Goal: Information Seeking & Learning: Learn about a topic

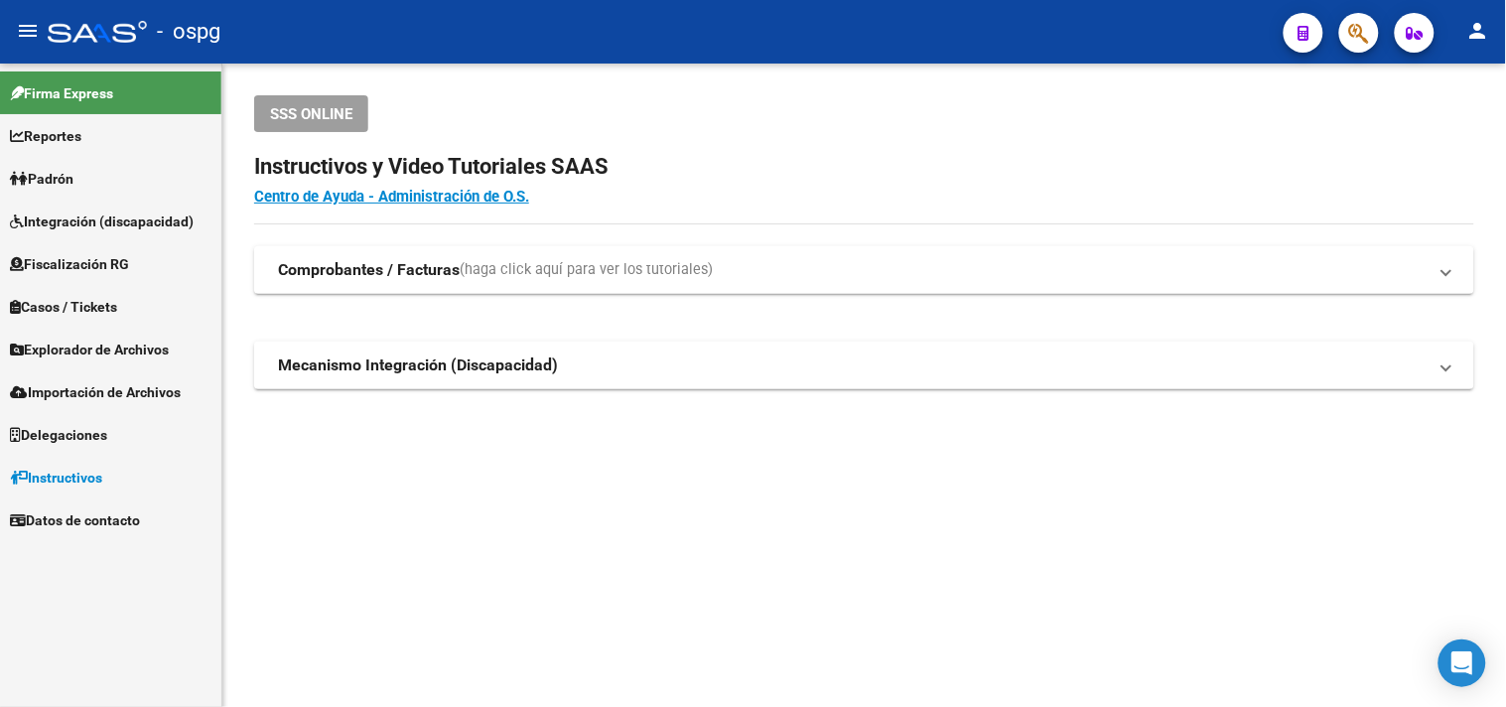
click at [64, 194] on link "Padrón" at bounding box center [110, 178] width 221 height 43
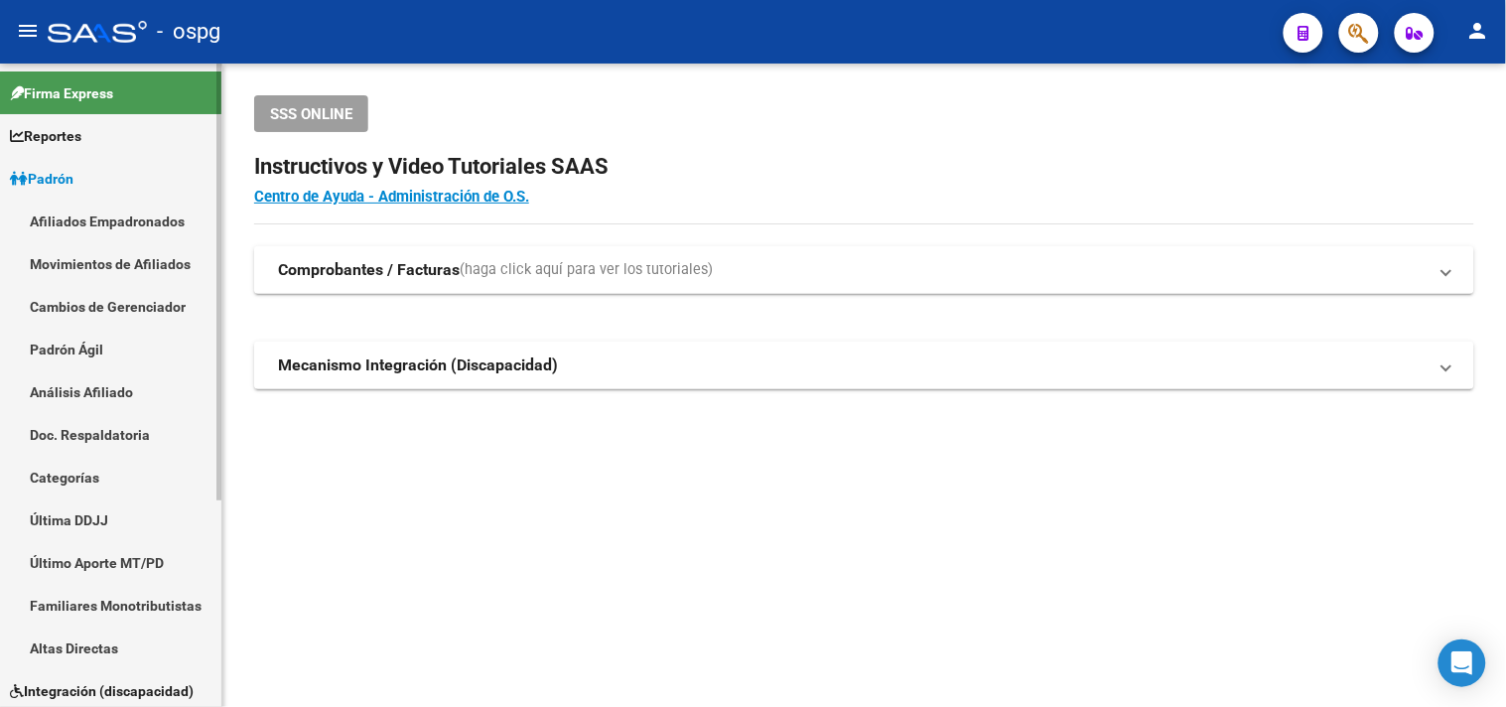
click at [103, 394] on link "Análisis Afiliado" at bounding box center [110, 391] width 221 height 43
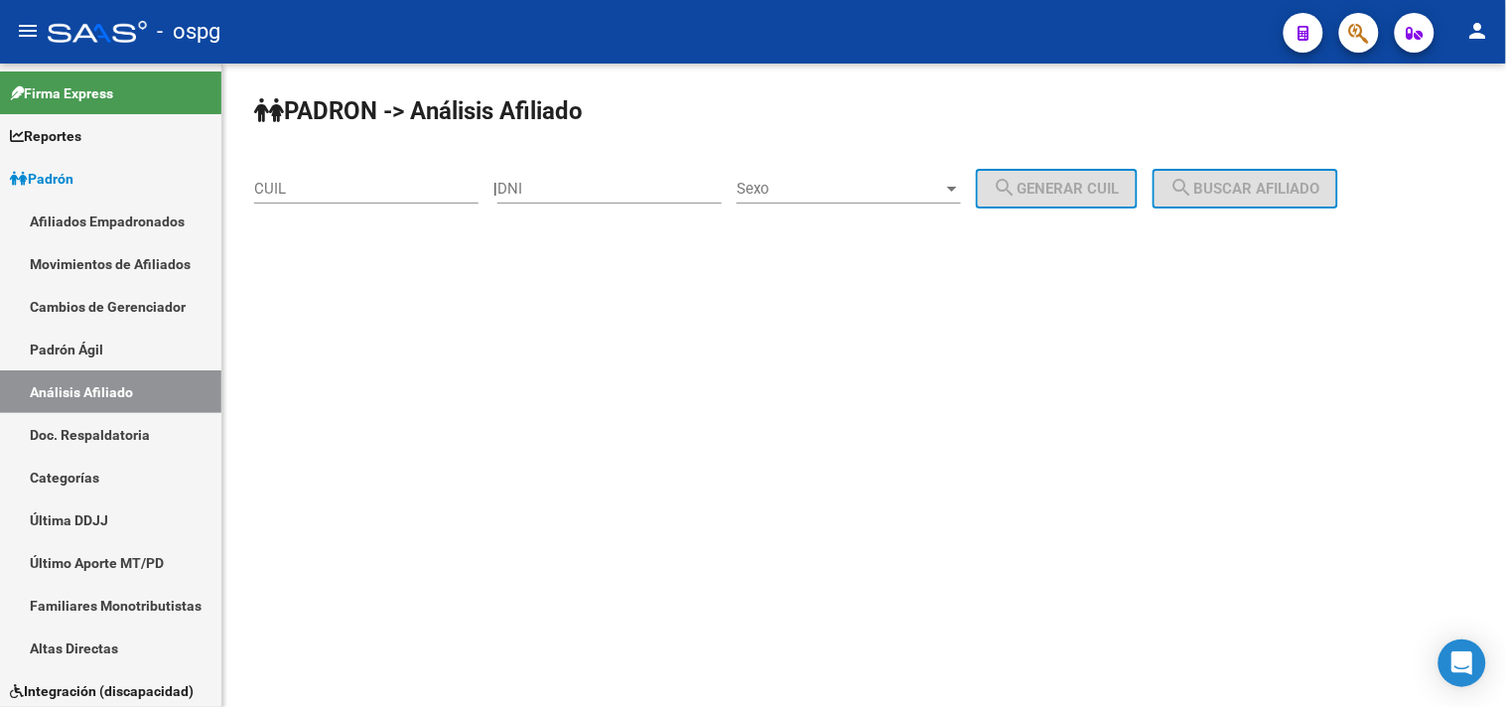
click at [340, 195] on input "CUIL" at bounding box center [366, 189] width 224 height 18
paste input "27-92931025-5"
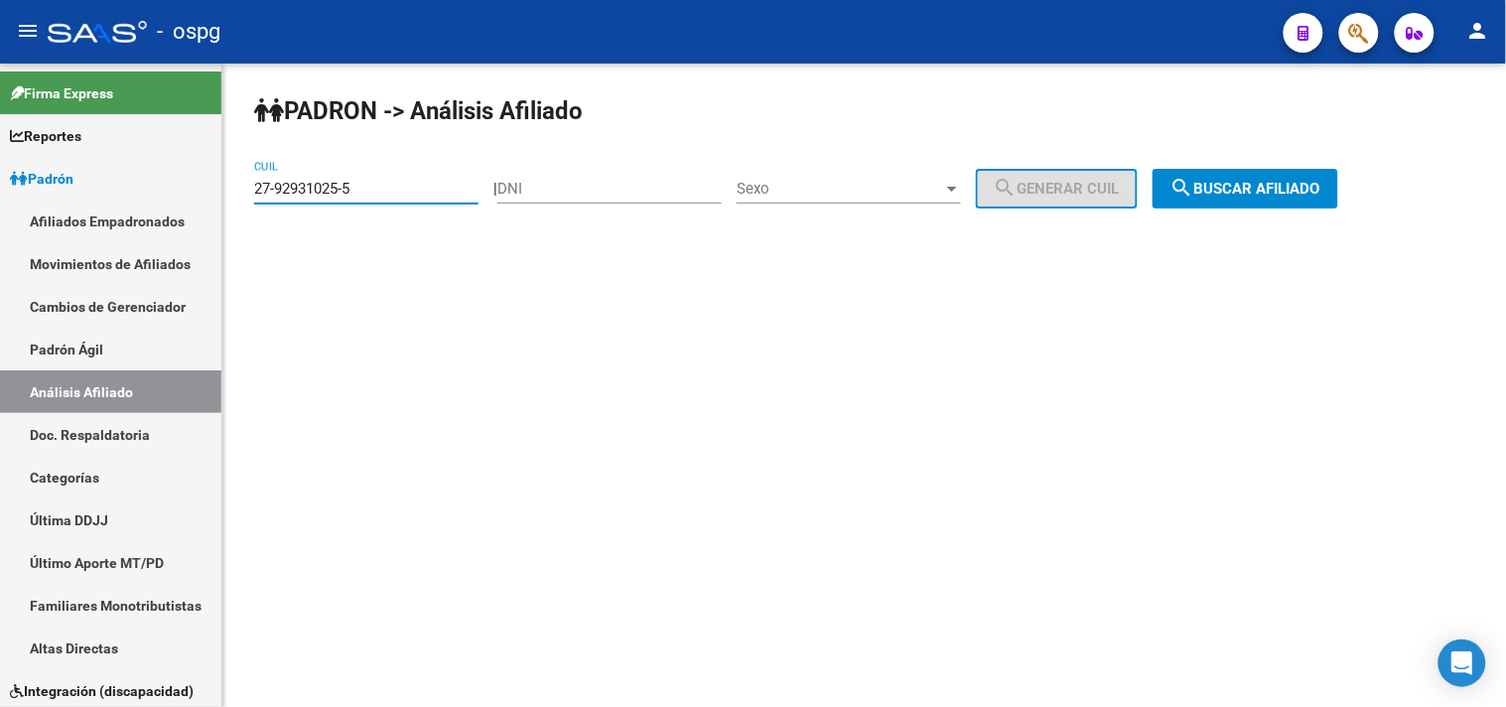
click at [1273, 184] on span "search Buscar afiliado" at bounding box center [1245, 189] width 150 height 18
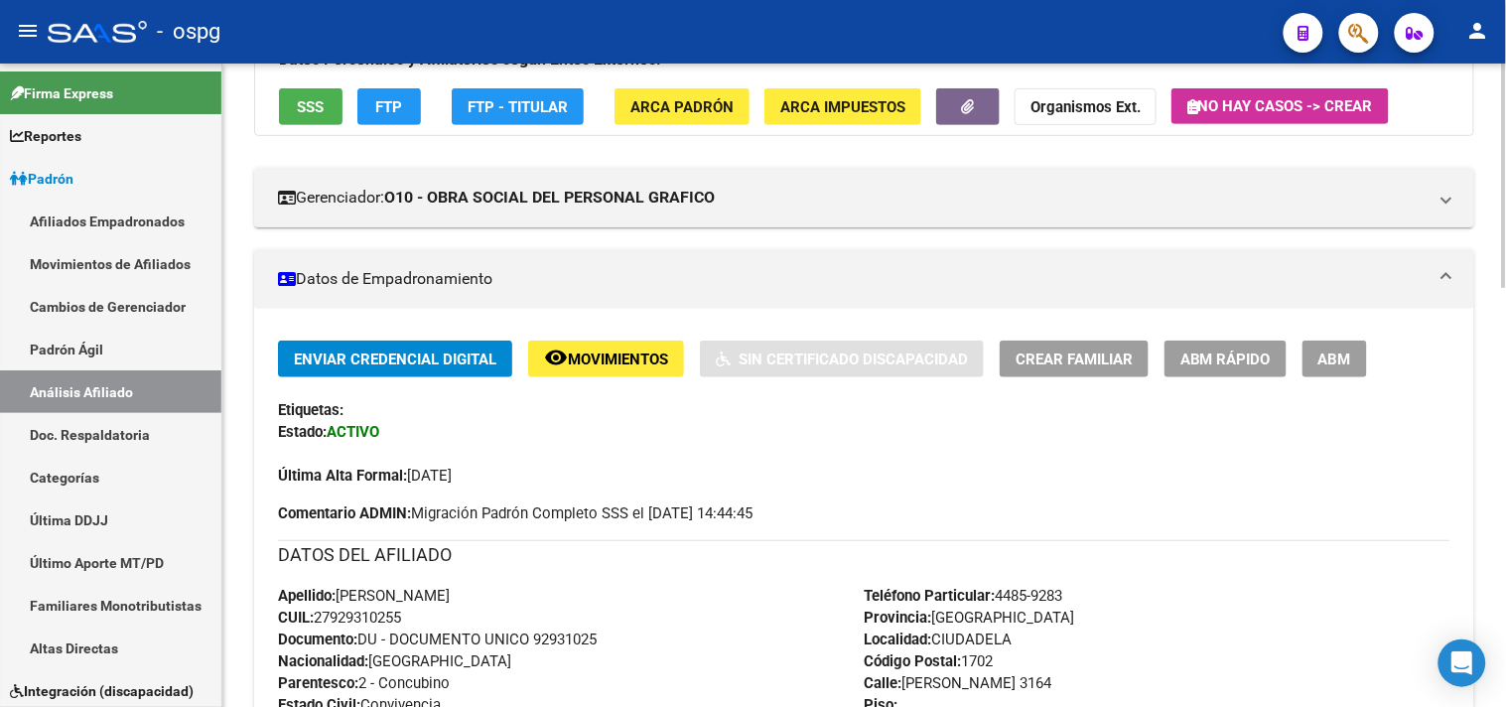
scroll to position [110, 0]
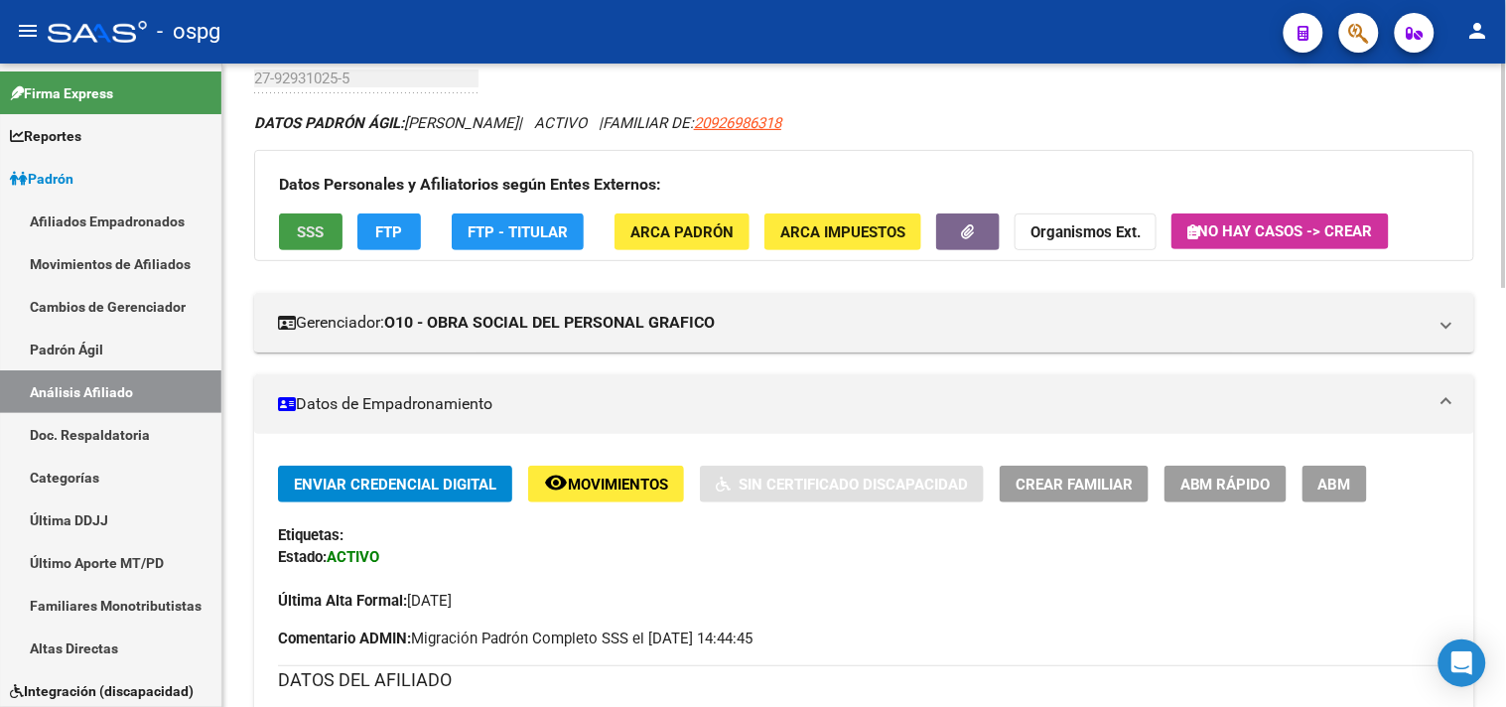
click at [328, 233] on button "SSS" at bounding box center [311, 231] width 64 height 37
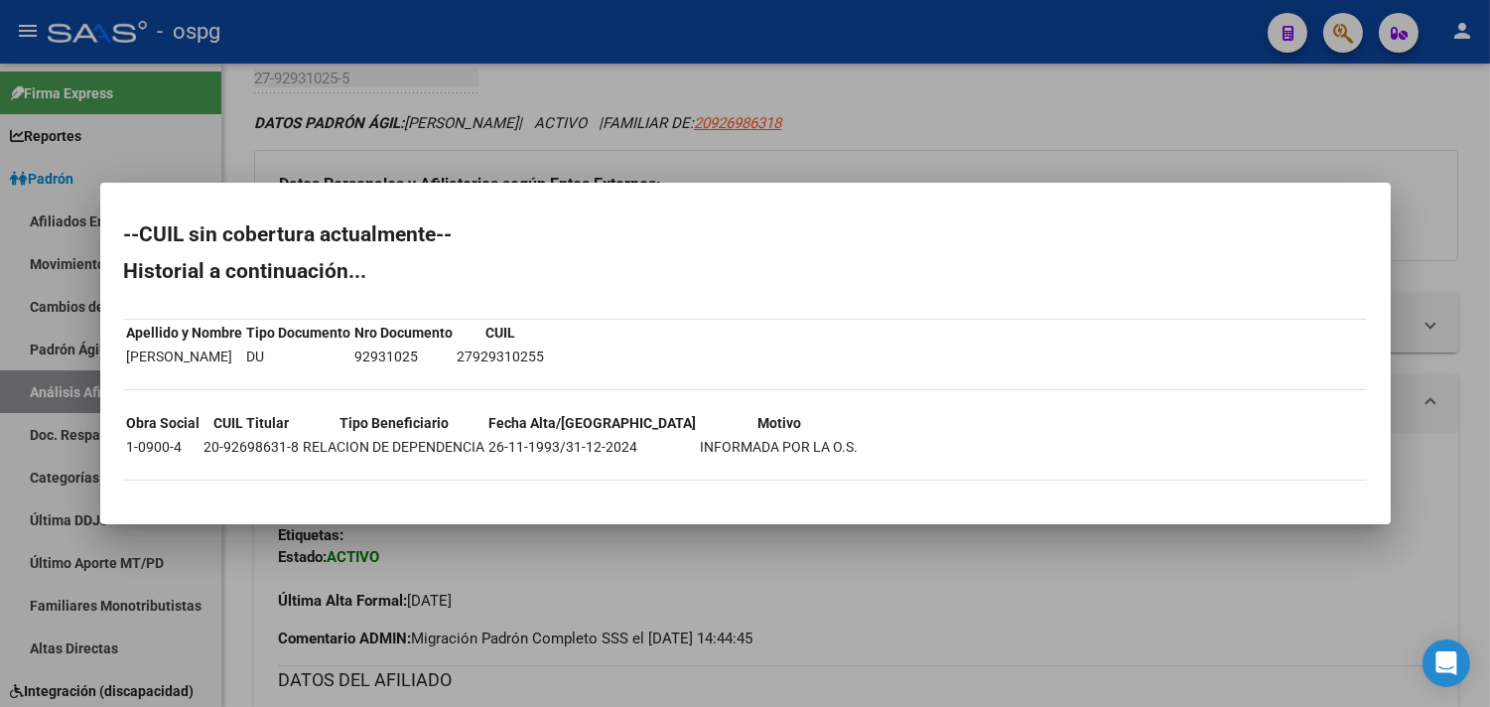
click at [496, 122] on div at bounding box center [745, 353] width 1490 height 707
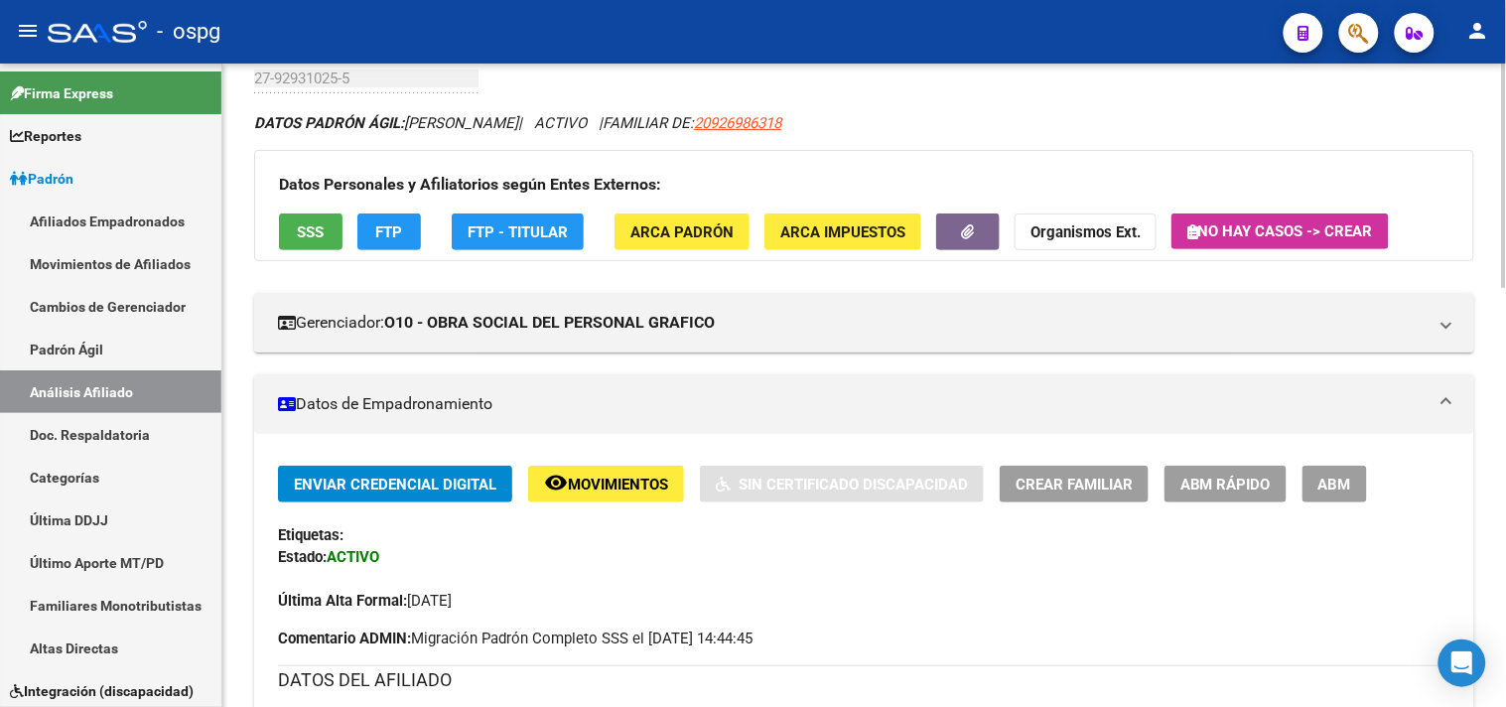
click at [420, 241] on button "FTP" at bounding box center [389, 231] width 64 height 37
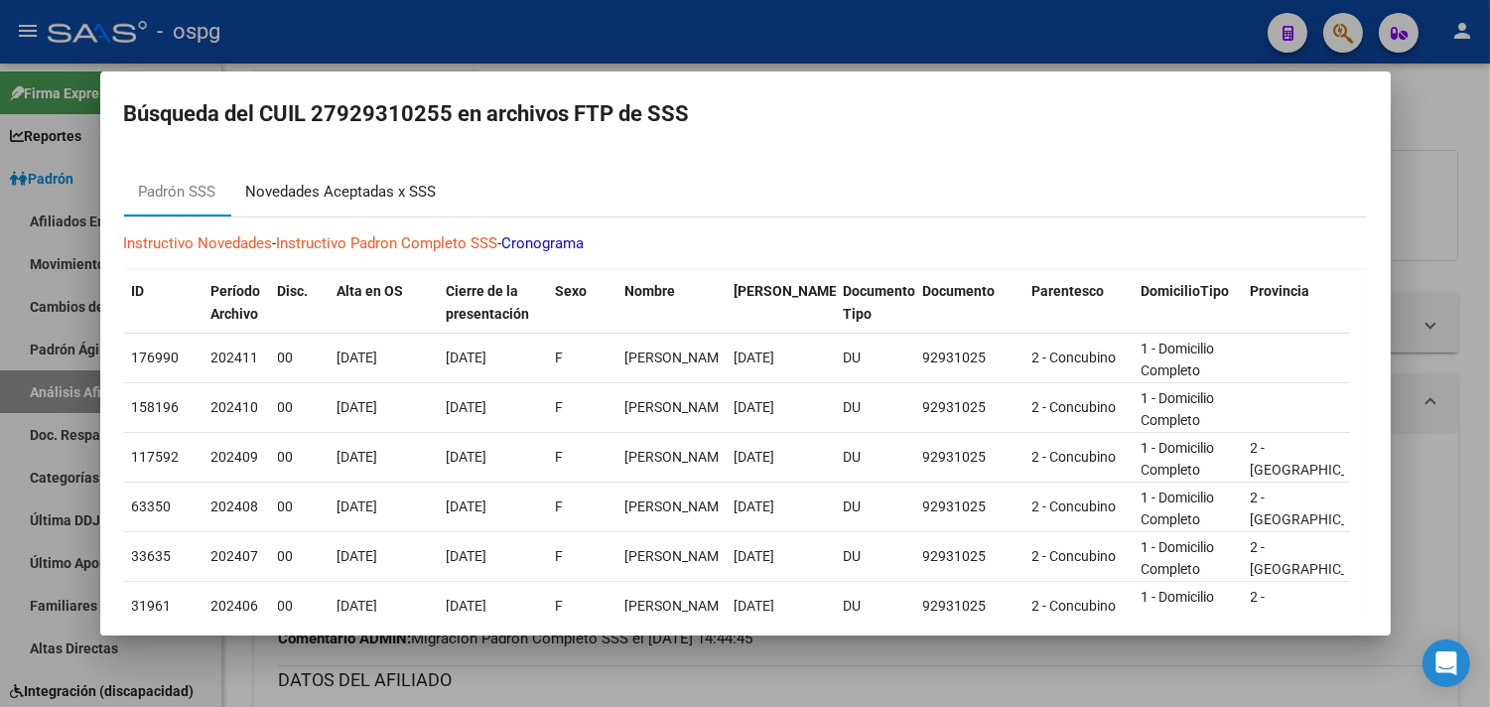
click at [350, 184] on div "Novedades Aceptadas x SSS" at bounding box center [341, 192] width 191 height 23
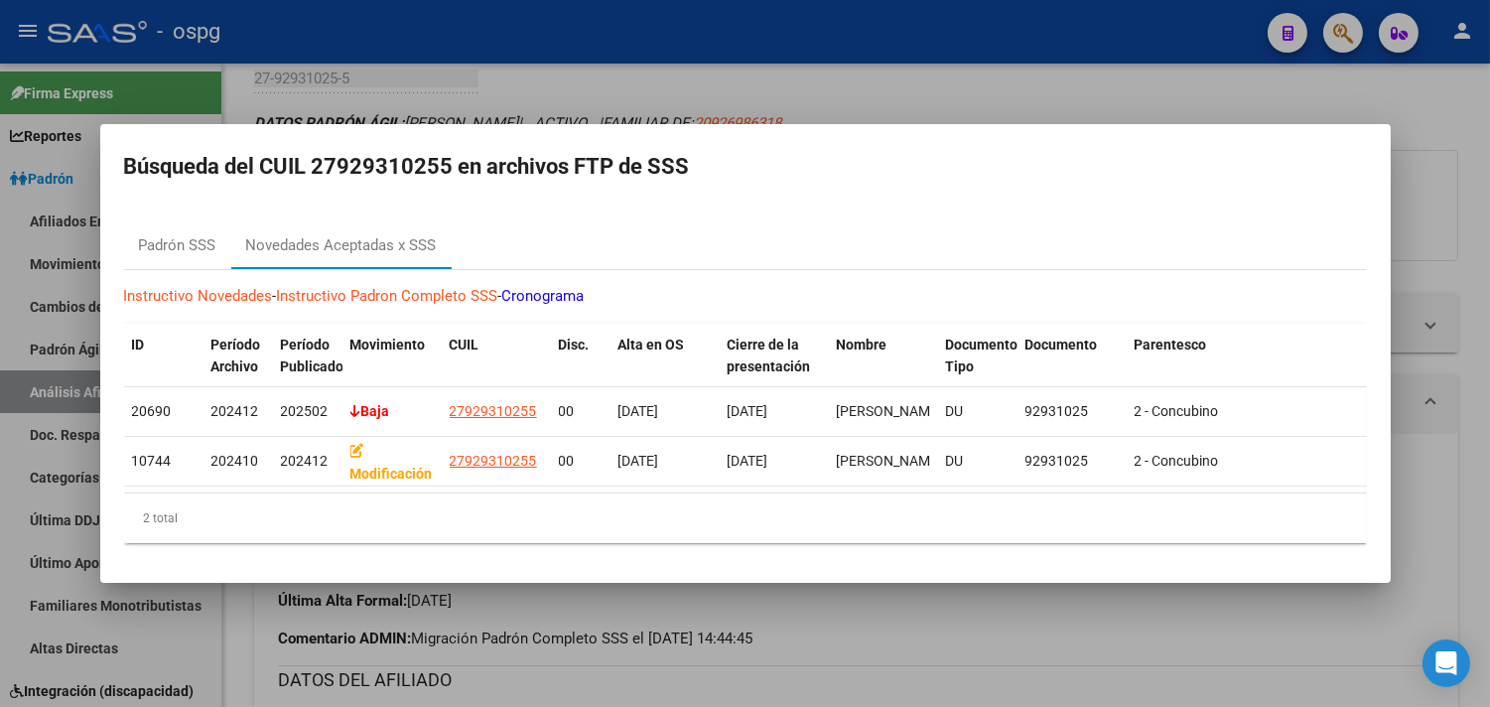
click at [640, 57] on div at bounding box center [745, 353] width 1490 height 707
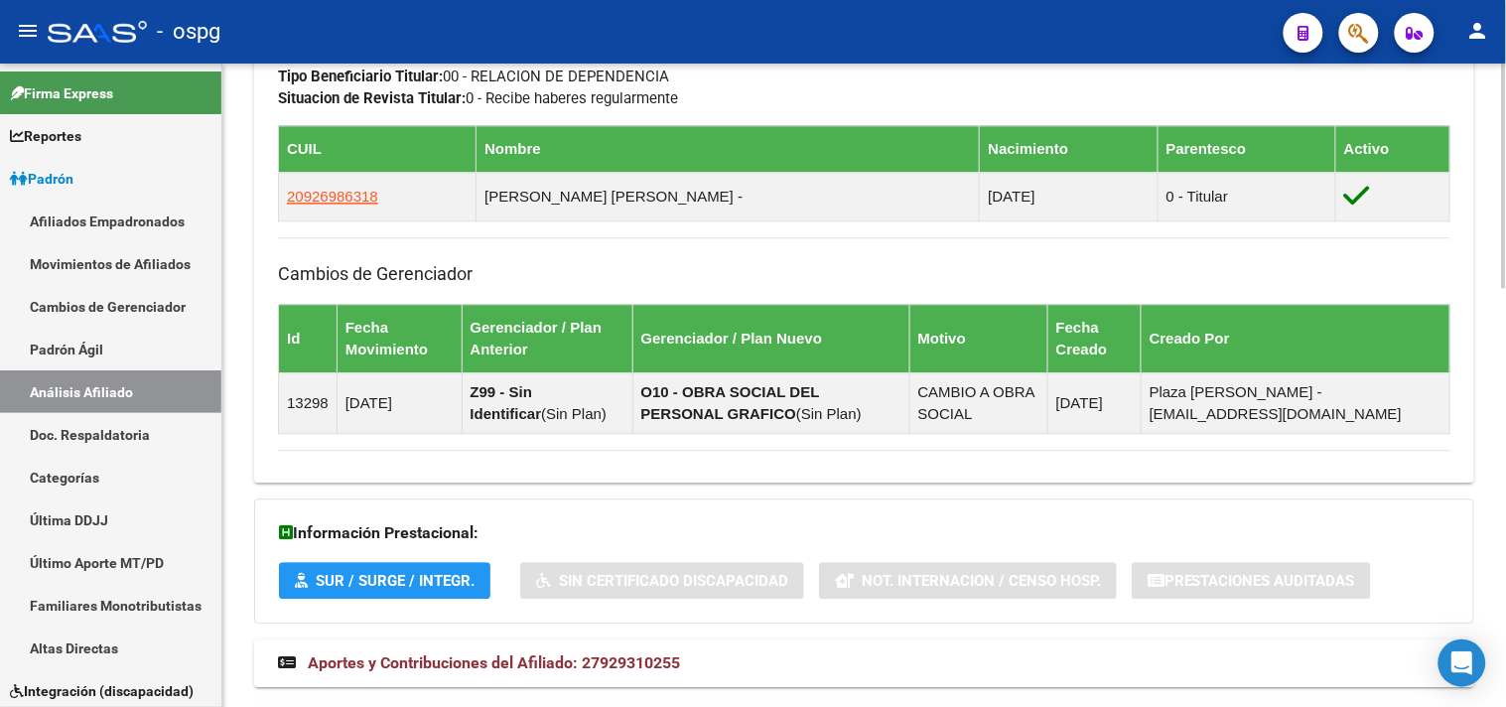
scroll to position [1198, 0]
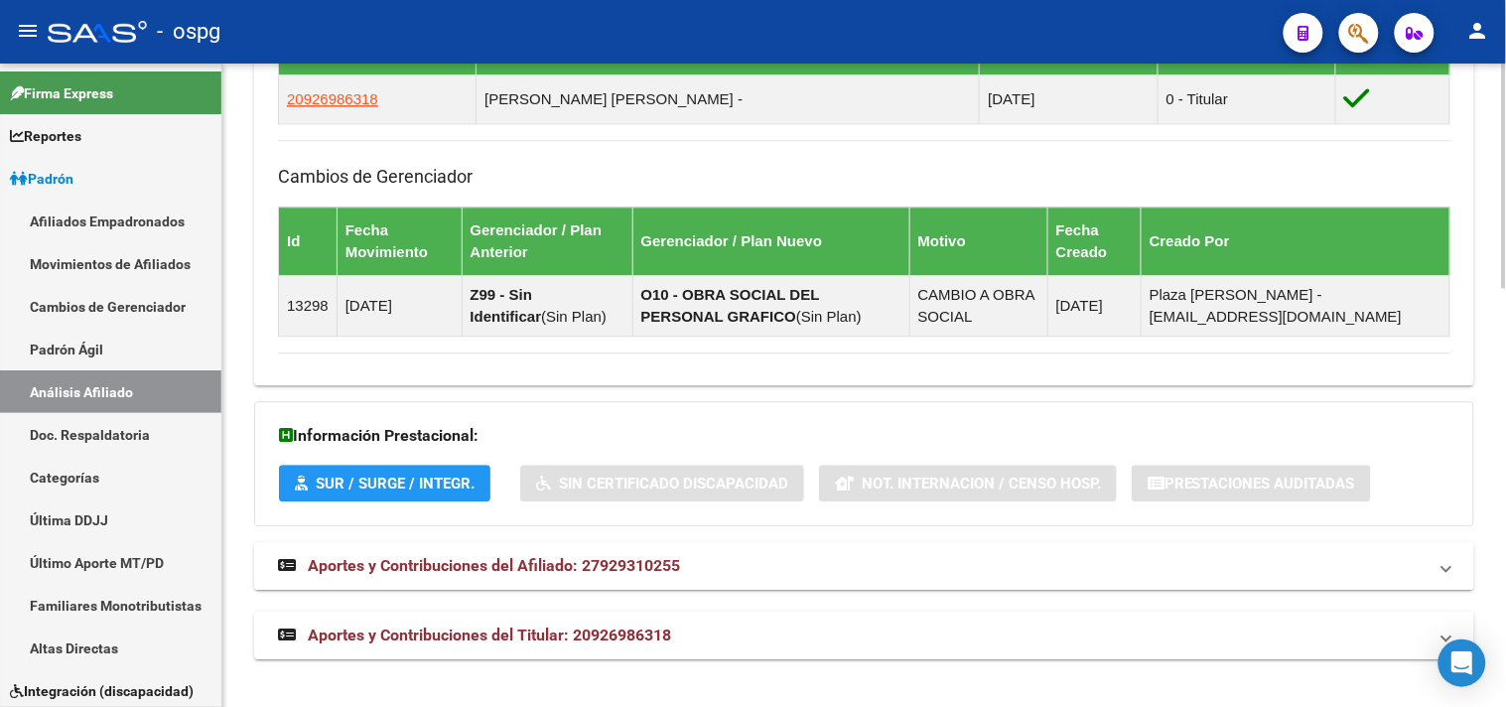
click at [557, 572] on span "Aportes y Contribuciones del Afiliado: 27929310255" at bounding box center [494, 565] width 372 height 19
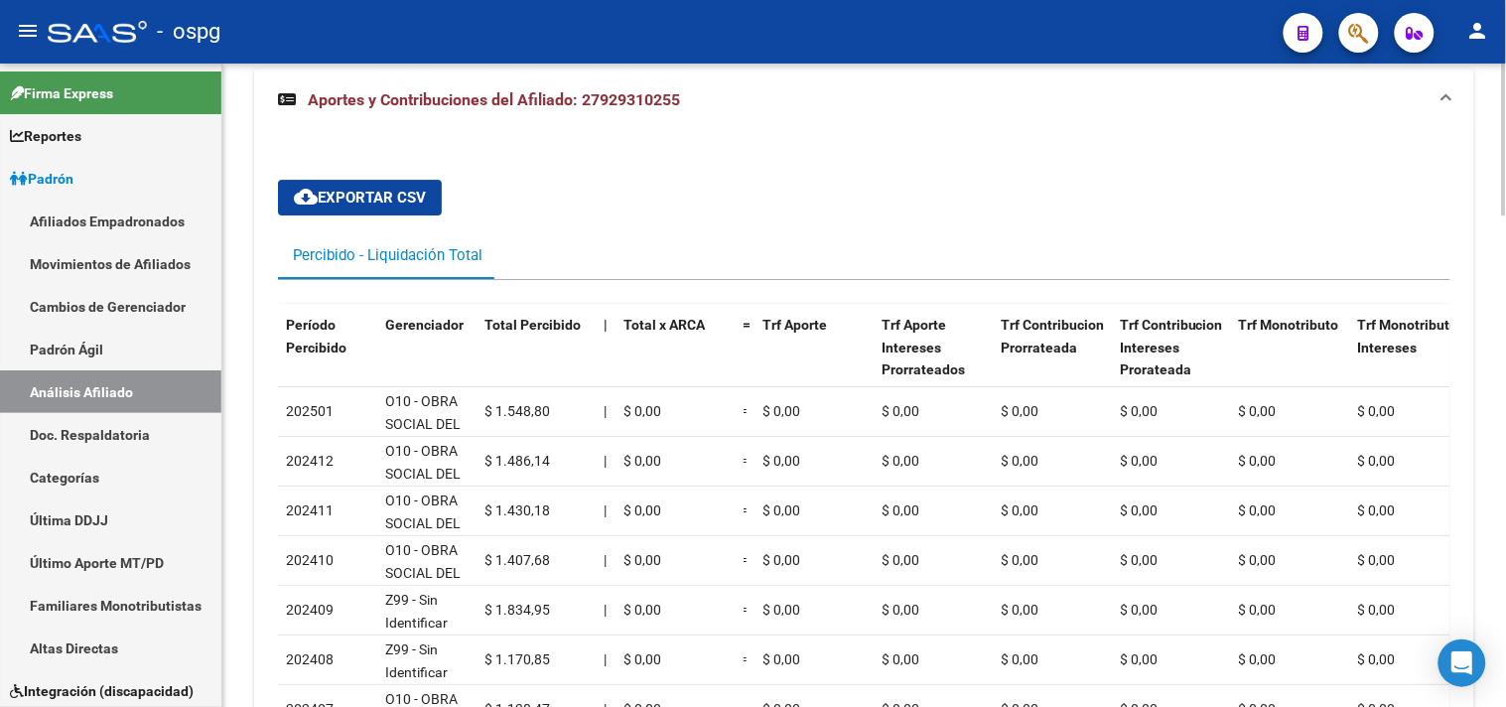
scroll to position [1430, 0]
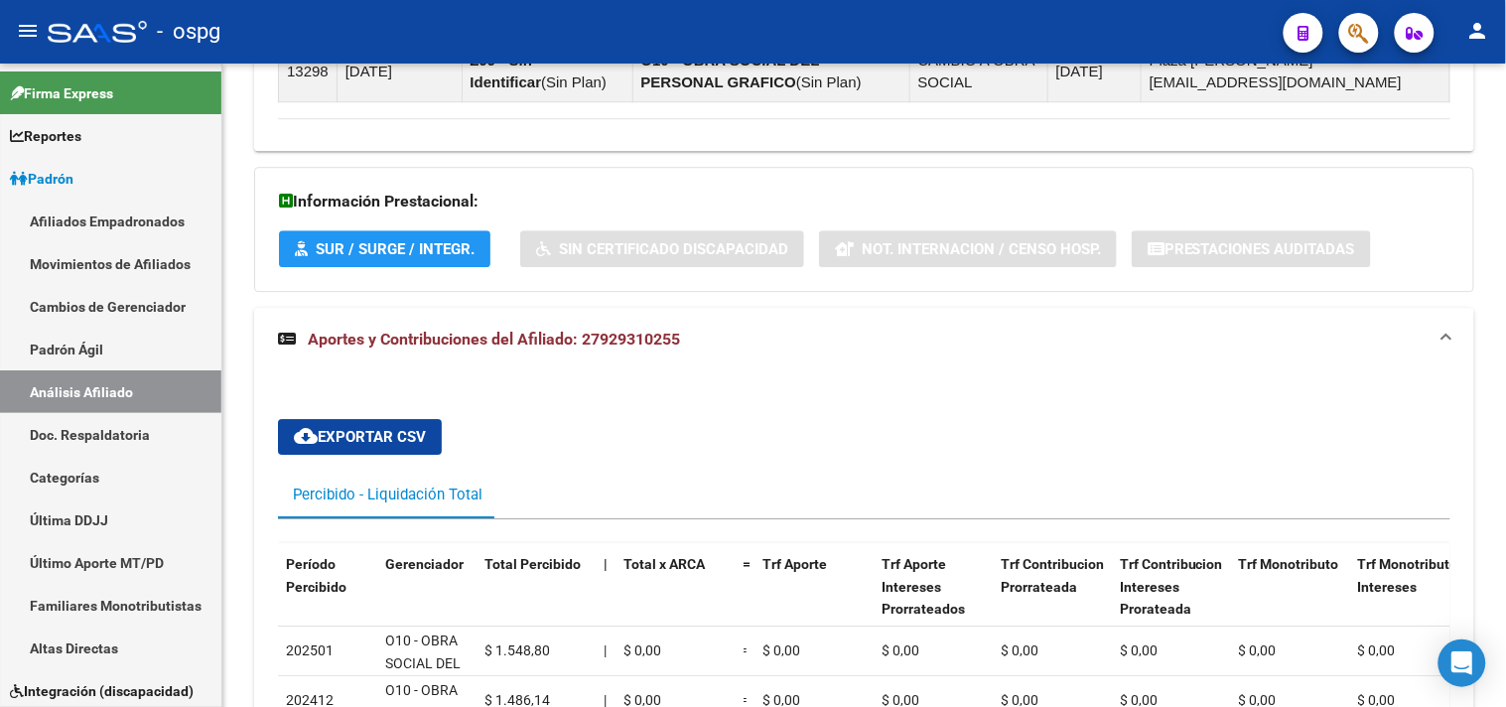
click at [488, 31] on div "- ospg" at bounding box center [658, 32] width 1220 height 44
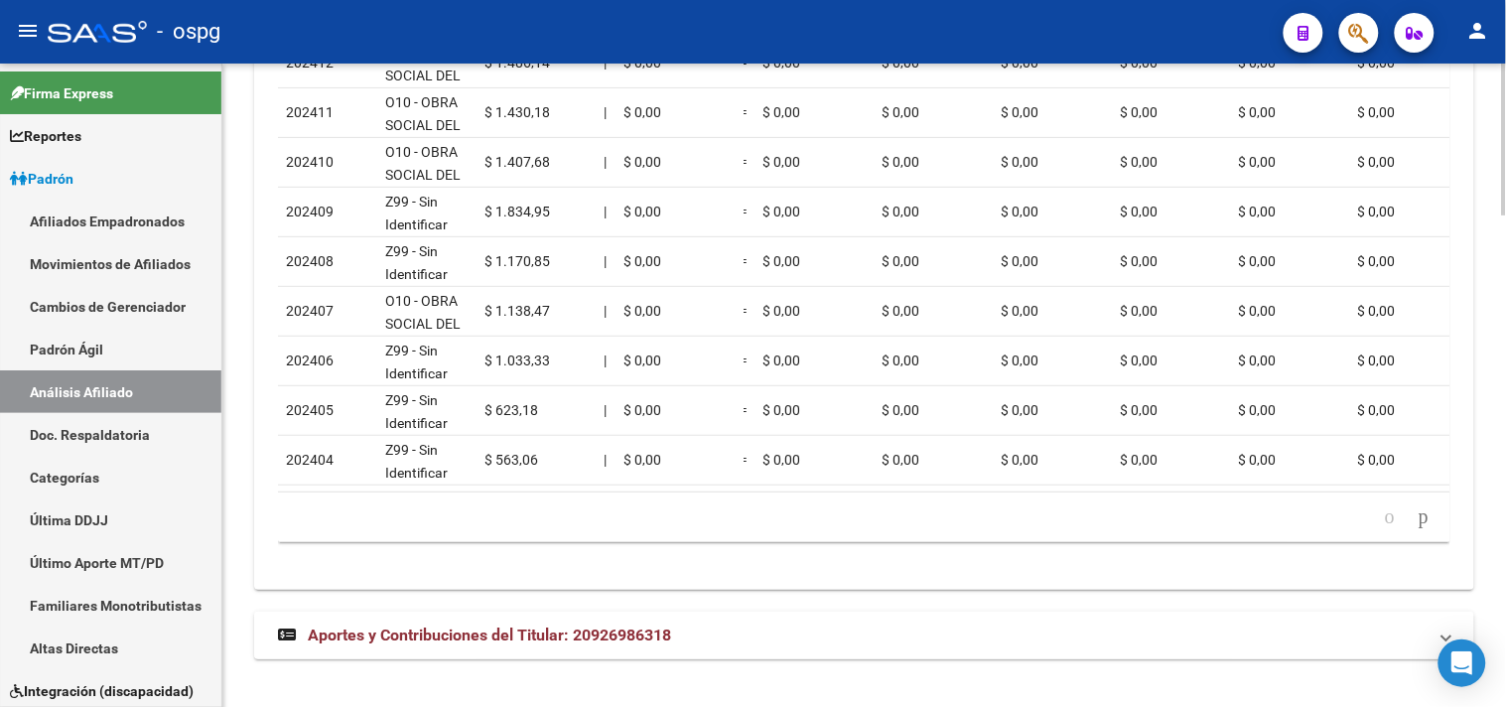
click at [476, 638] on span "Aportes y Contribuciones del Titular: 20926986318" at bounding box center [489, 634] width 363 height 19
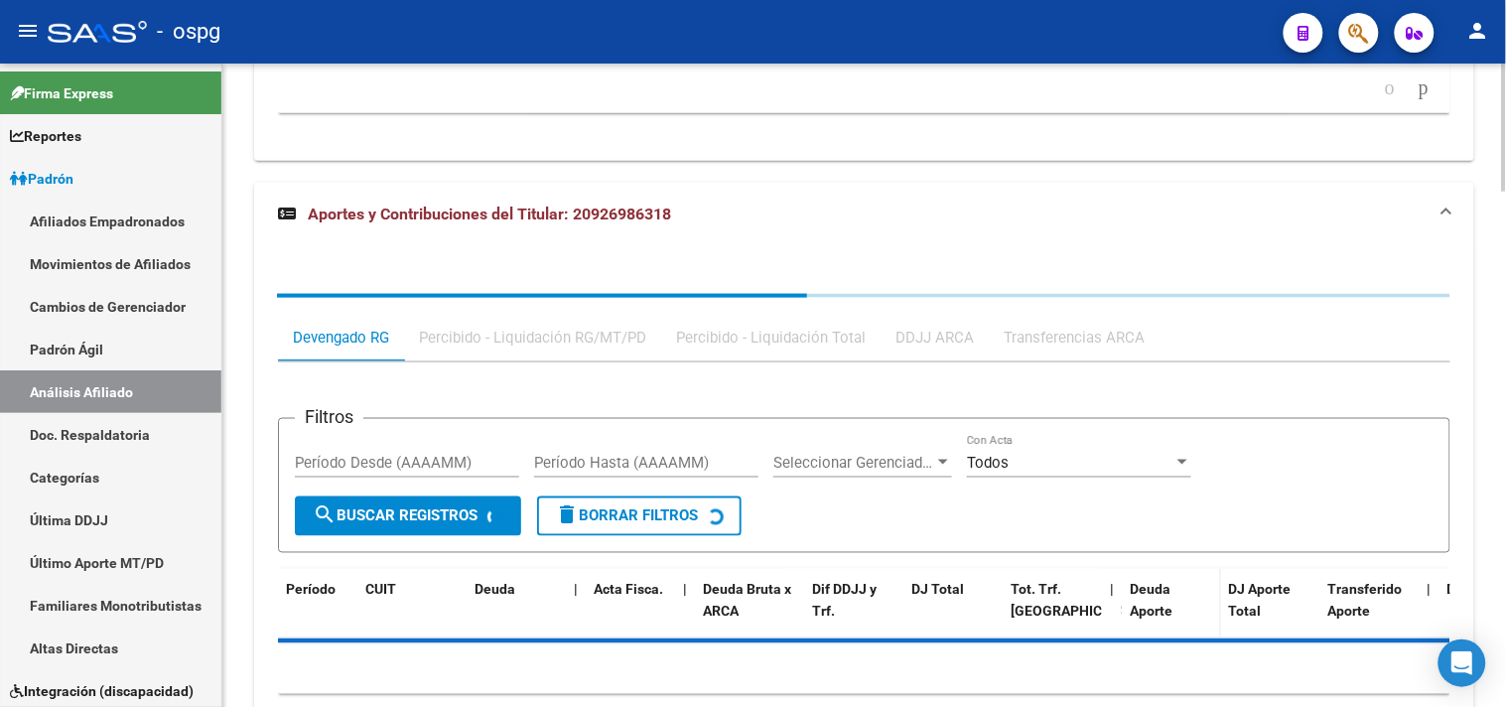
scroll to position [2534, 0]
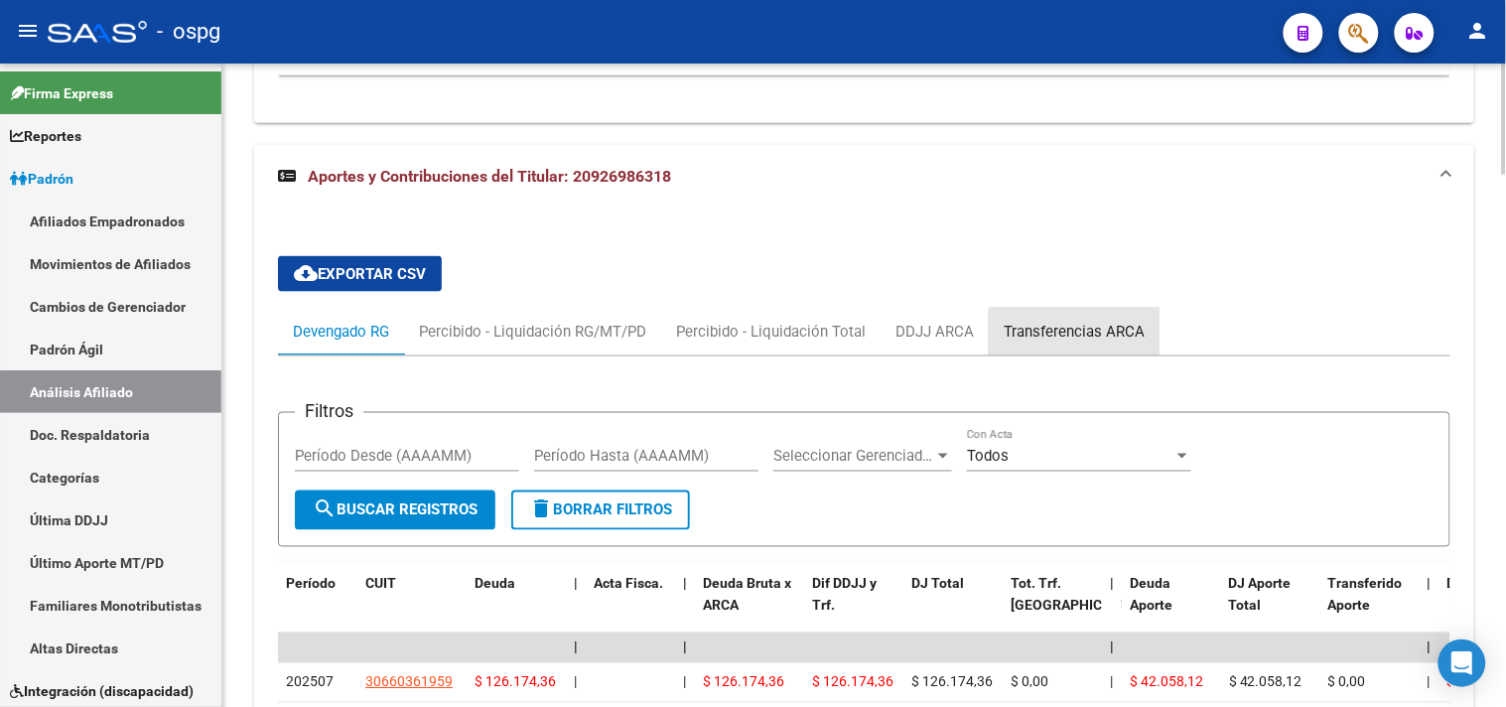
click at [1088, 342] on div "Transferencias ARCA" at bounding box center [1073, 332] width 141 height 22
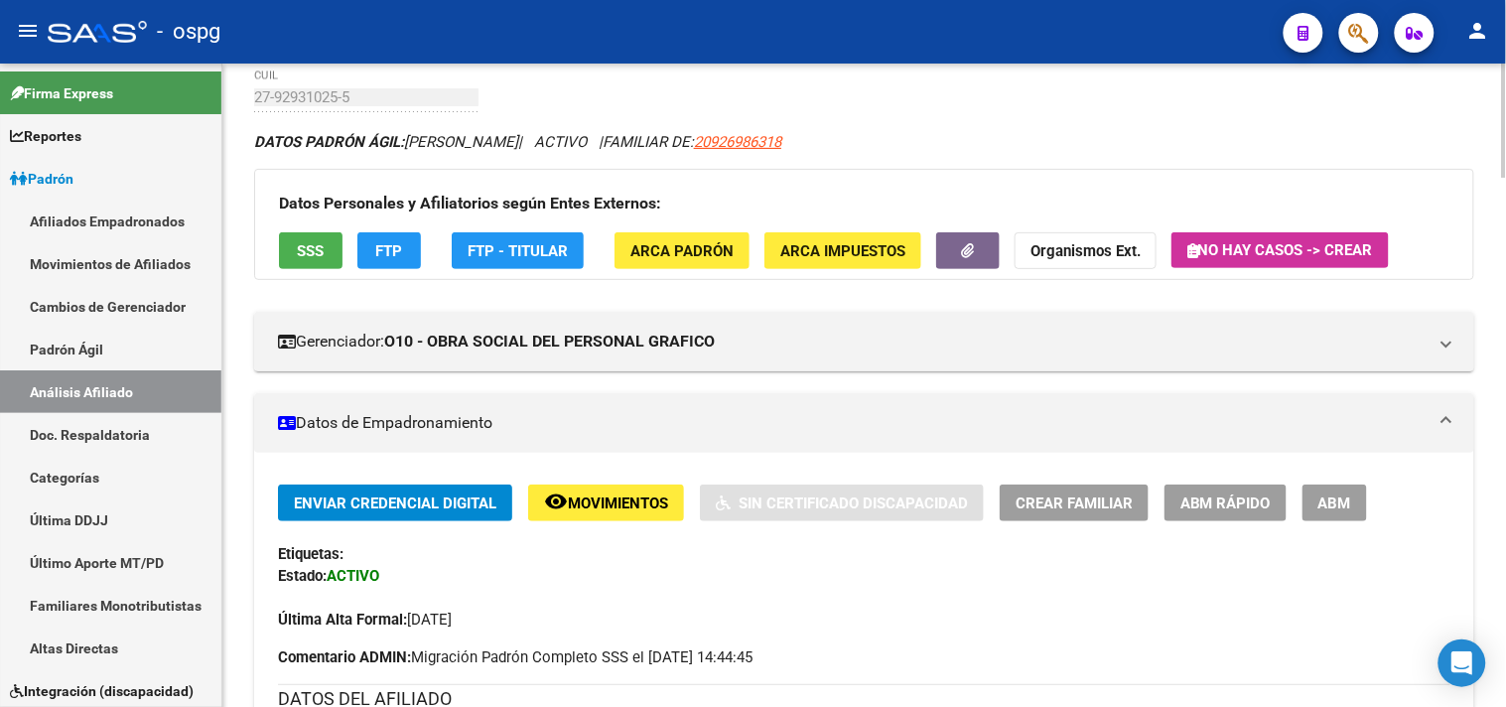
scroll to position [0, 0]
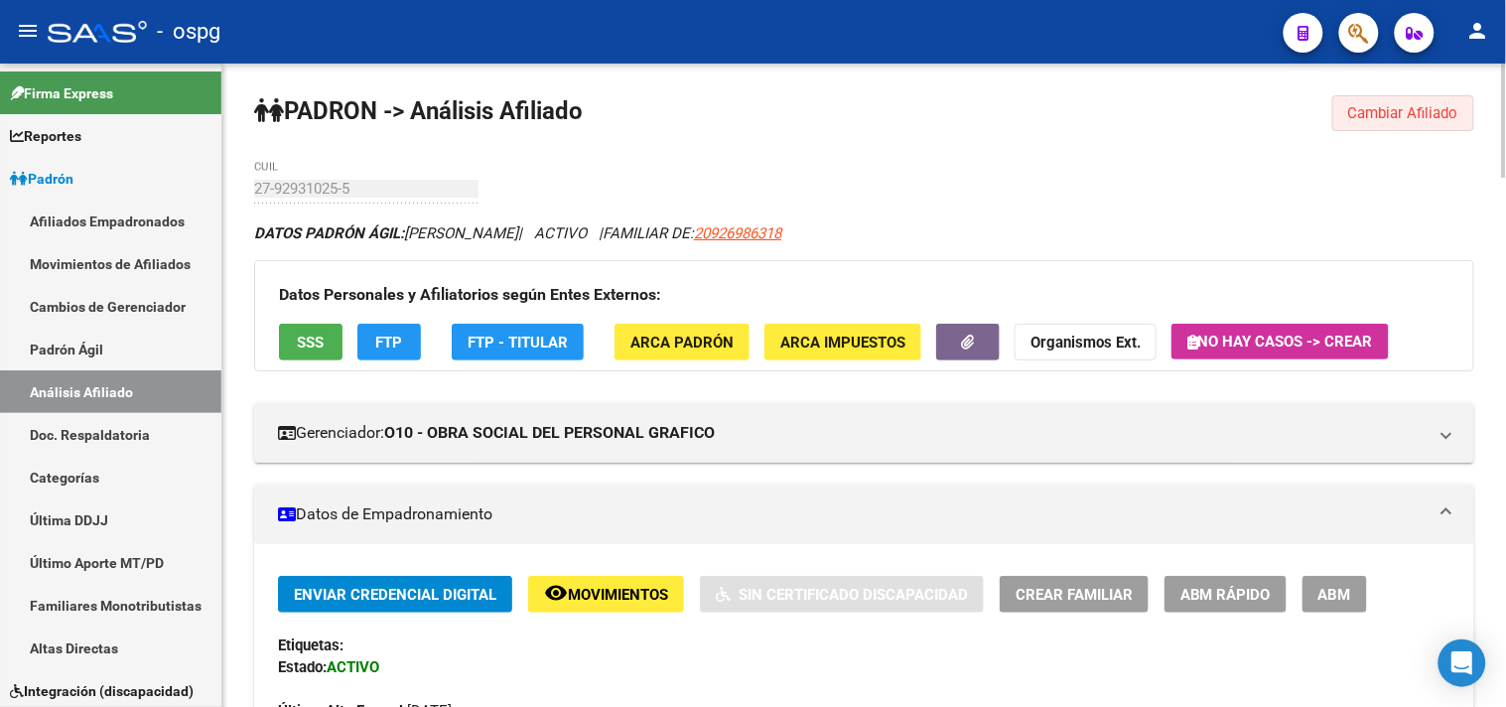
click at [1393, 106] on span "Cambiar Afiliado" at bounding box center [1403, 113] width 110 height 18
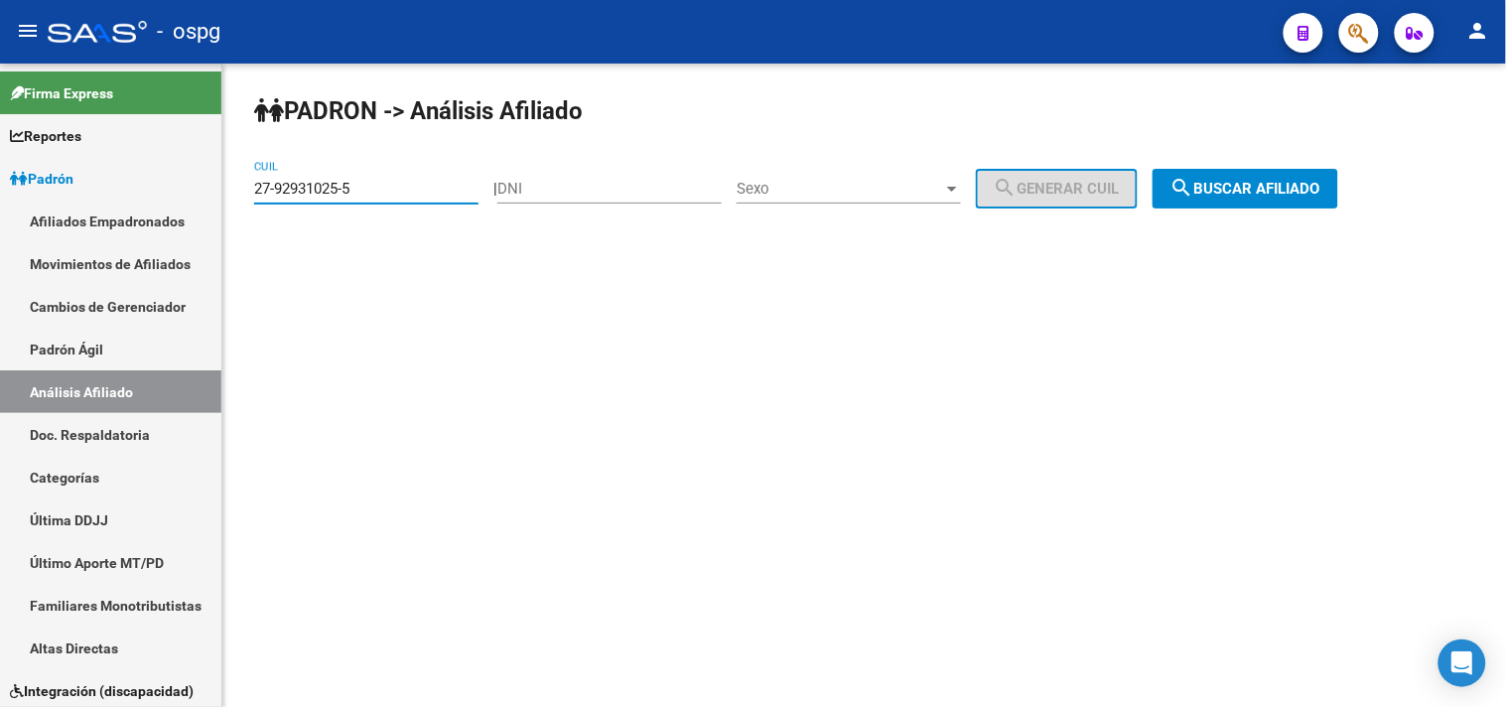
drag, startPoint x: 364, startPoint y: 191, endPoint x: 275, endPoint y: 193, distance: 89.3
click at [266, 193] on input "27-92931025-5" at bounding box center [366, 189] width 224 height 18
type input "2"
type input "20-32635985-9"
click at [1235, 189] on span "search Buscar afiliado" at bounding box center [1245, 189] width 150 height 18
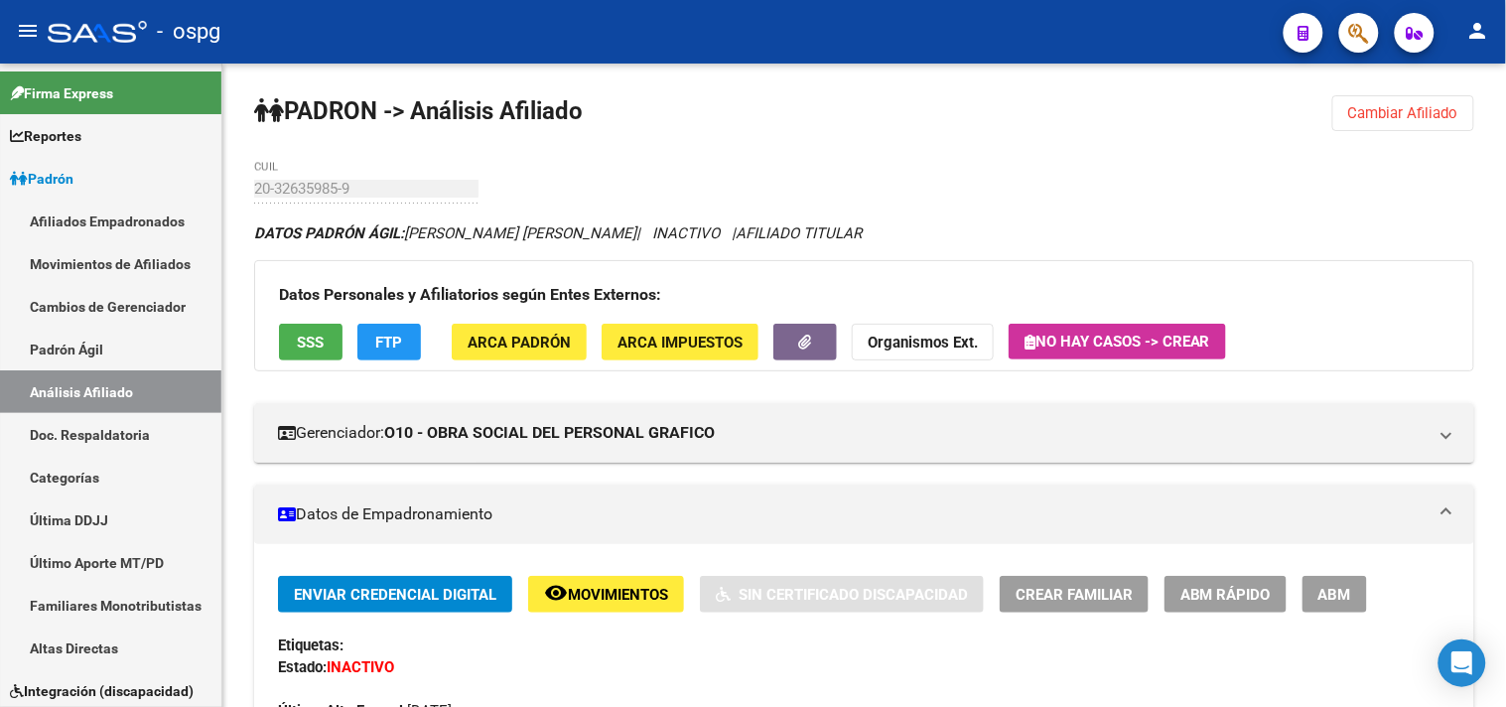
click at [1364, 124] on button "Cambiar Afiliado" at bounding box center [1403, 113] width 142 height 36
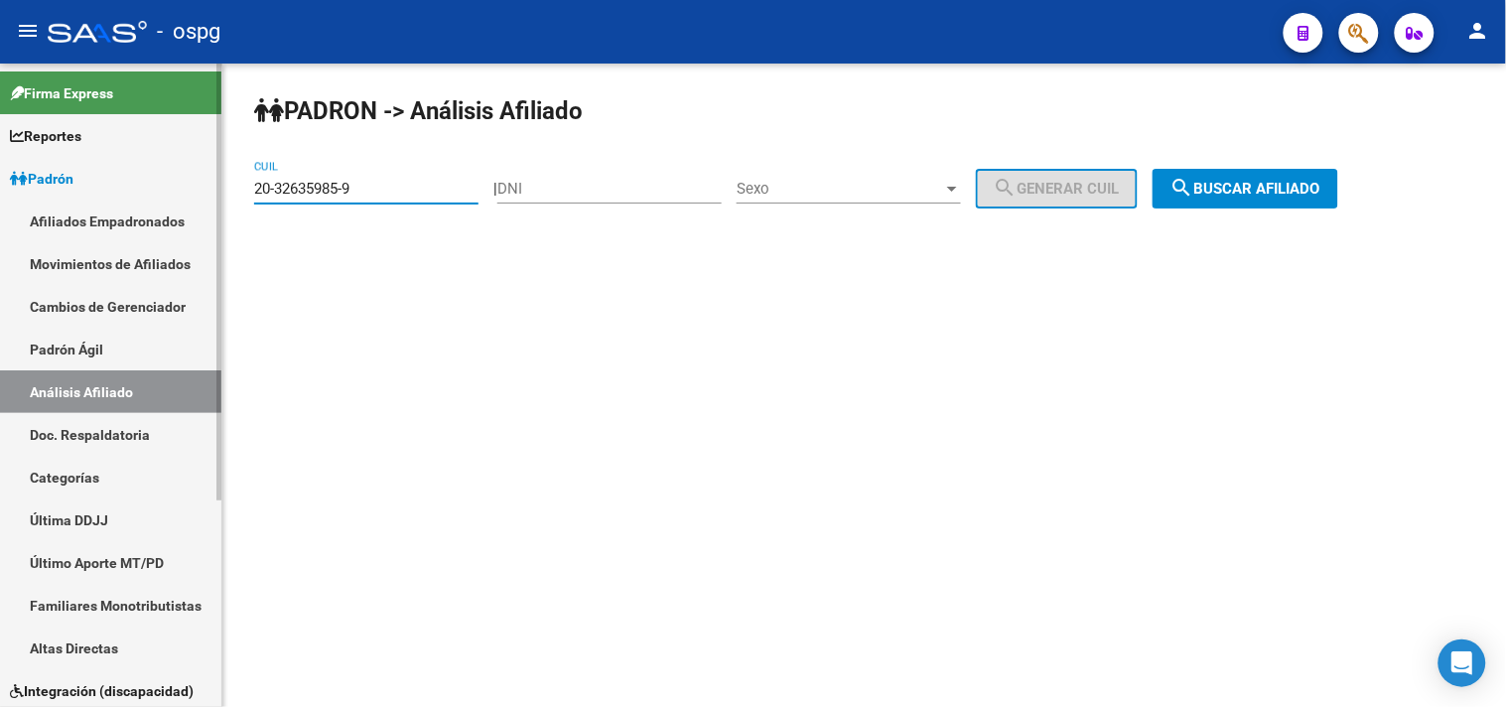
drag, startPoint x: 373, startPoint y: 186, endPoint x: 156, endPoint y: 191, distance: 217.4
click at [157, 190] on mat-sidenav-container "Firma Express Reportes Ingresos Devengados Análisis Histórico Detalles Transfer…" at bounding box center [753, 385] width 1506 height 643
paste input "20-17739232-5"
type input "20-17739232-5"
click at [1272, 187] on span "search Buscar afiliado" at bounding box center [1245, 189] width 150 height 18
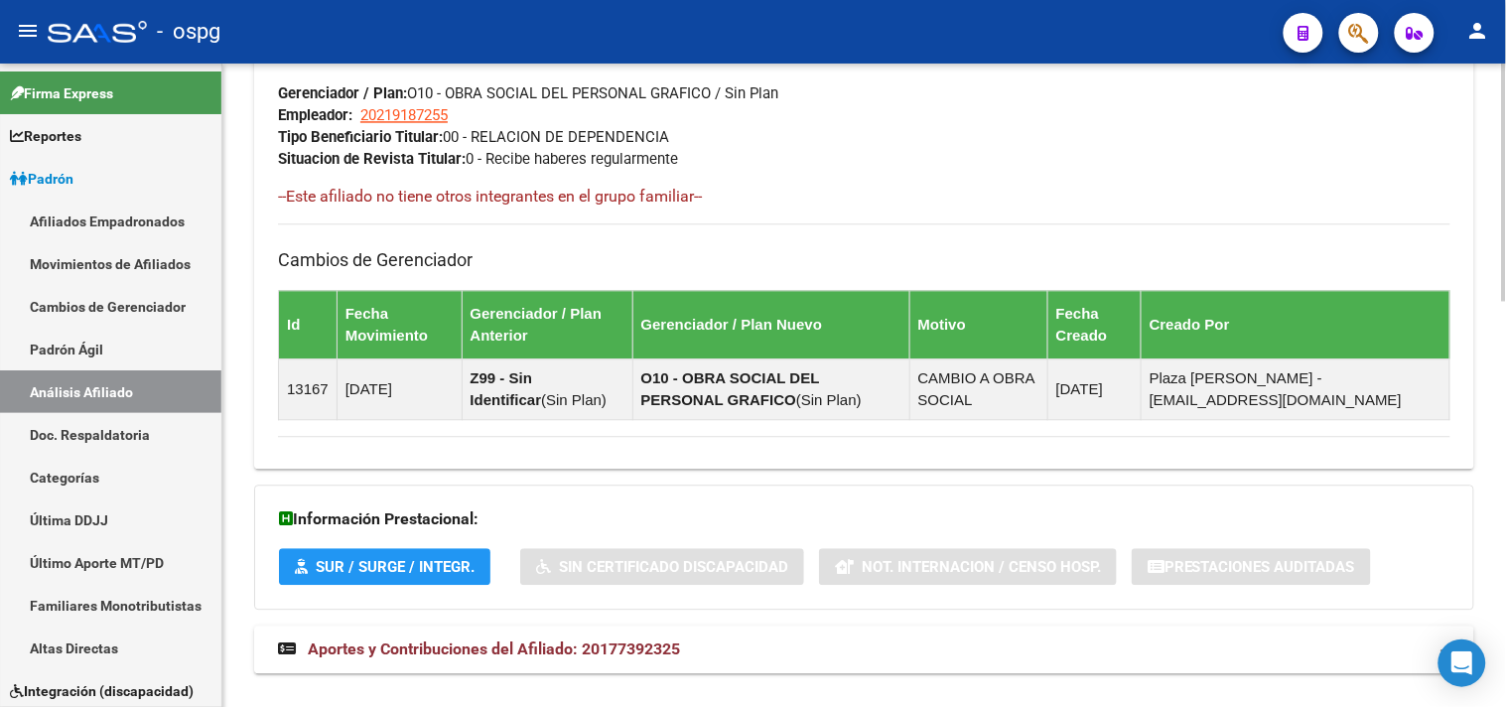
scroll to position [1097, 0]
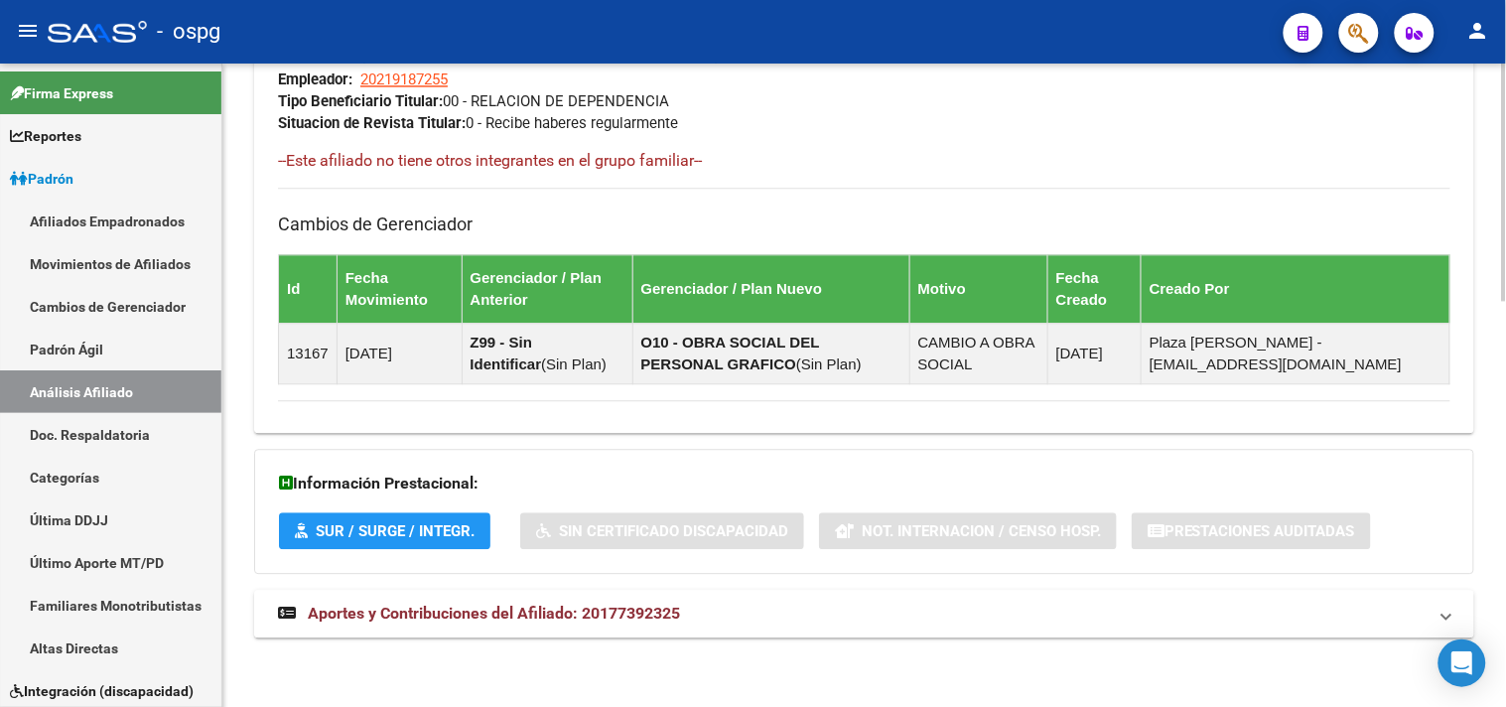
click at [536, 605] on mat-expansion-panel-header "Aportes y Contribuciones del Afiliado: 20177392325" at bounding box center [864, 614] width 1220 height 48
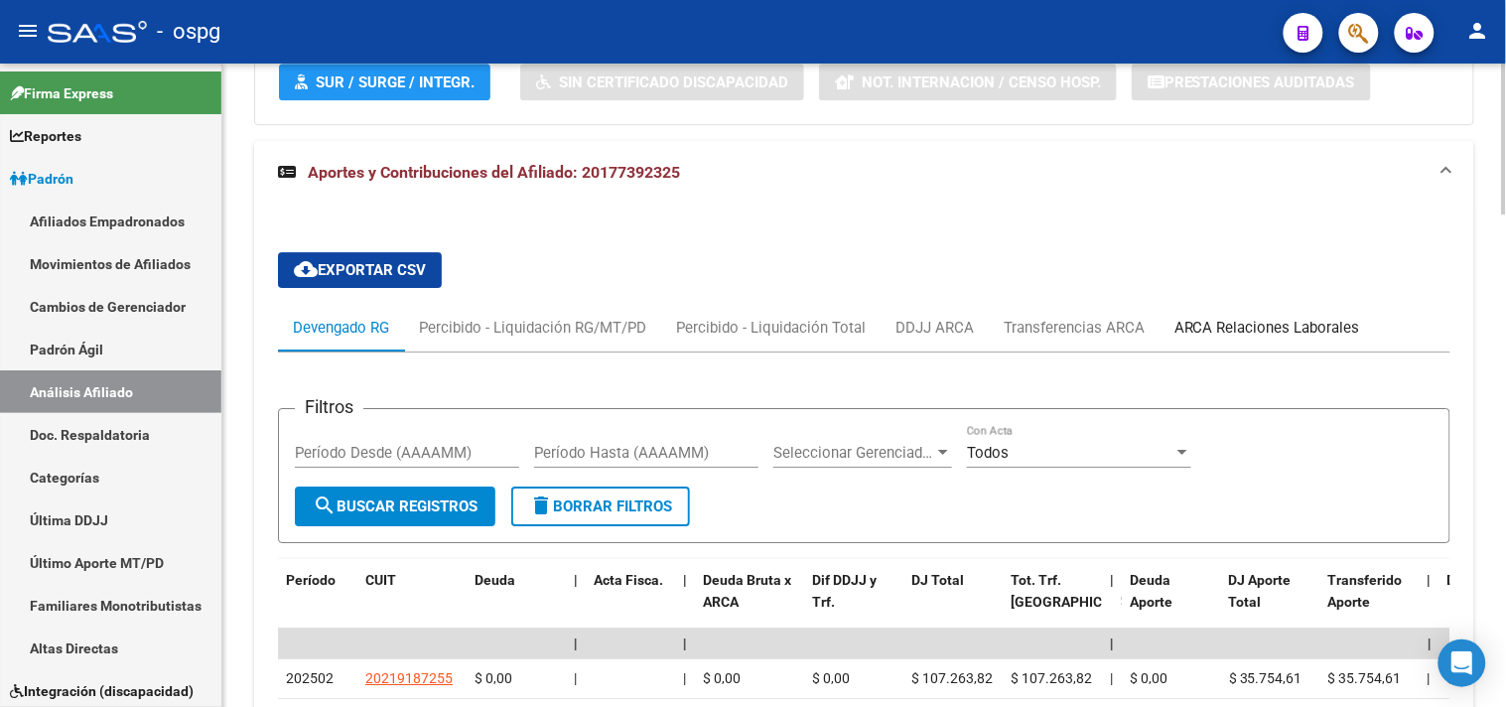
drag, startPoint x: 1254, startPoint y: 325, endPoint x: 1273, endPoint y: 329, distance: 19.5
click at [1258, 328] on div "ARCA Relaciones Laborales" at bounding box center [1267, 328] width 186 height 22
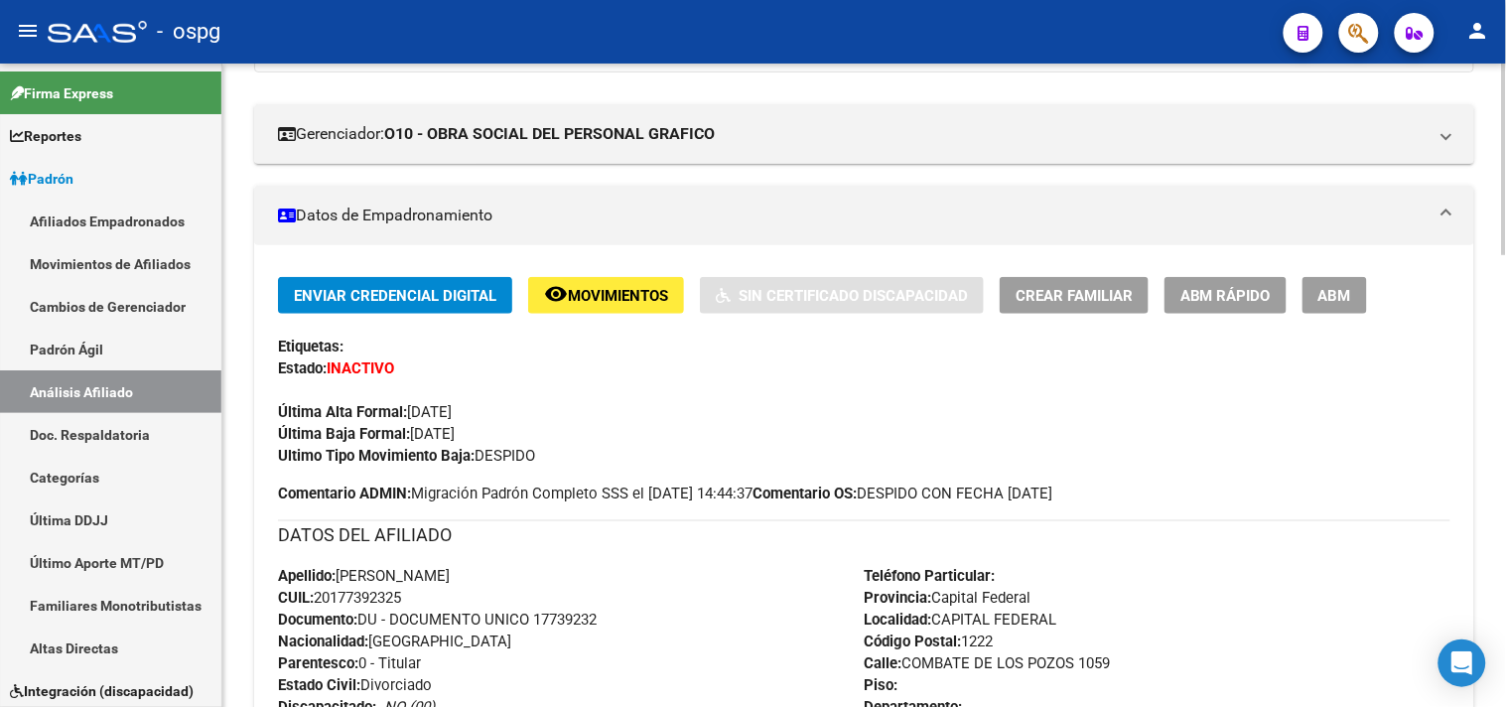
scroll to position [0, 0]
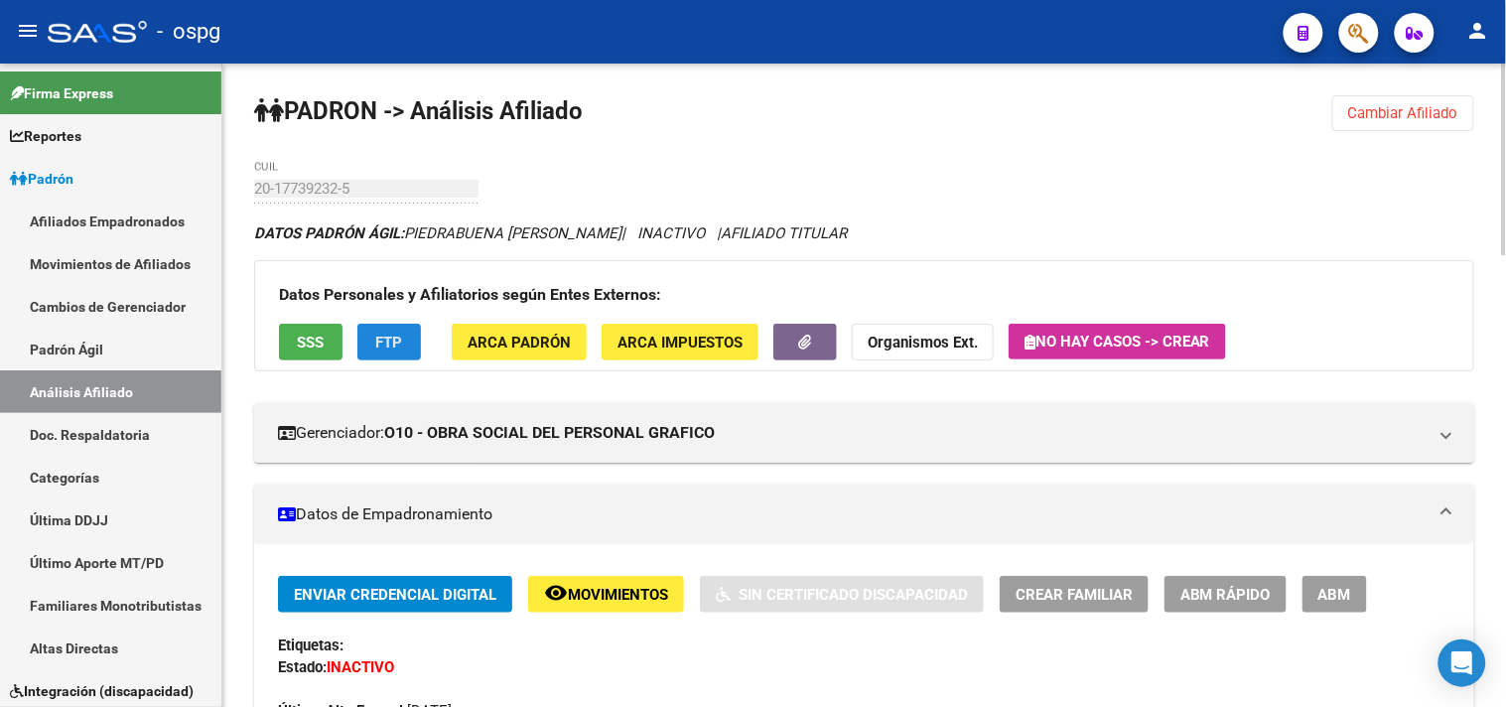
click at [412, 332] on button "FTP" at bounding box center [389, 342] width 64 height 37
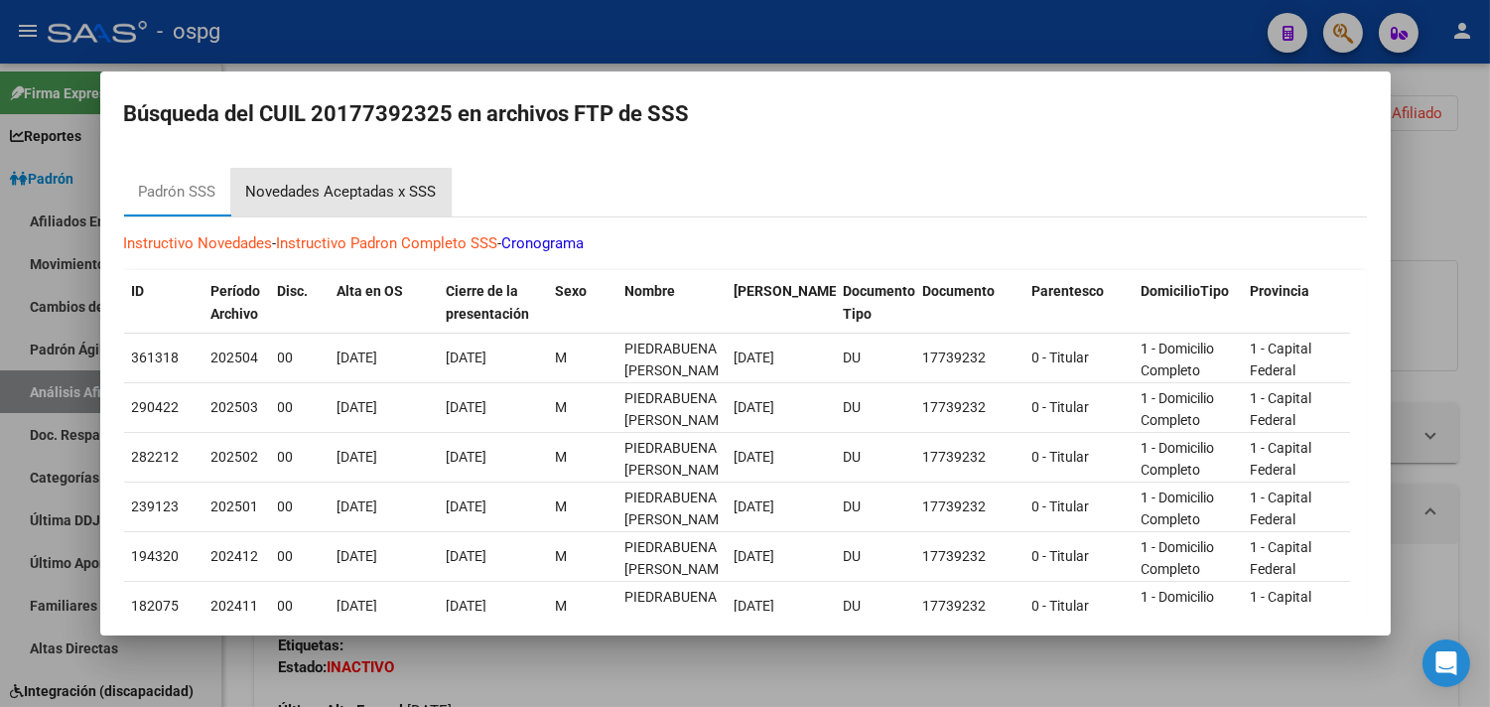
click at [362, 190] on div "Novedades Aceptadas x SSS" at bounding box center [341, 192] width 191 height 23
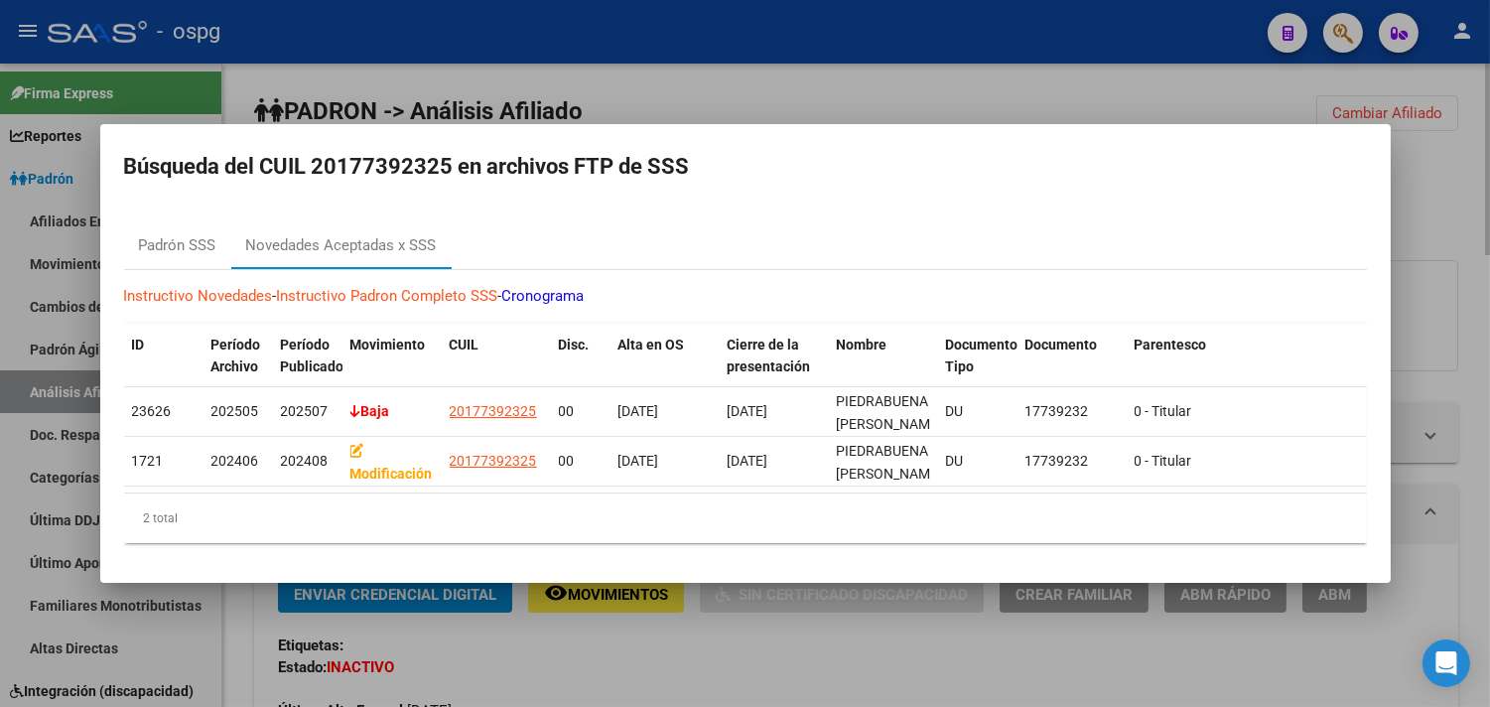
click at [599, 66] on div at bounding box center [745, 353] width 1490 height 707
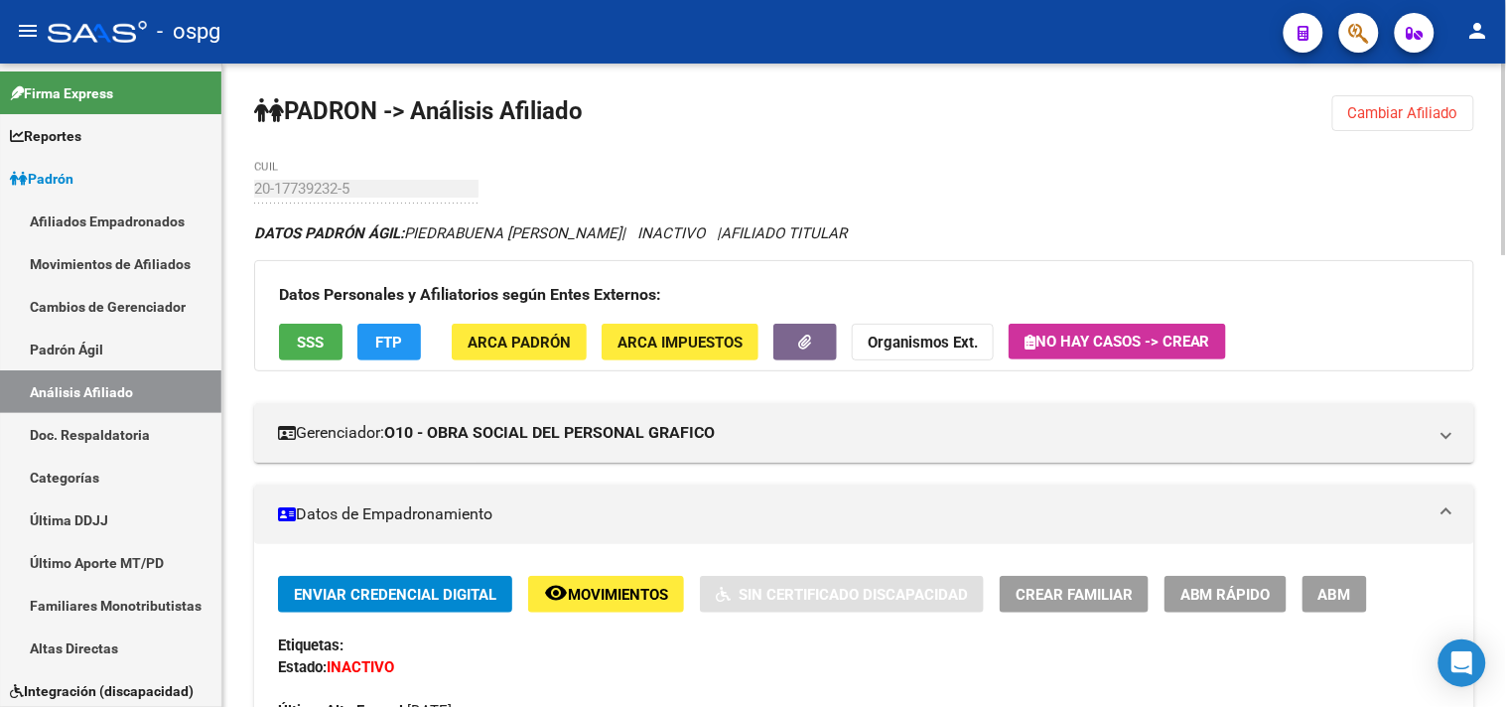
click at [302, 319] on div "Datos Personales y Afiliatorios según Entes Externos: SSS FTP ARCA Padrón ARCA …" at bounding box center [864, 315] width 1220 height 111
click at [292, 338] on button "SSS" at bounding box center [311, 342] width 64 height 37
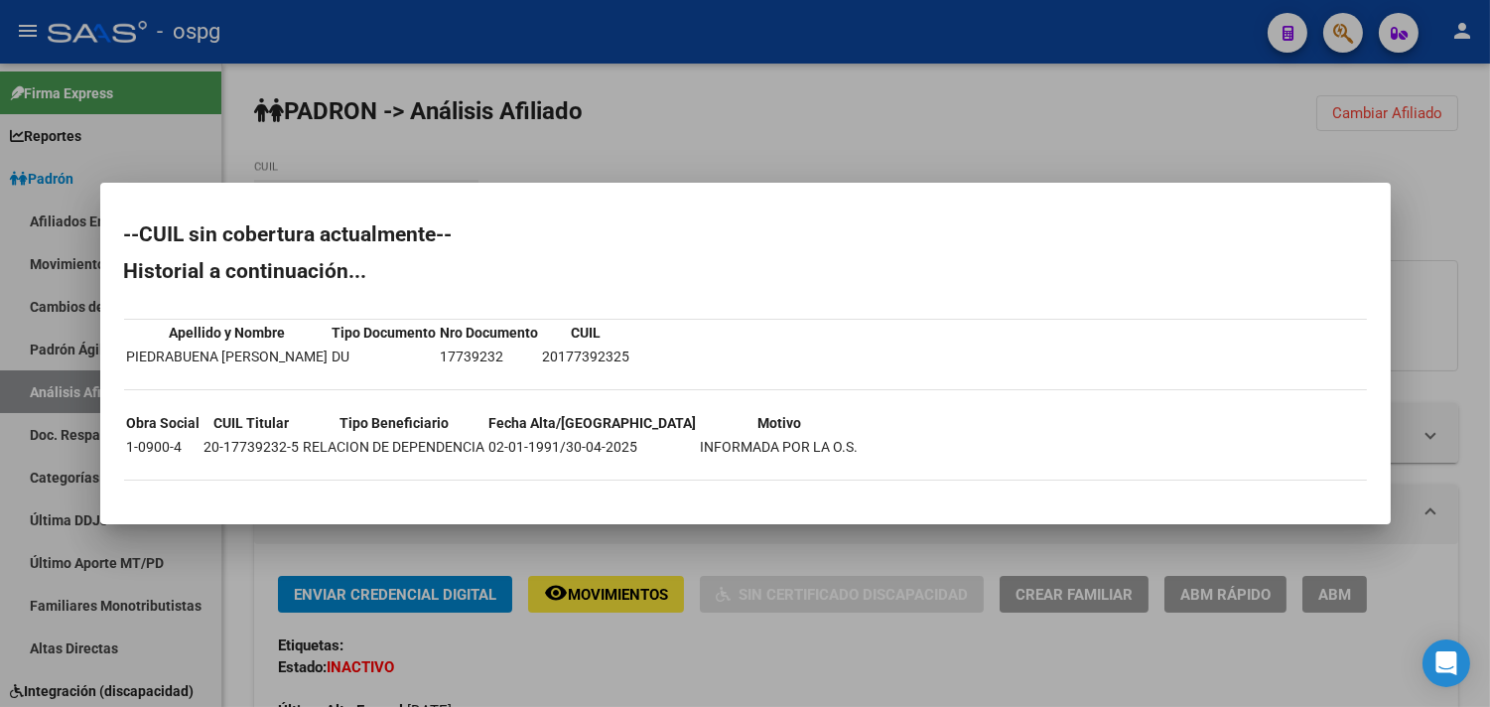
click at [661, 121] on div at bounding box center [745, 353] width 1490 height 707
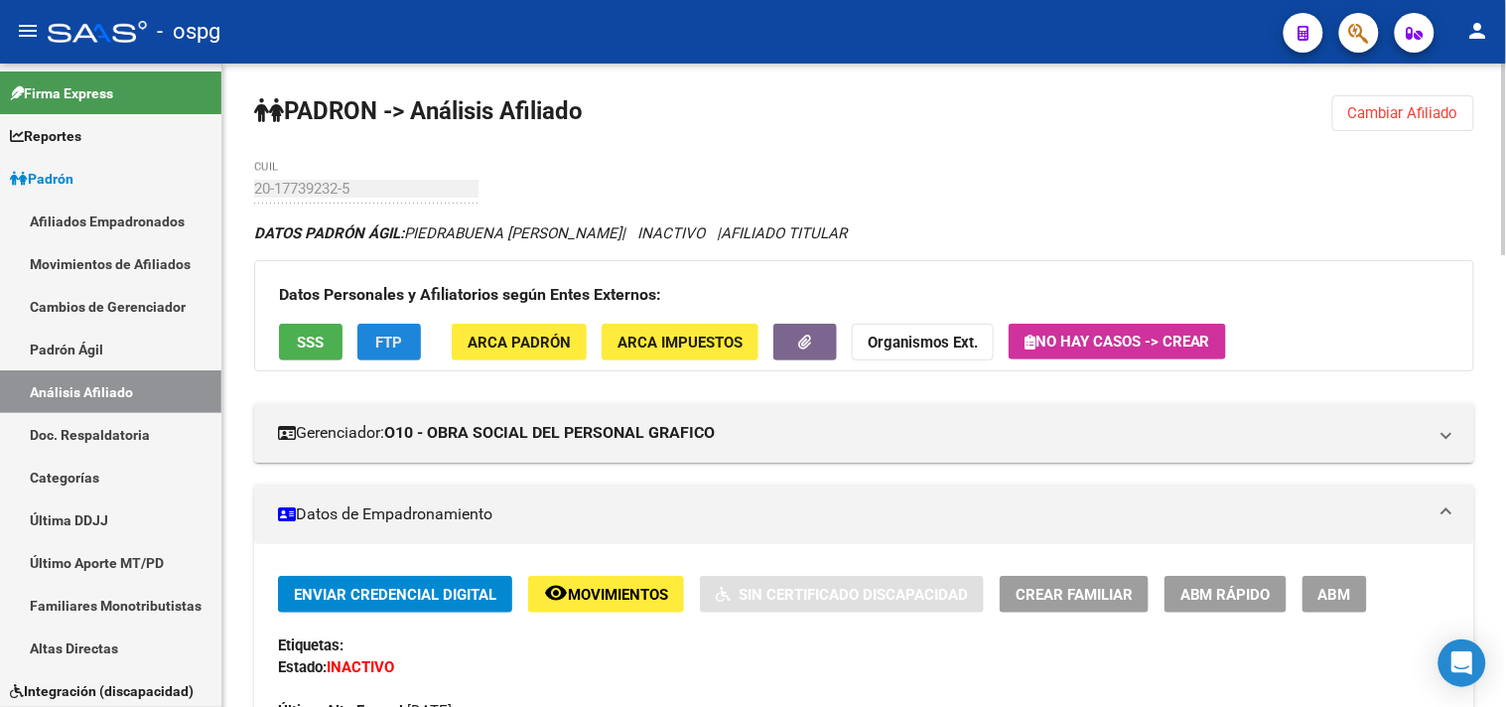
click at [394, 349] on span "FTP" at bounding box center [389, 342] width 27 height 18
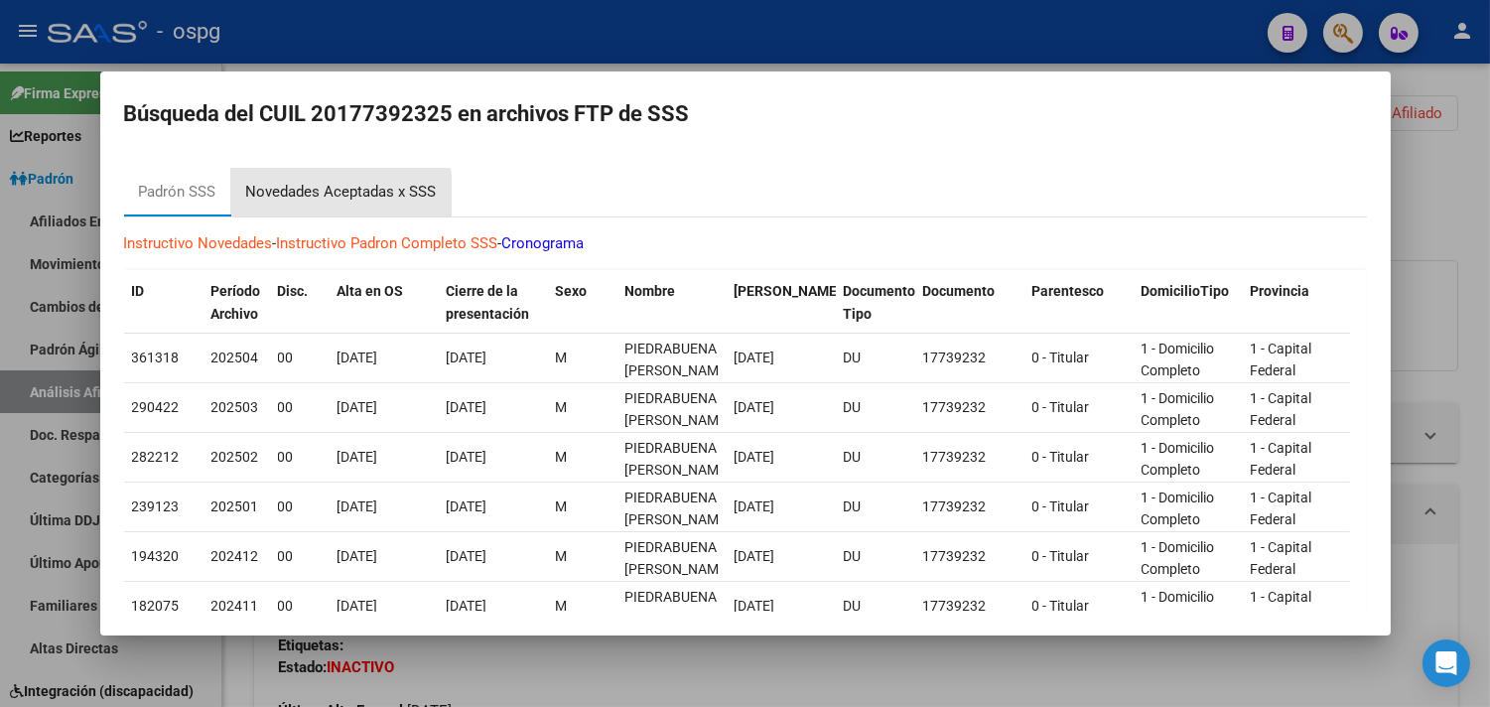
click at [289, 201] on div "Novedades Aceptadas x SSS" at bounding box center [341, 192] width 191 height 23
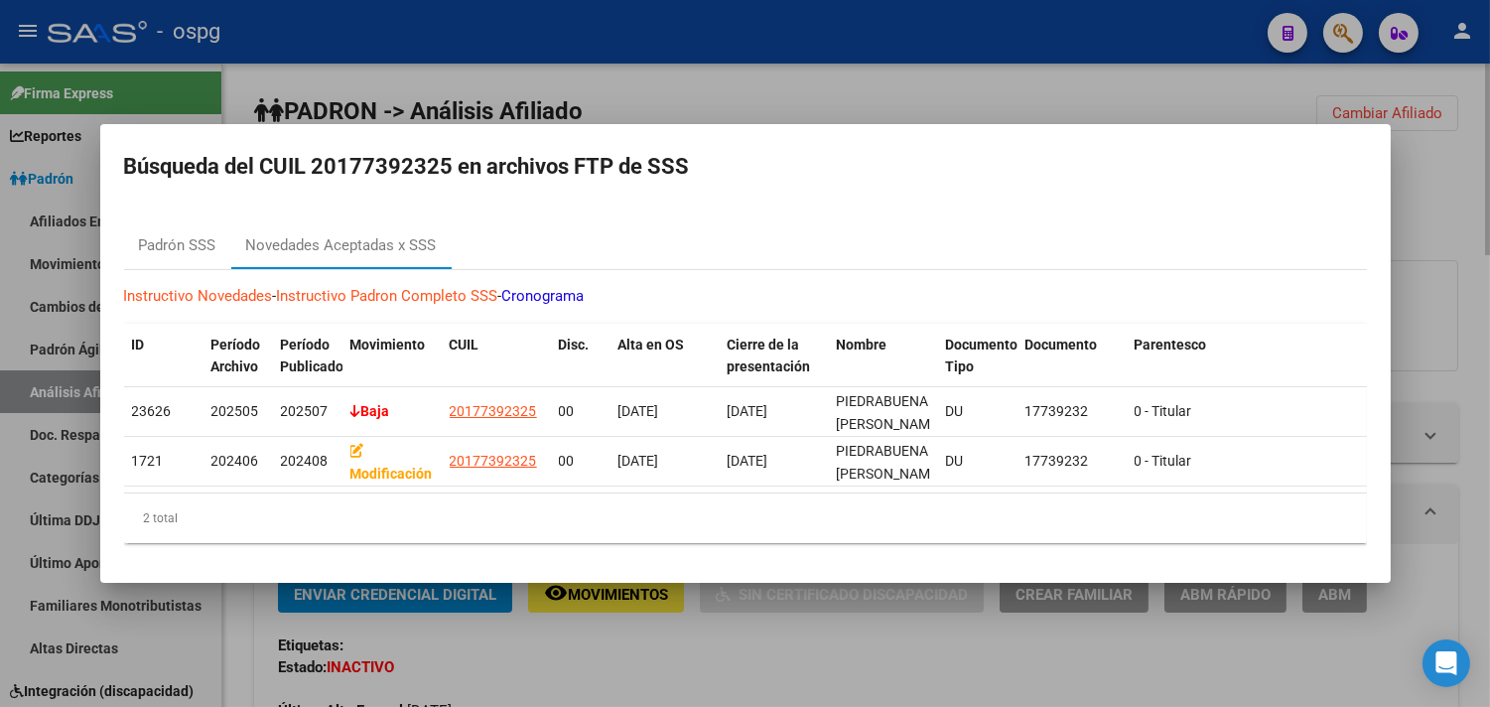
click at [651, 84] on div at bounding box center [745, 353] width 1490 height 707
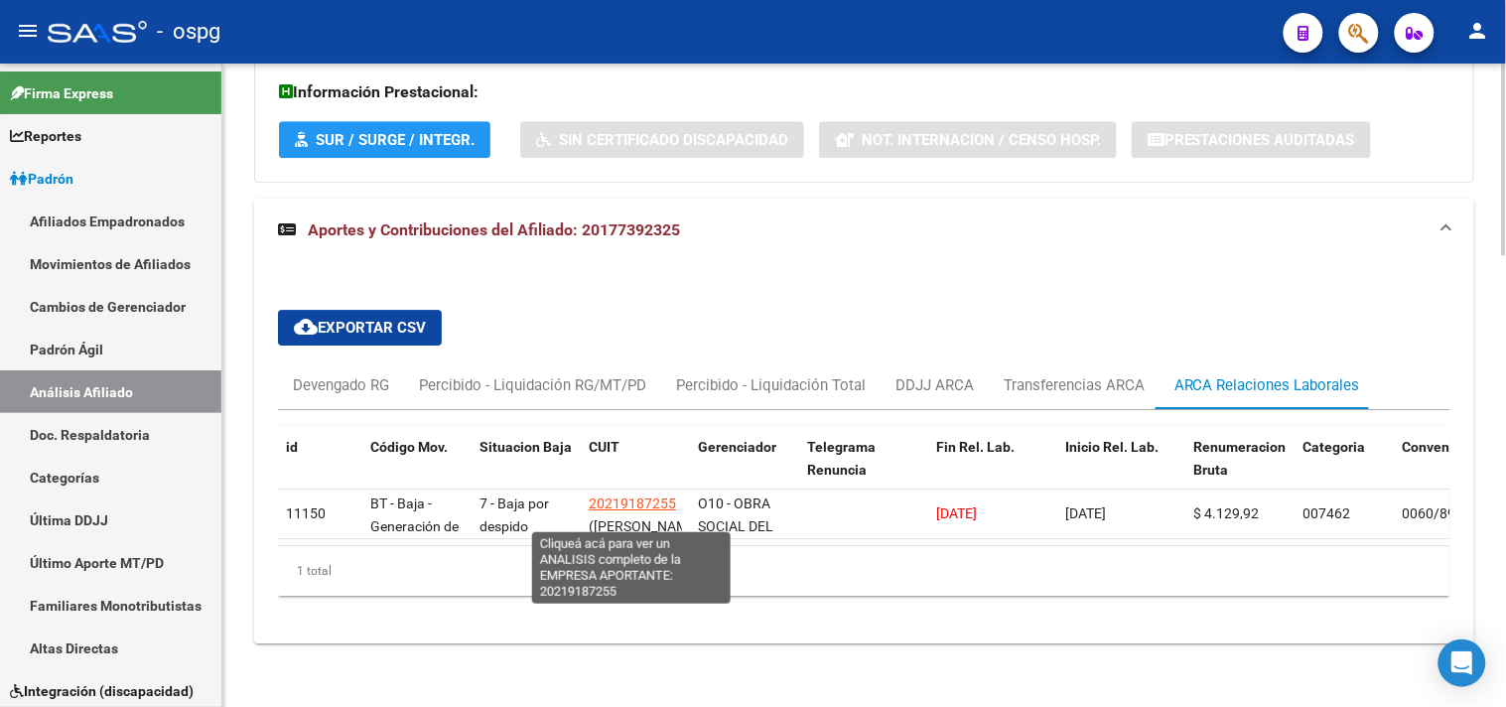
scroll to position [1511, 0]
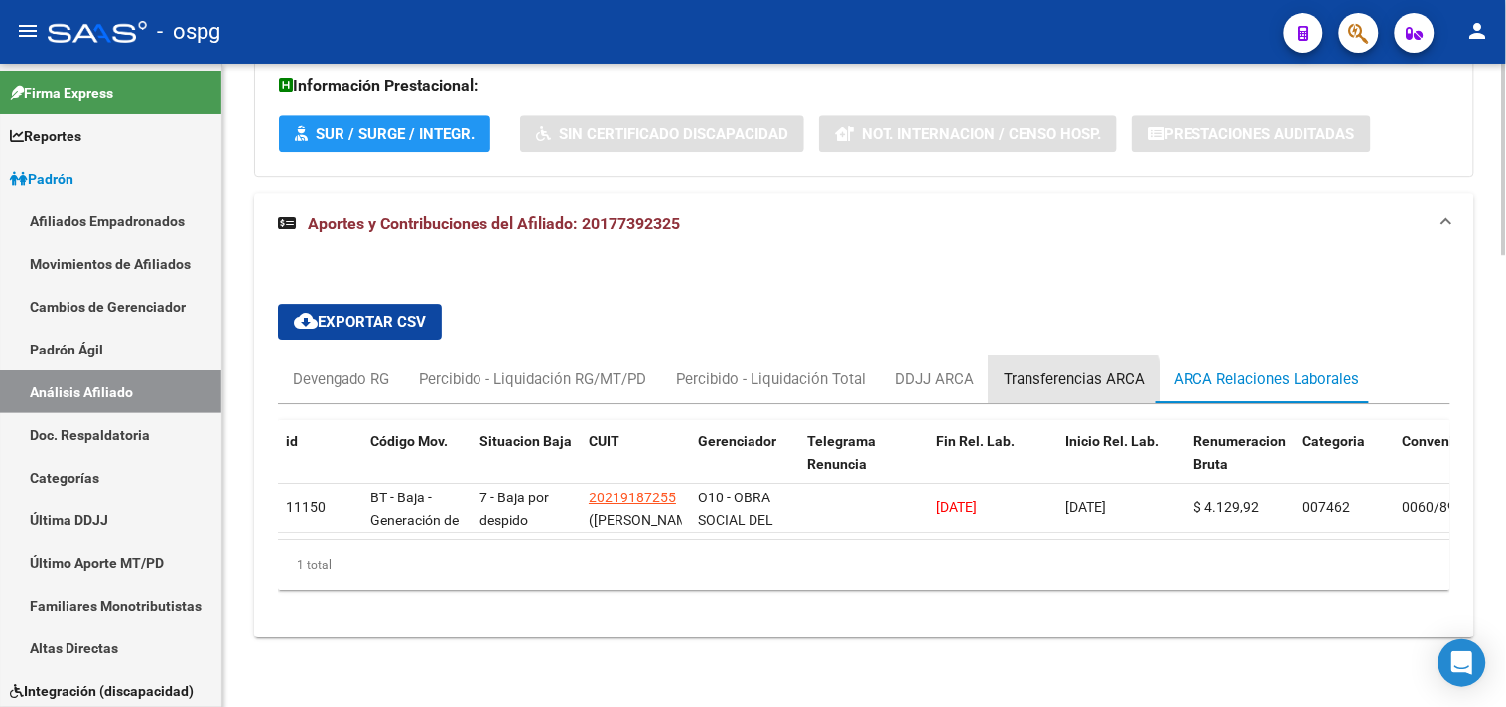
click at [1039, 381] on div "Transferencias ARCA" at bounding box center [1073, 379] width 171 height 48
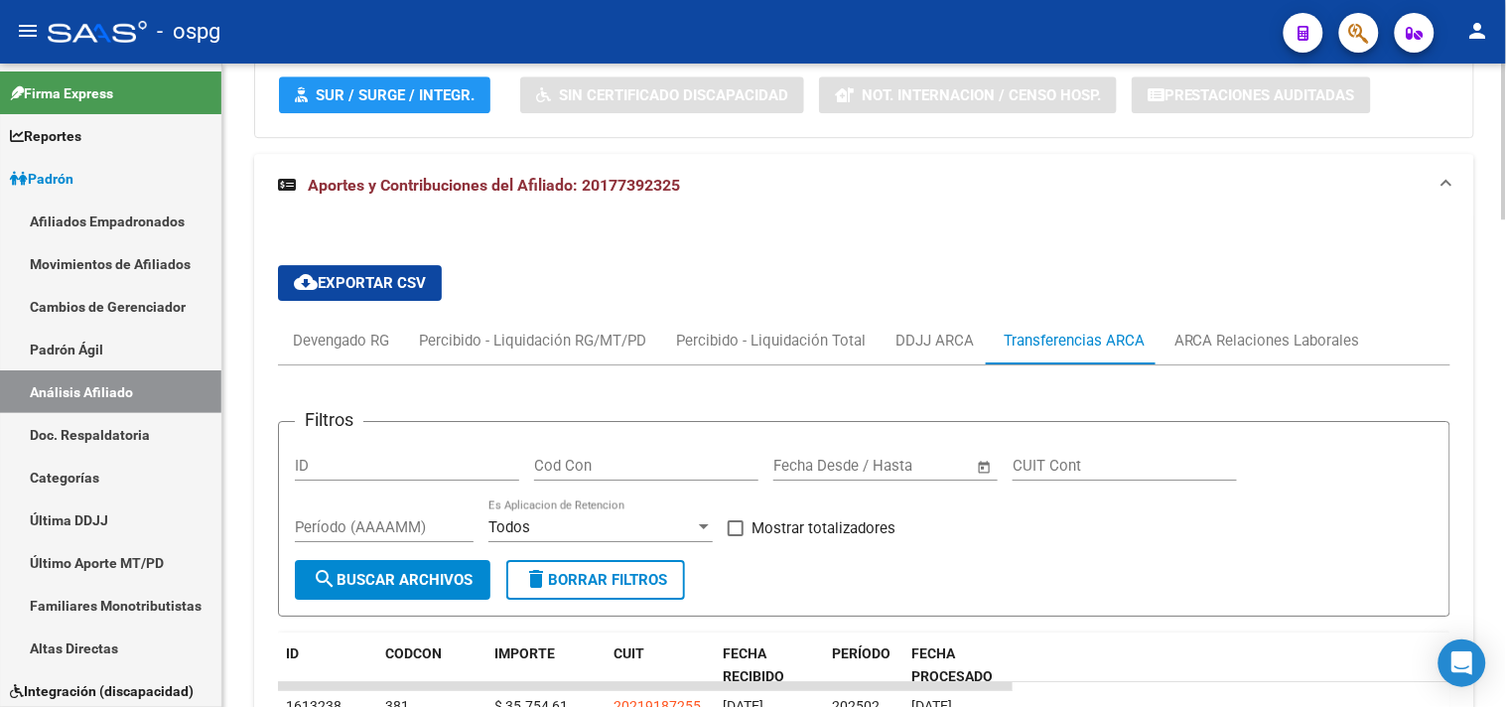
scroll to position [1291, 0]
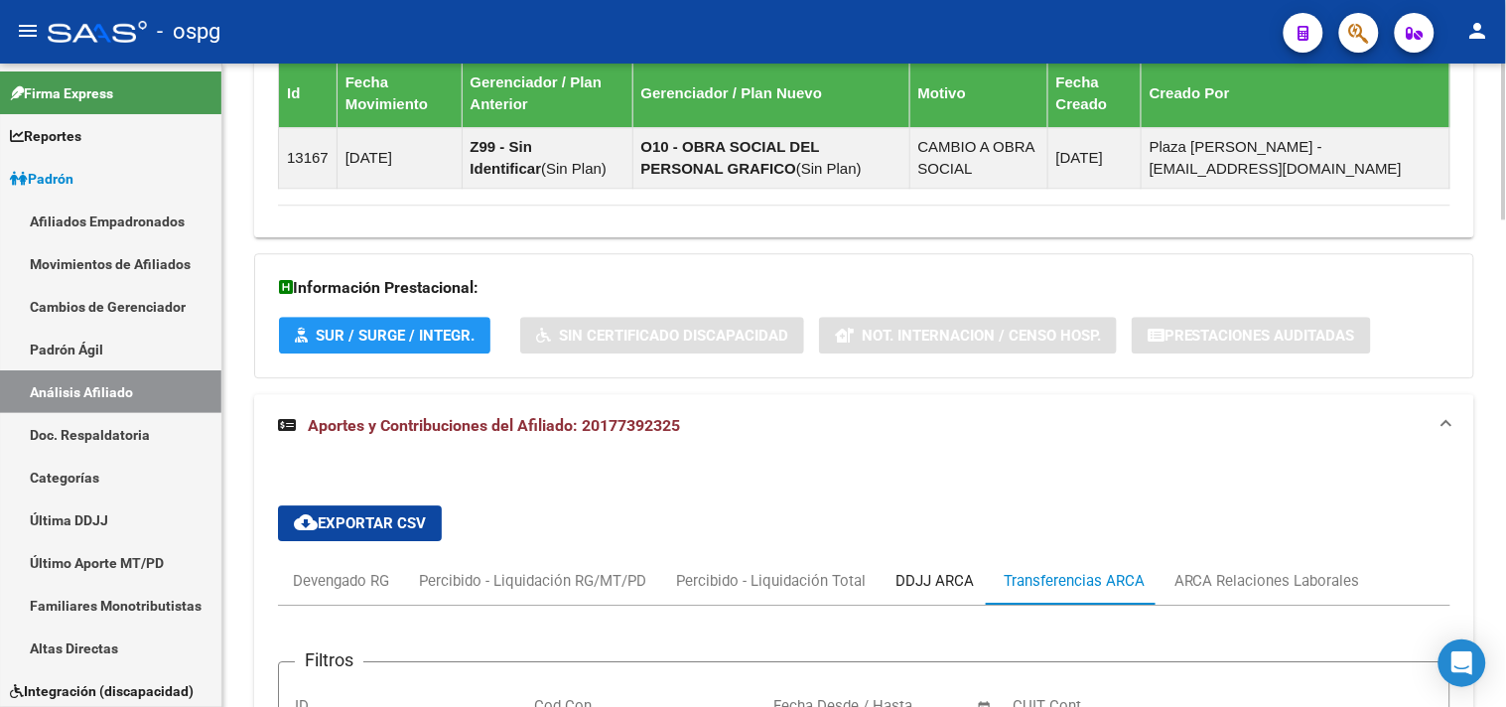
click at [903, 583] on div "DDJJ ARCA" at bounding box center [934, 581] width 78 height 22
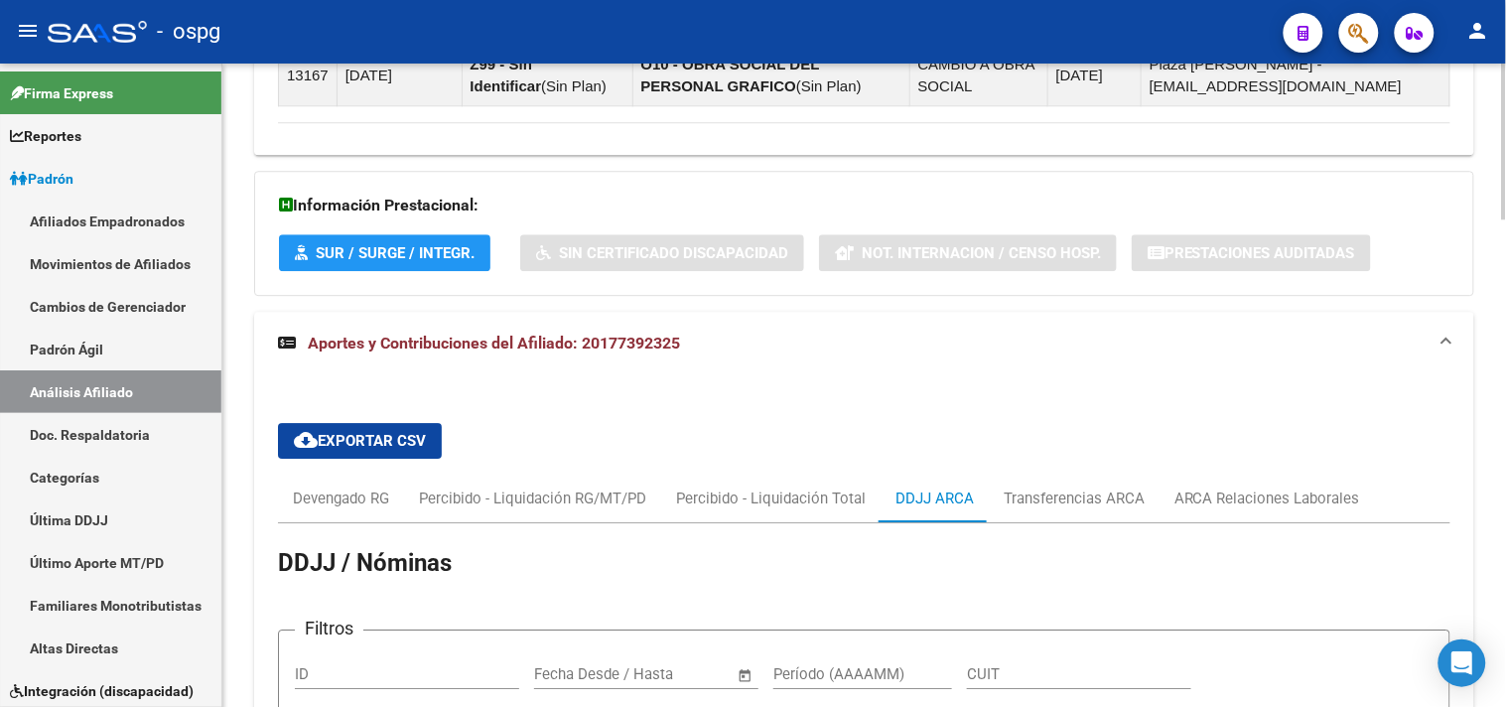
scroll to position [1321, 0]
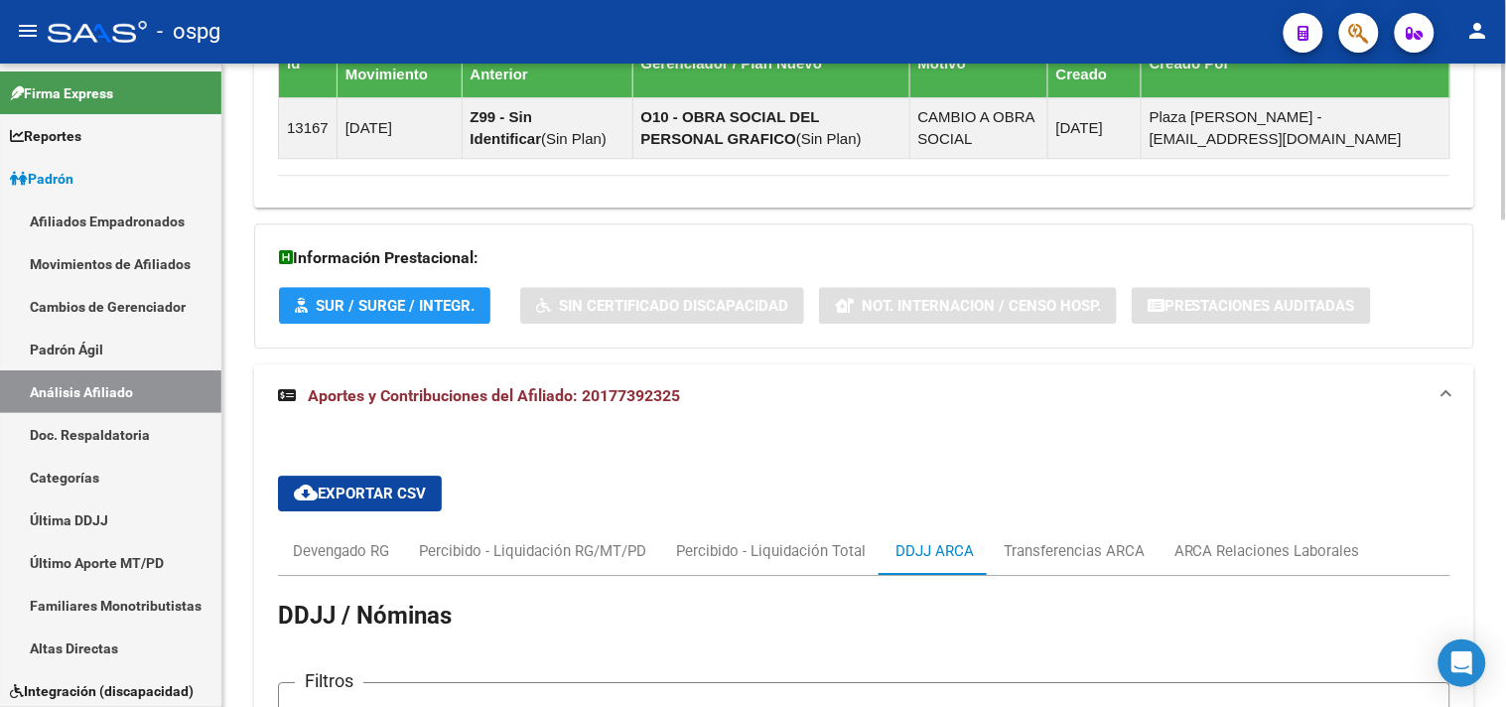
click at [1252, 559] on div "ARCA Relaciones Laborales" at bounding box center [1267, 551] width 186 height 22
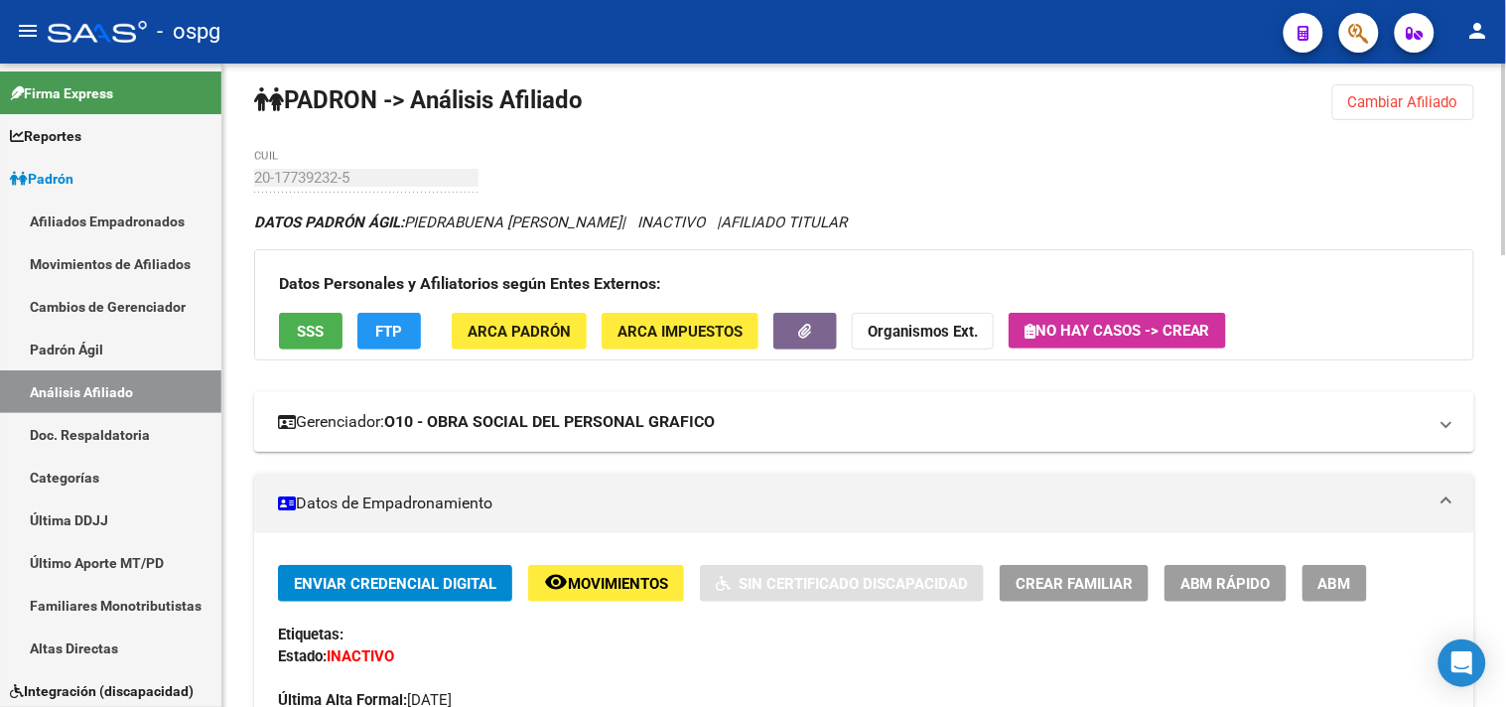
scroll to position [0, 0]
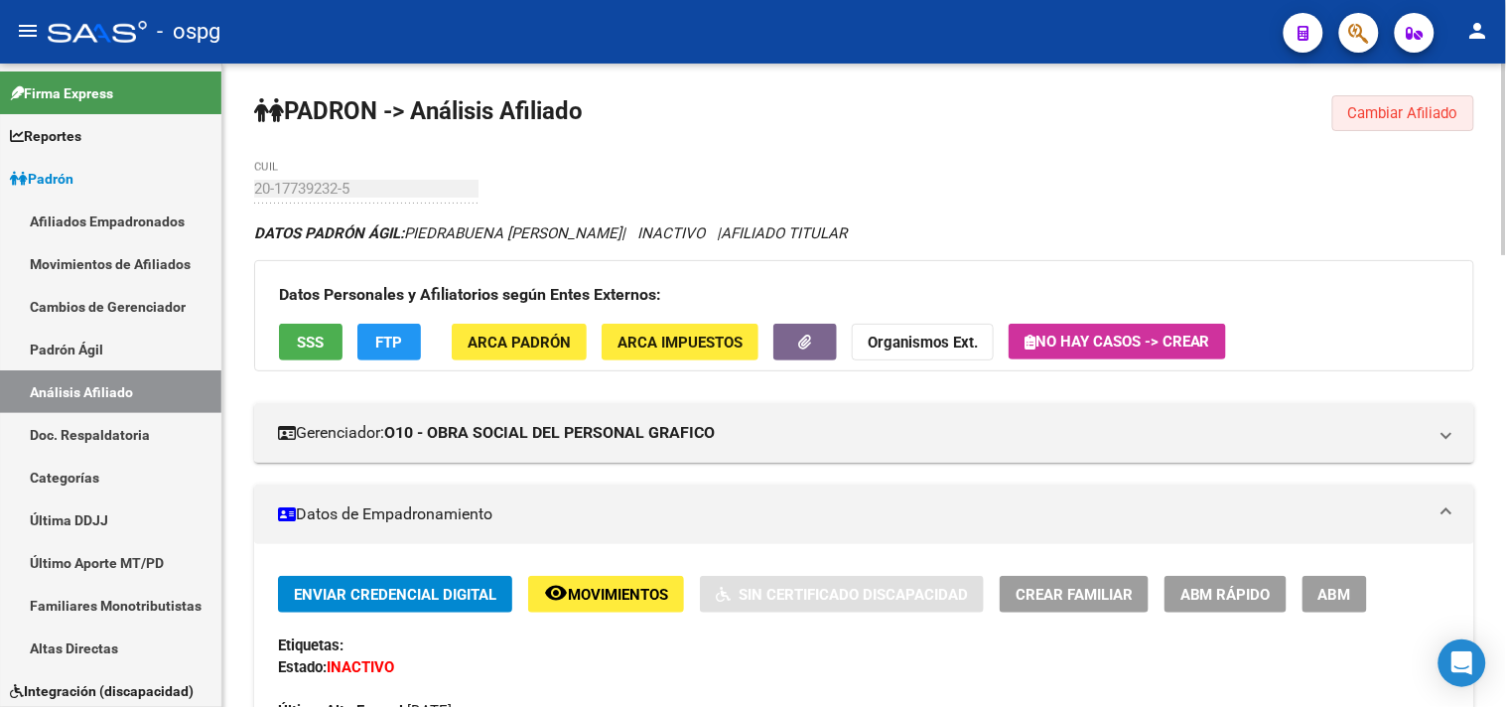
click at [1385, 122] on button "Cambiar Afiliado" at bounding box center [1403, 113] width 142 height 36
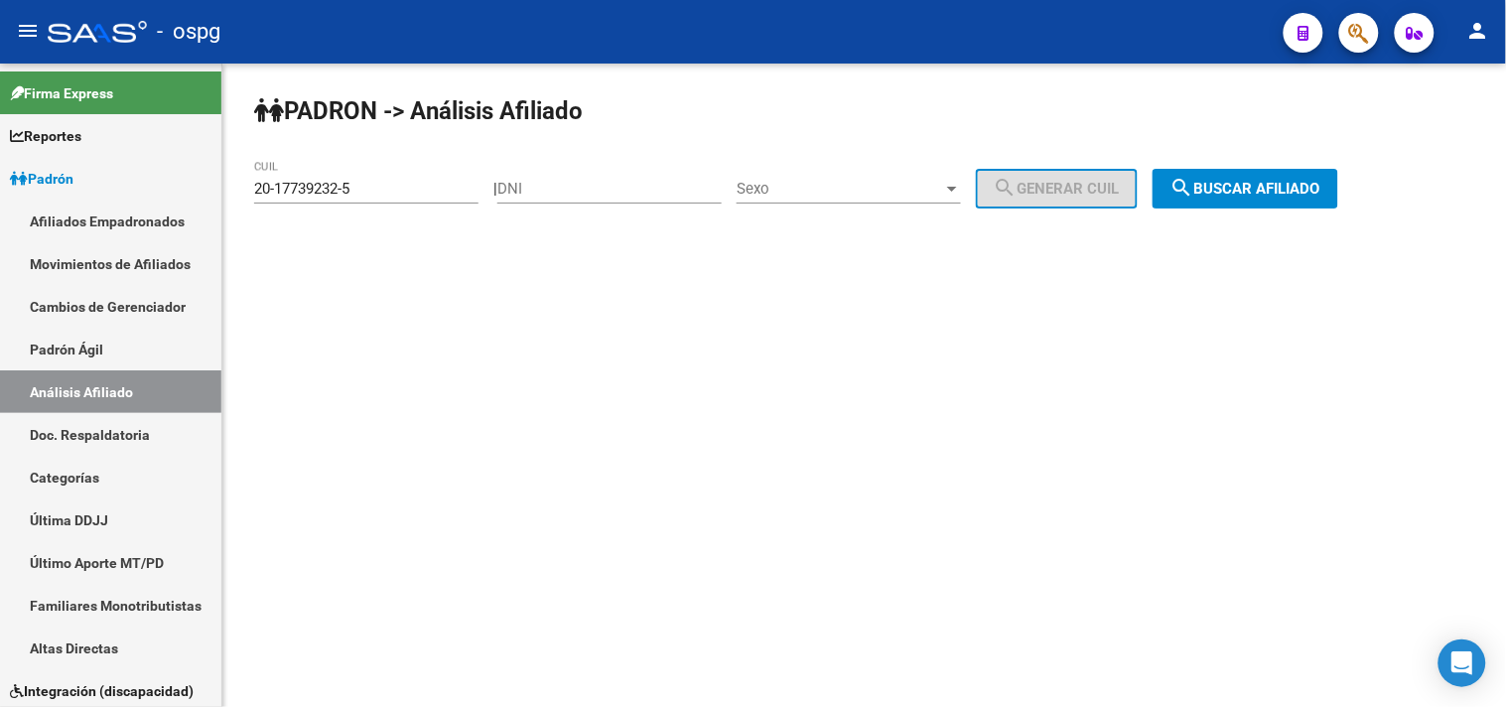
click at [1254, 185] on span "search Buscar afiliado" at bounding box center [1245, 189] width 150 height 18
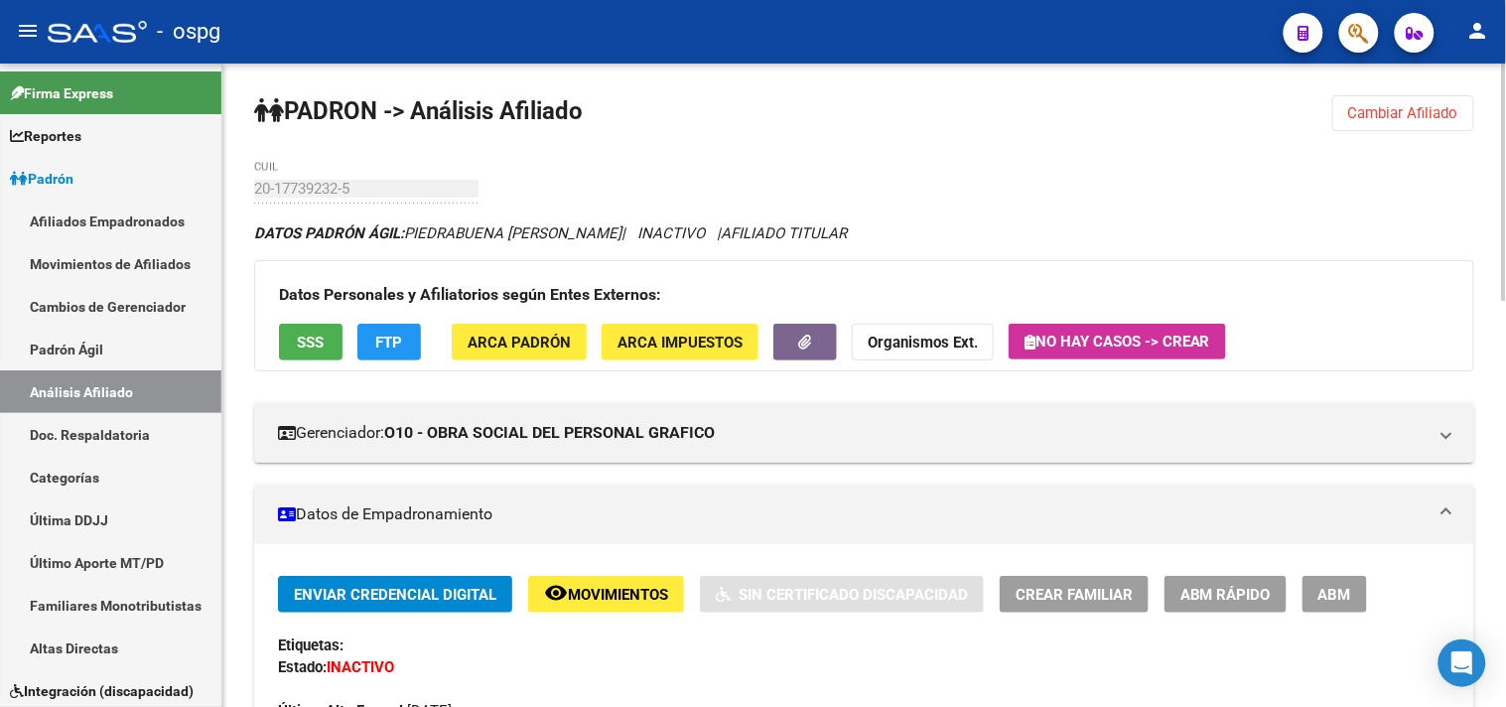
click at [1379, 119] on span "Cambiar Afiliado" at bounding box center [1403, 113] width 110 height 18
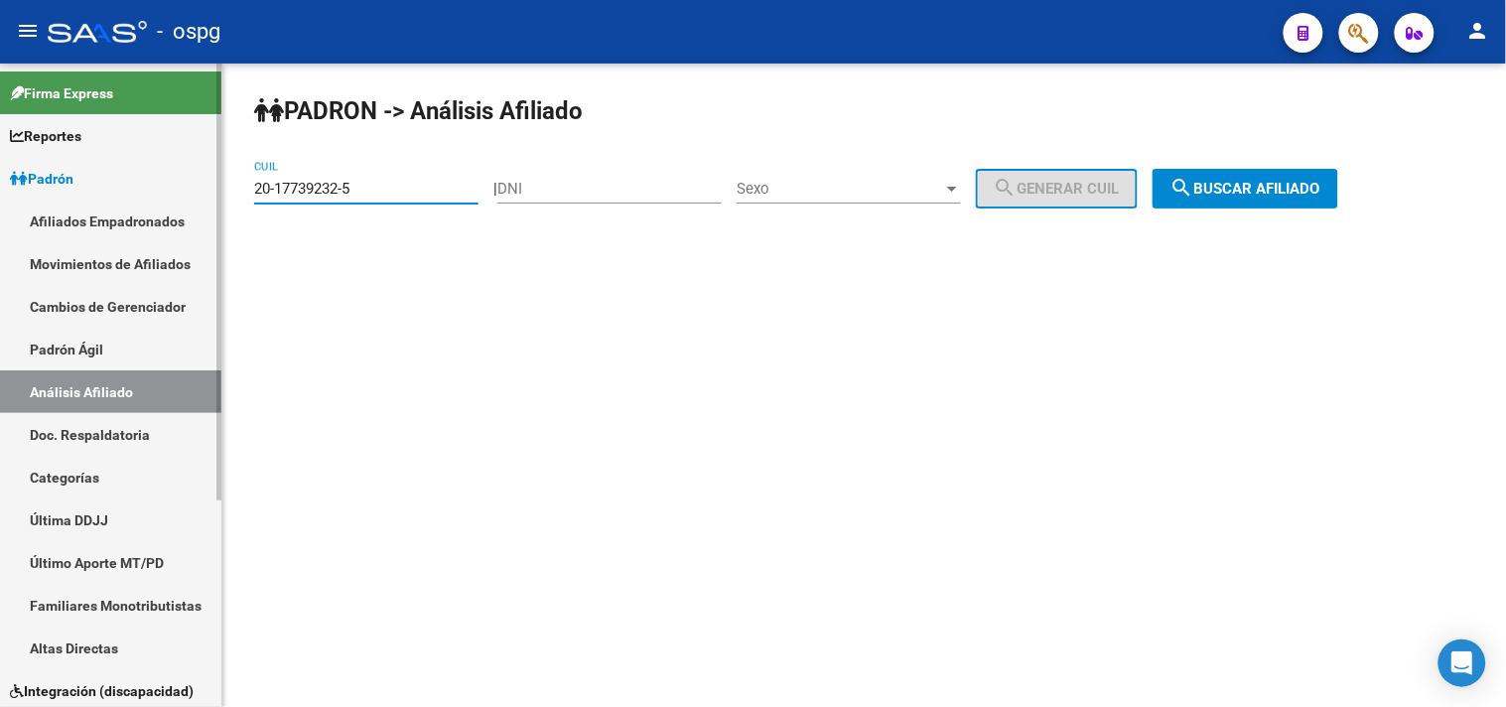
drag, startPoint x: 328, startPoint y: 202, endPoint x: 147, endPoint y: 220, distance: 182.5
click at [150, 220] on mat-sidenav-container "Firma Express Reportes Ingresos Devengados Análisis Histórico Detalles Transfer…" at bounding box center [753, 385] width 1506 height 643
drag, startPoint x: 1285, startPoint y: 205, endPoint x: 1267, endPoint y: 196, distance: 20.4
click at [1281, 205] on button "search Buscar afiliado" at bounding box center [1245, 189] width 186 height 40
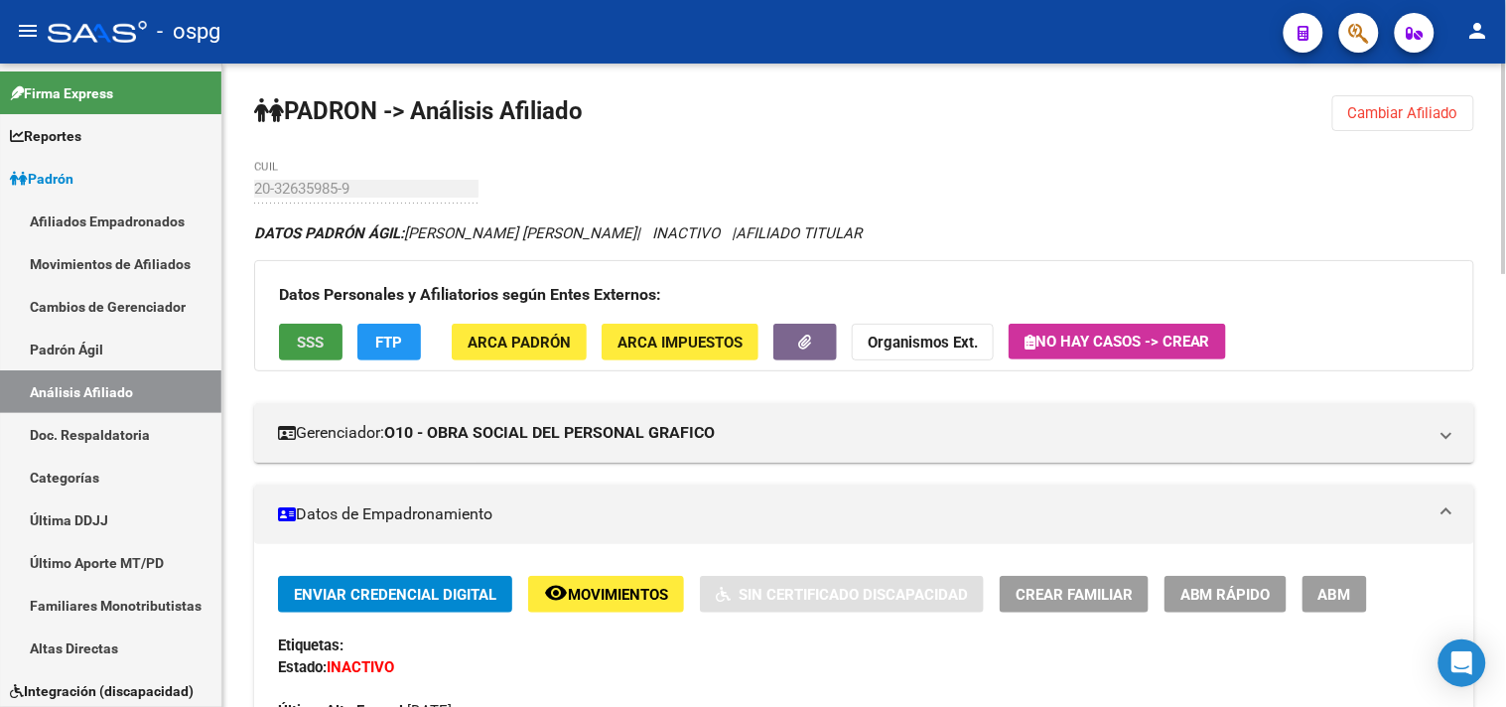
click at [302, 352] on button "SSS" at bounding box center [311, 342] width 64 height 37
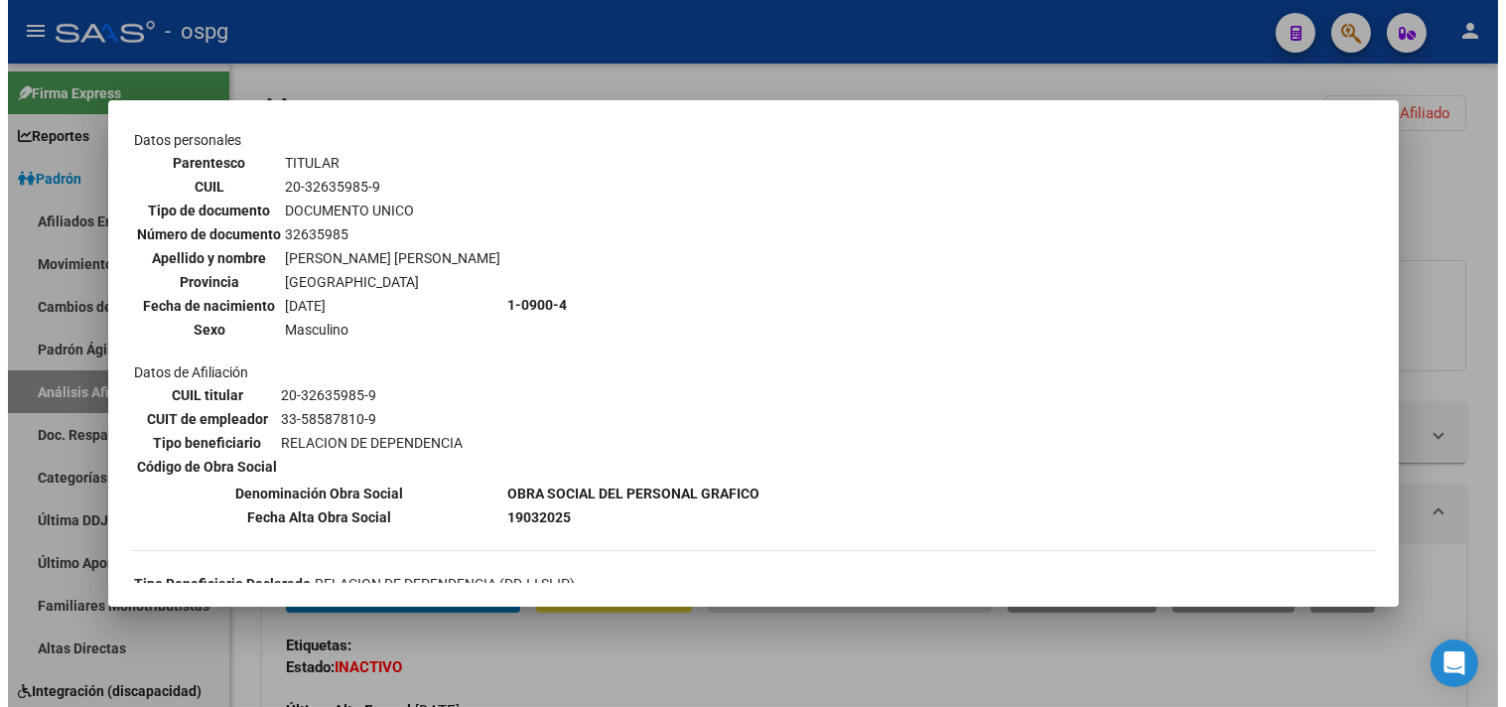
scroll to position [220, 0]
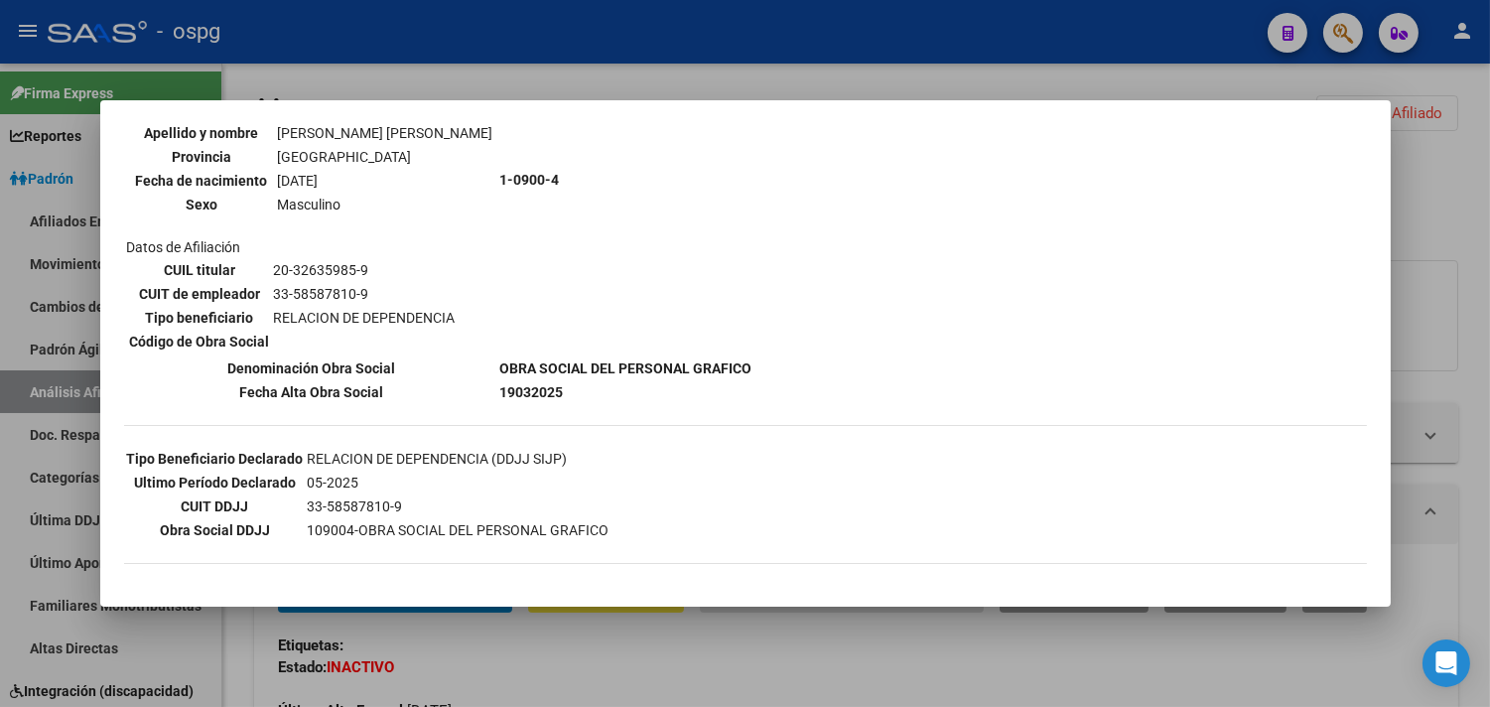
drag, startPoint x: 394, startPoint y: 56, endPoint x: 437, endPoint y: 52, distance: 42.9
click at [394, 55] on div at bounding box center [745, 353] width 1490 height 707
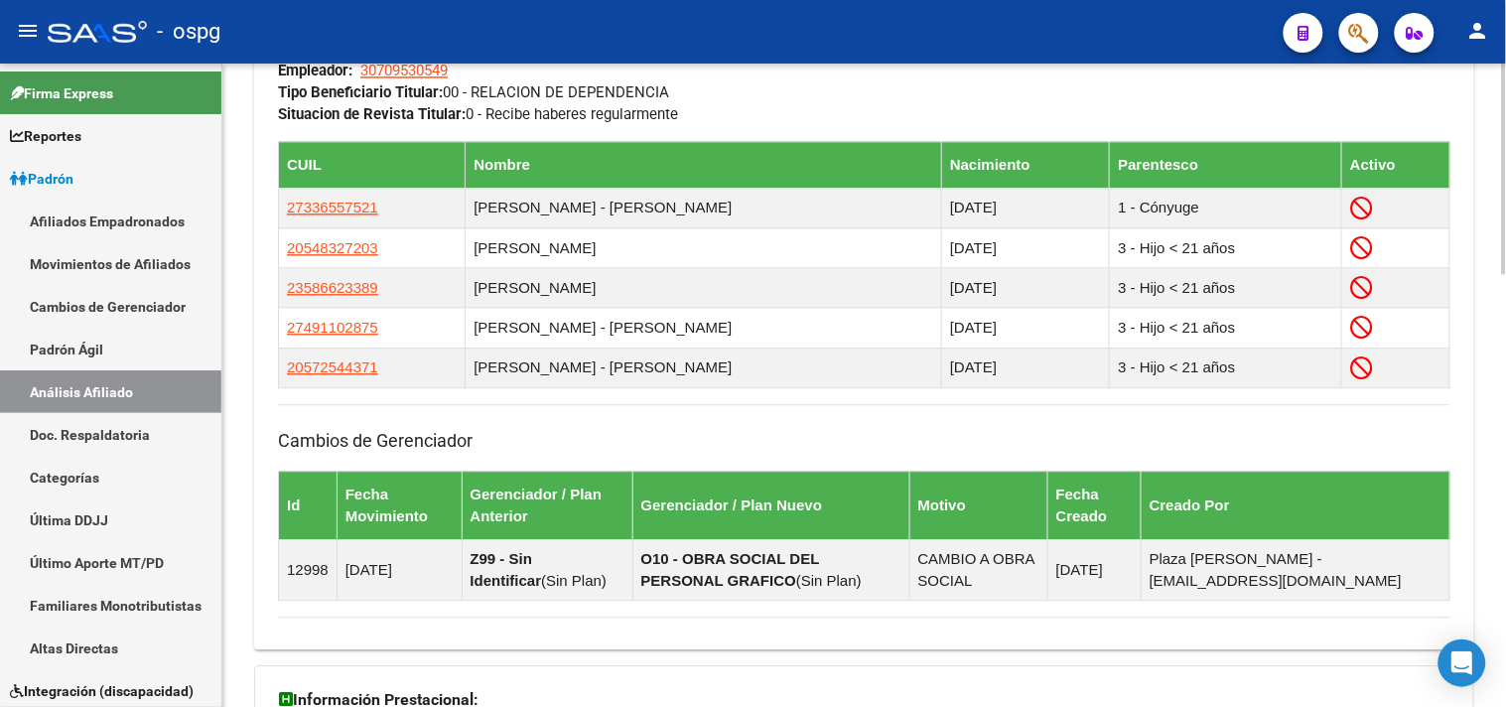
scroll to position [1325, 0]
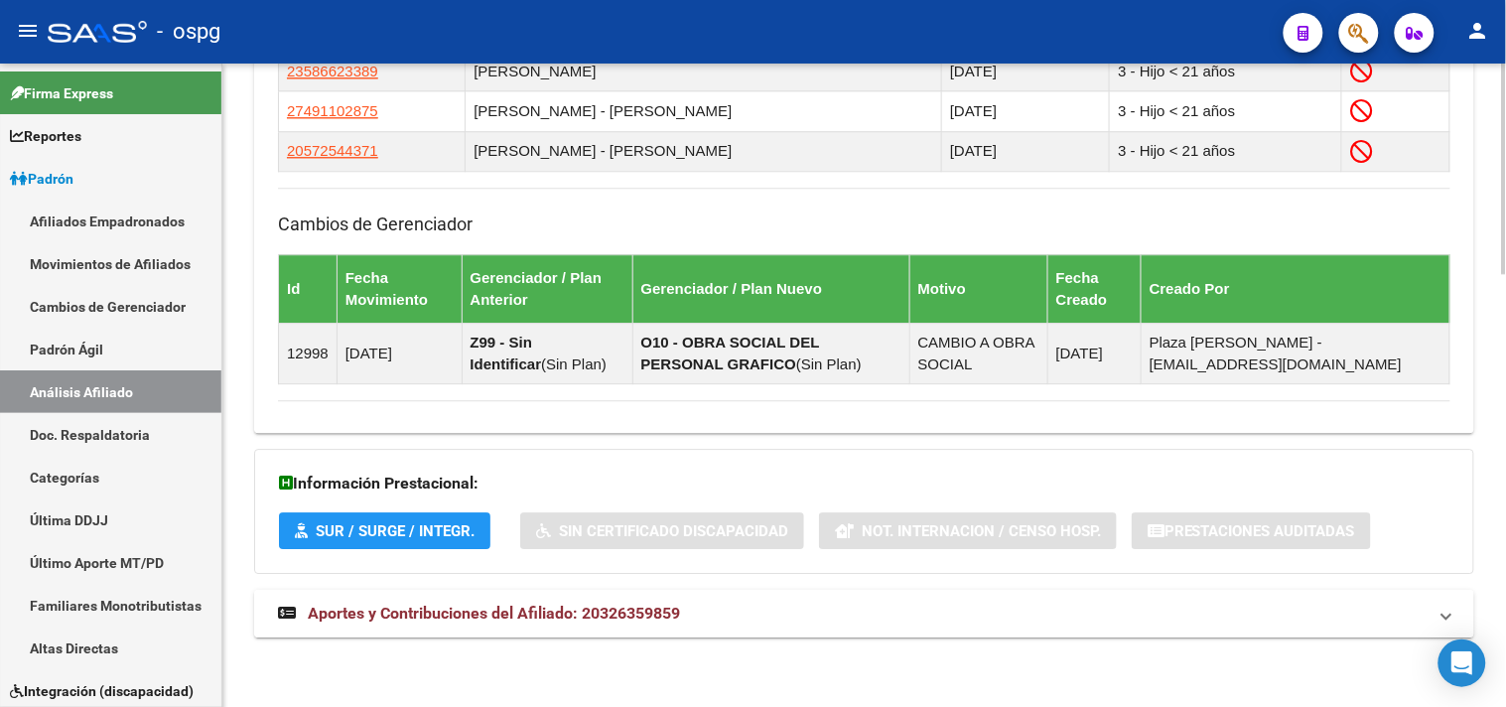
click at [445, 620] on span "Aportes y Contribuciones del Afiliado: 20326359859" at bounding box center [494, 612] width 372 height 19
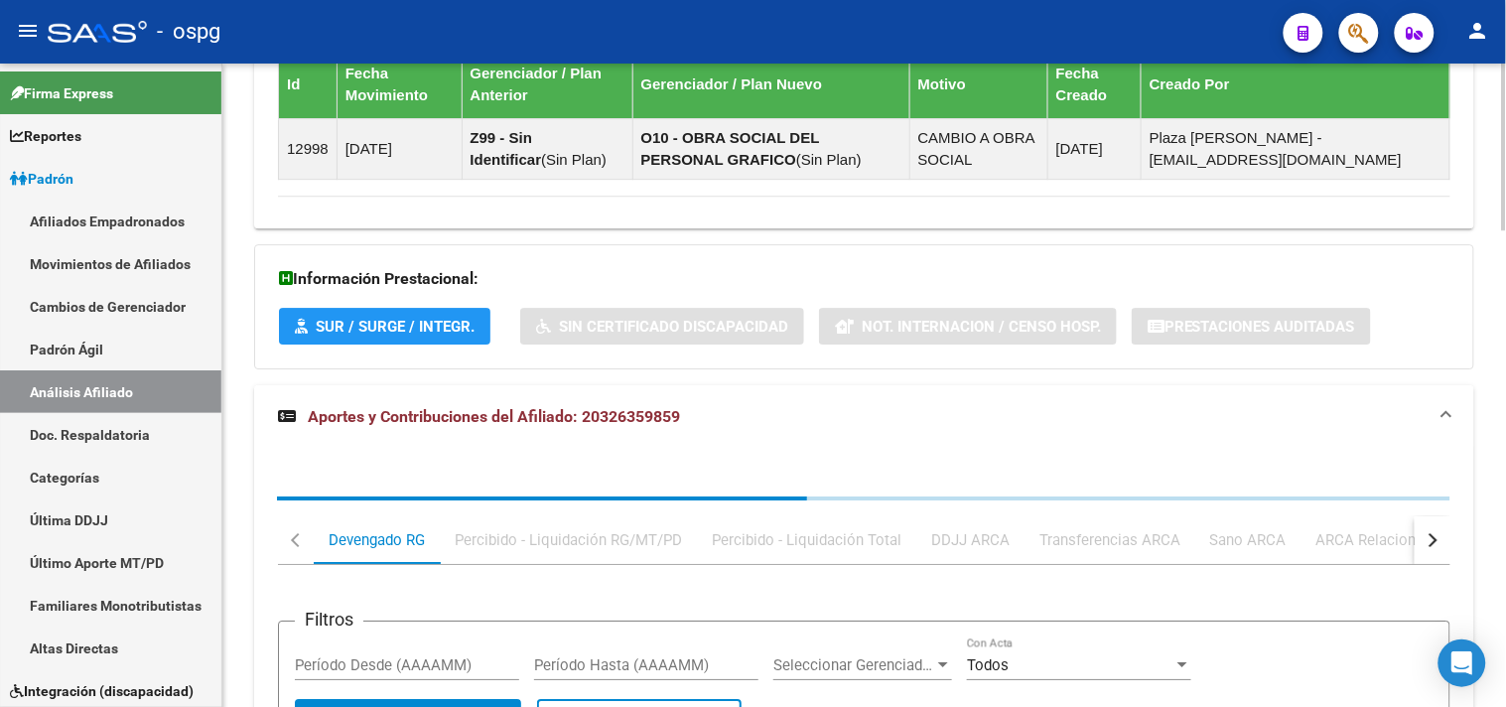
scroll to position [1662, 0]
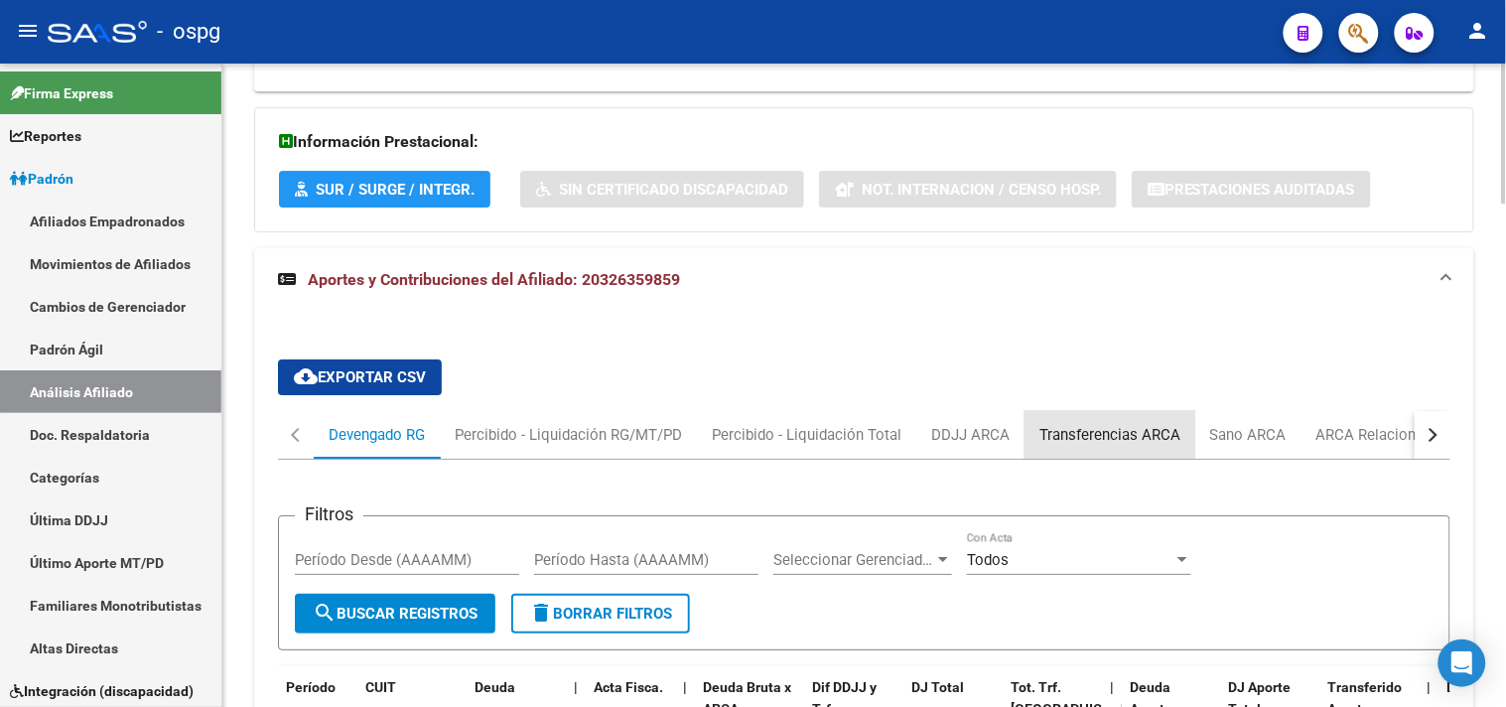
click at [1123, 429] on div "Transferencias ARCA" at bounding box center [1109, 435] width 141 height 22
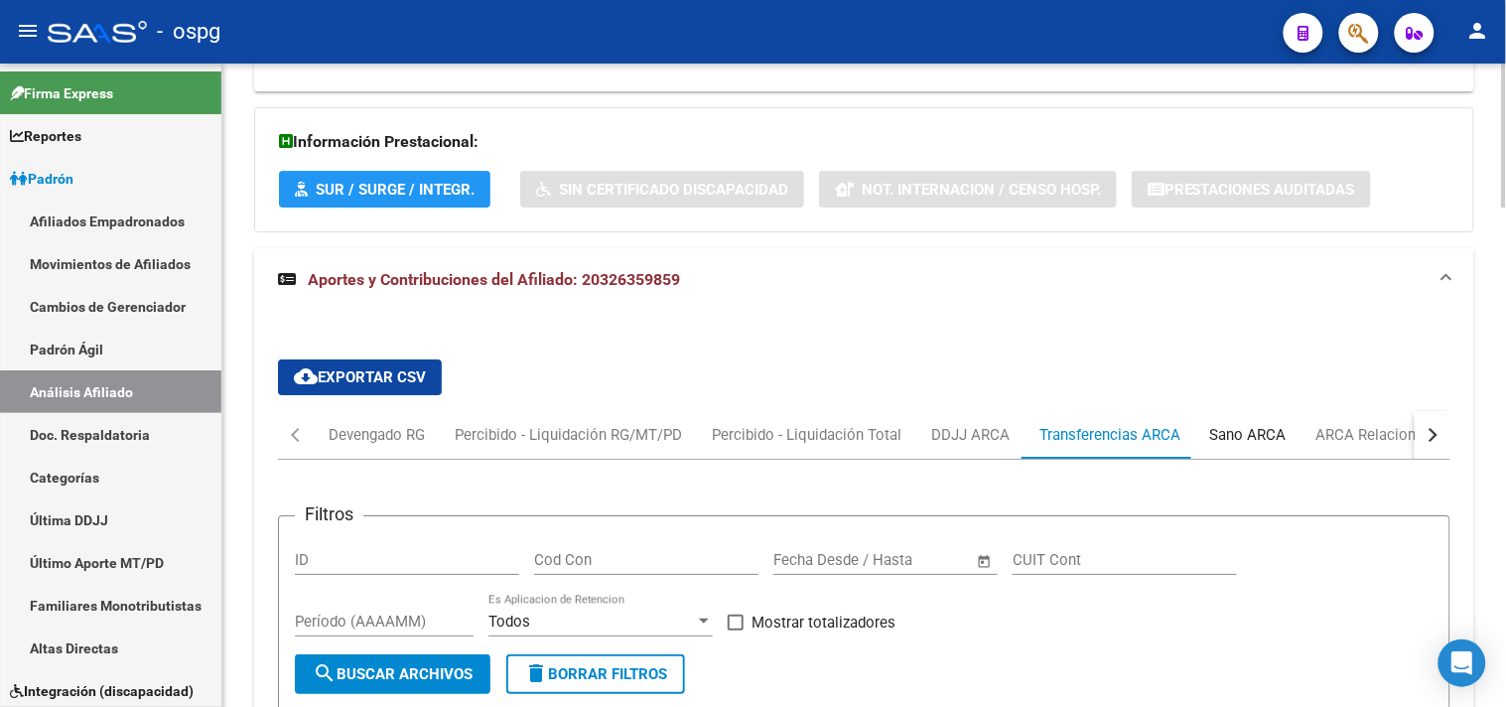
click at [1237, 427] on div "Sano ARCA" at bounding box center [1248, 435] width 106 height 48
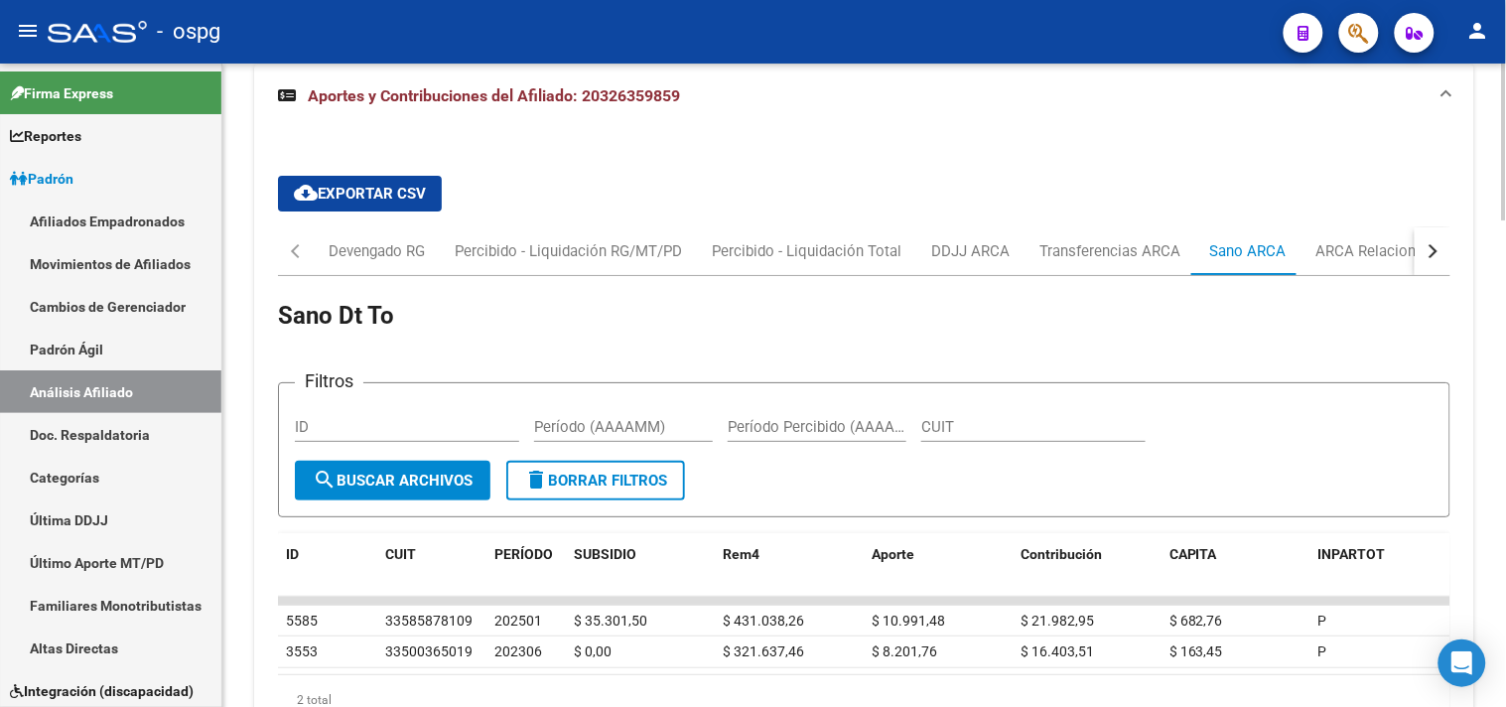
scroll to position [1883, 0]
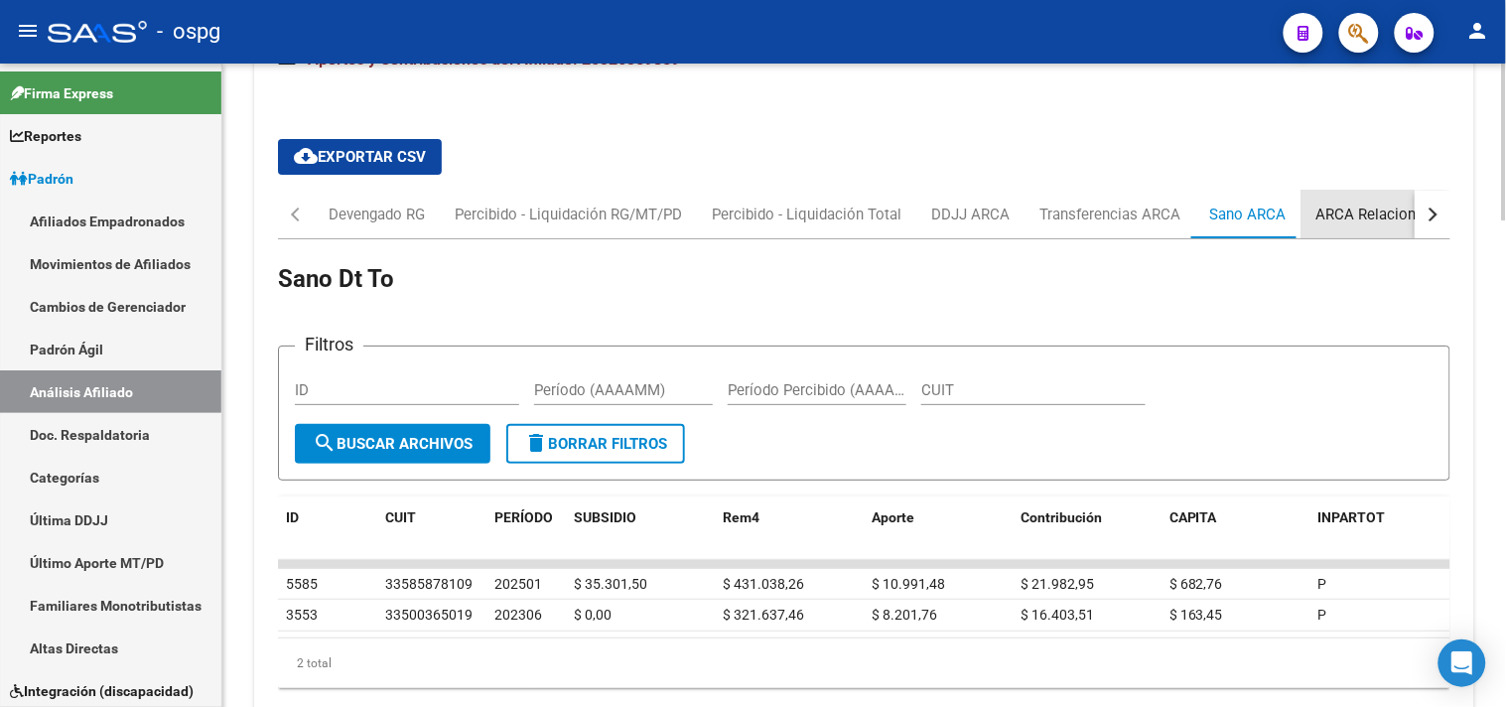
click at [1353, 214] on div "ARCA Relaciones Laborales" at bounding box center [1409, 214] width 186 height 22
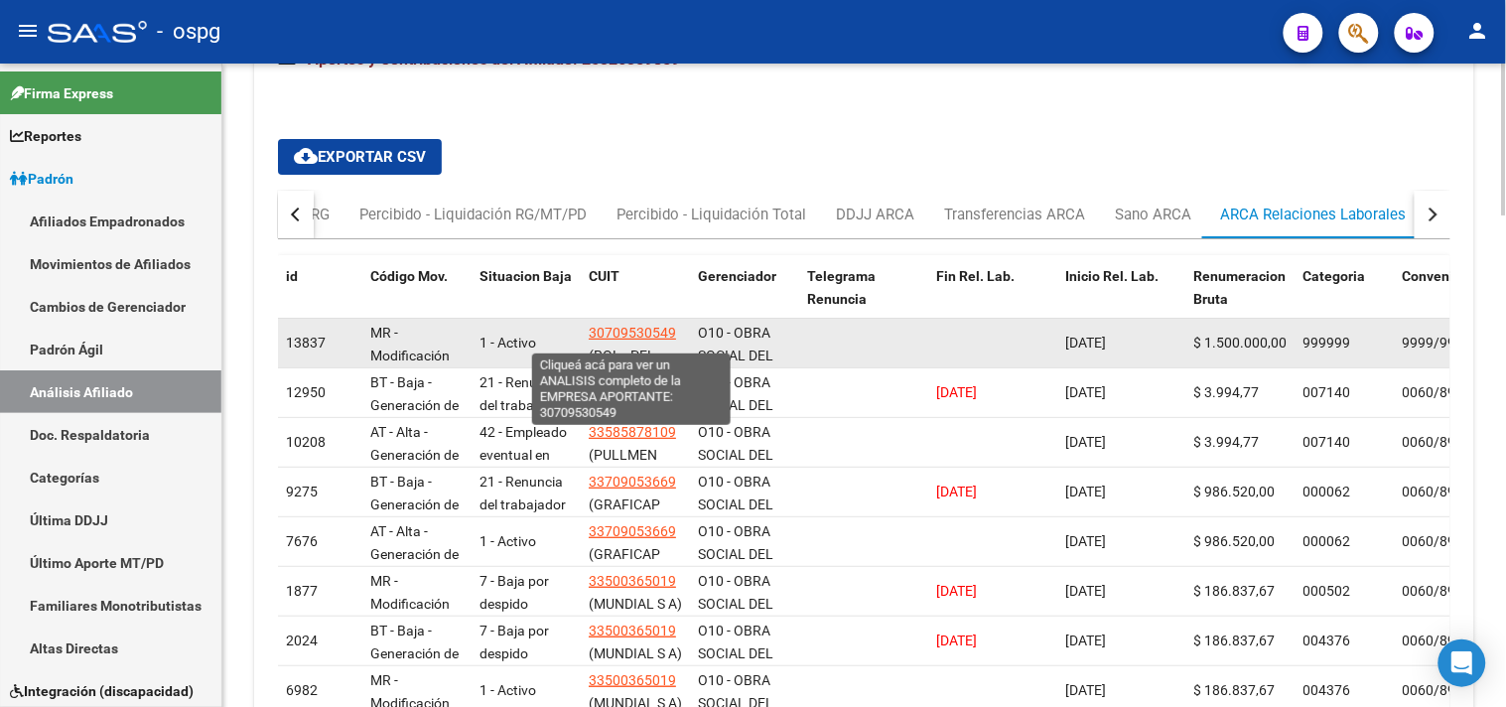
click at [595, 339] on span "30709530549" at bounding box center [632, 333] width 87 height 16
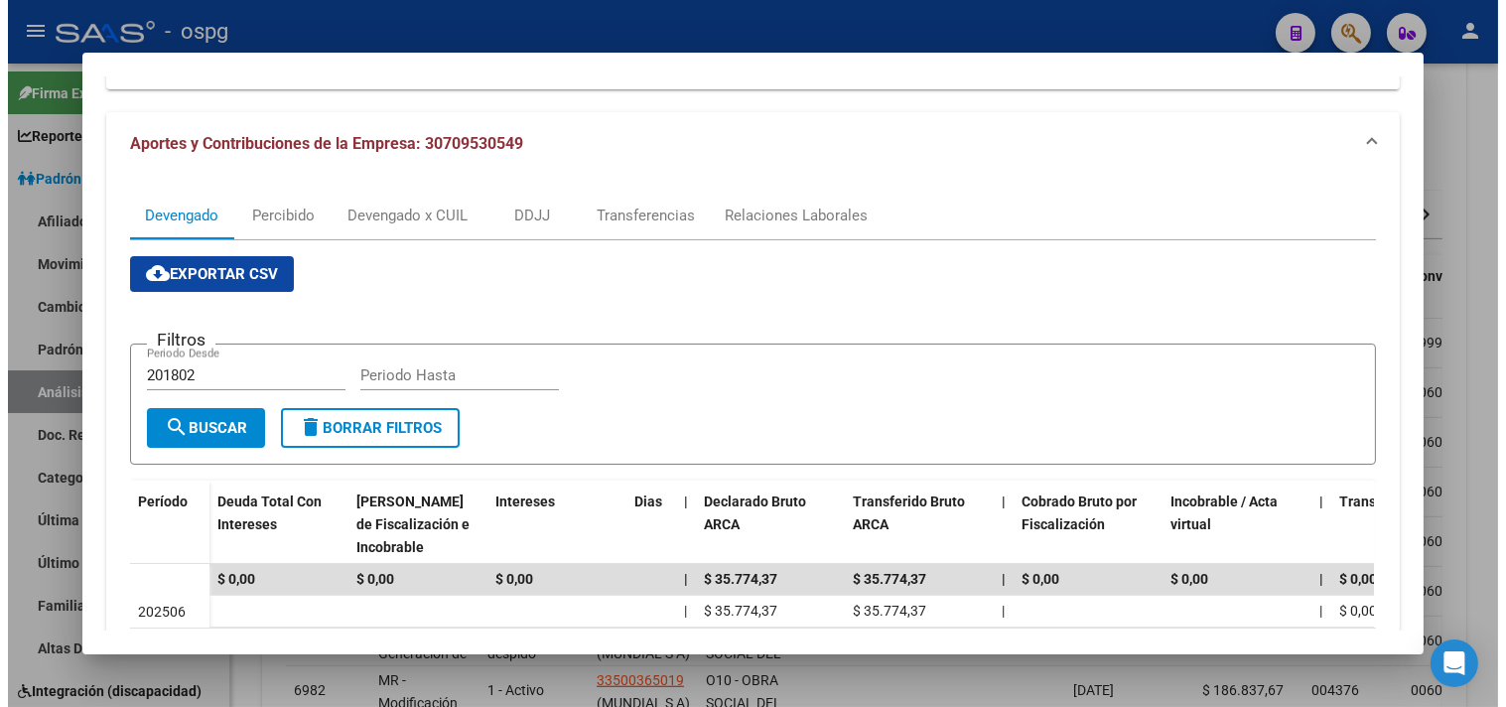
scroll to position [0, 0]
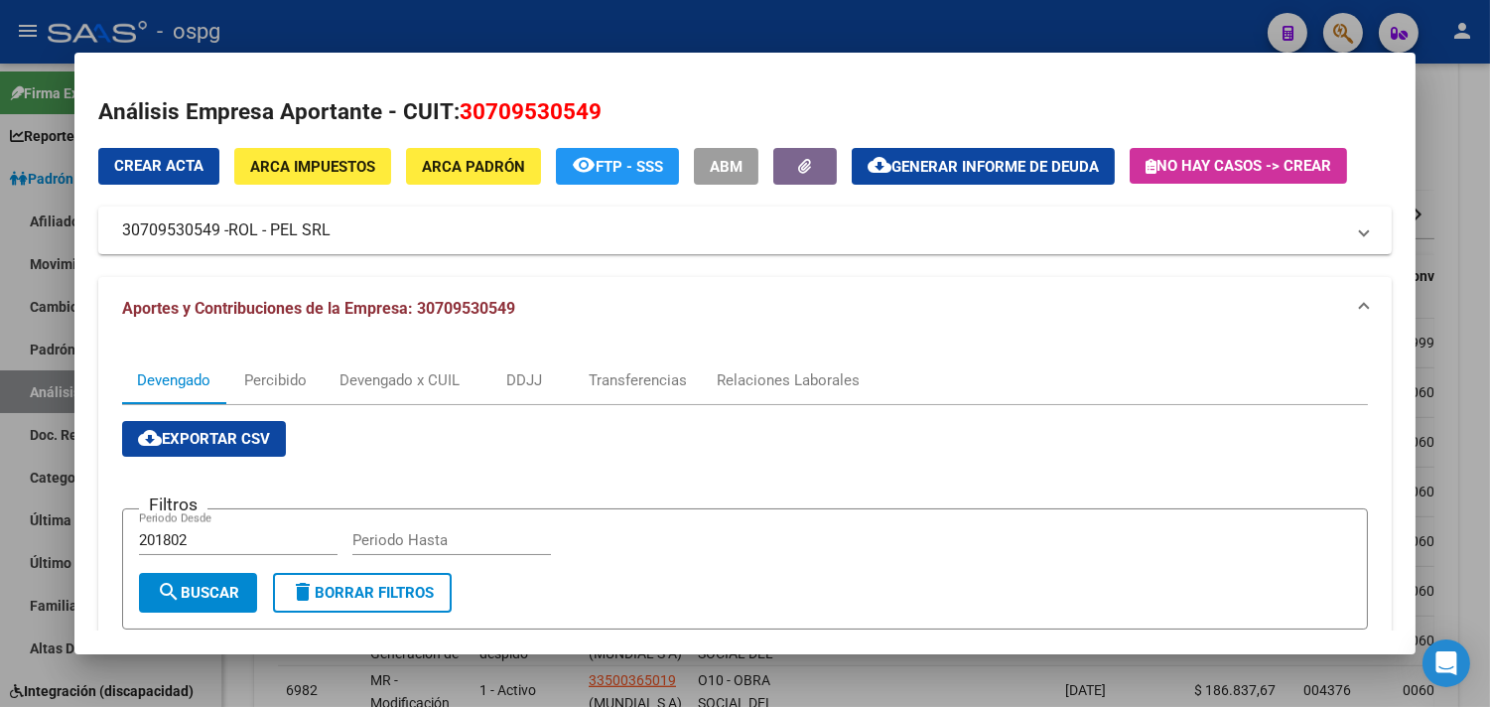
click at [1457, 201] on div at bounding box center [745, 353] width 1490 height 707
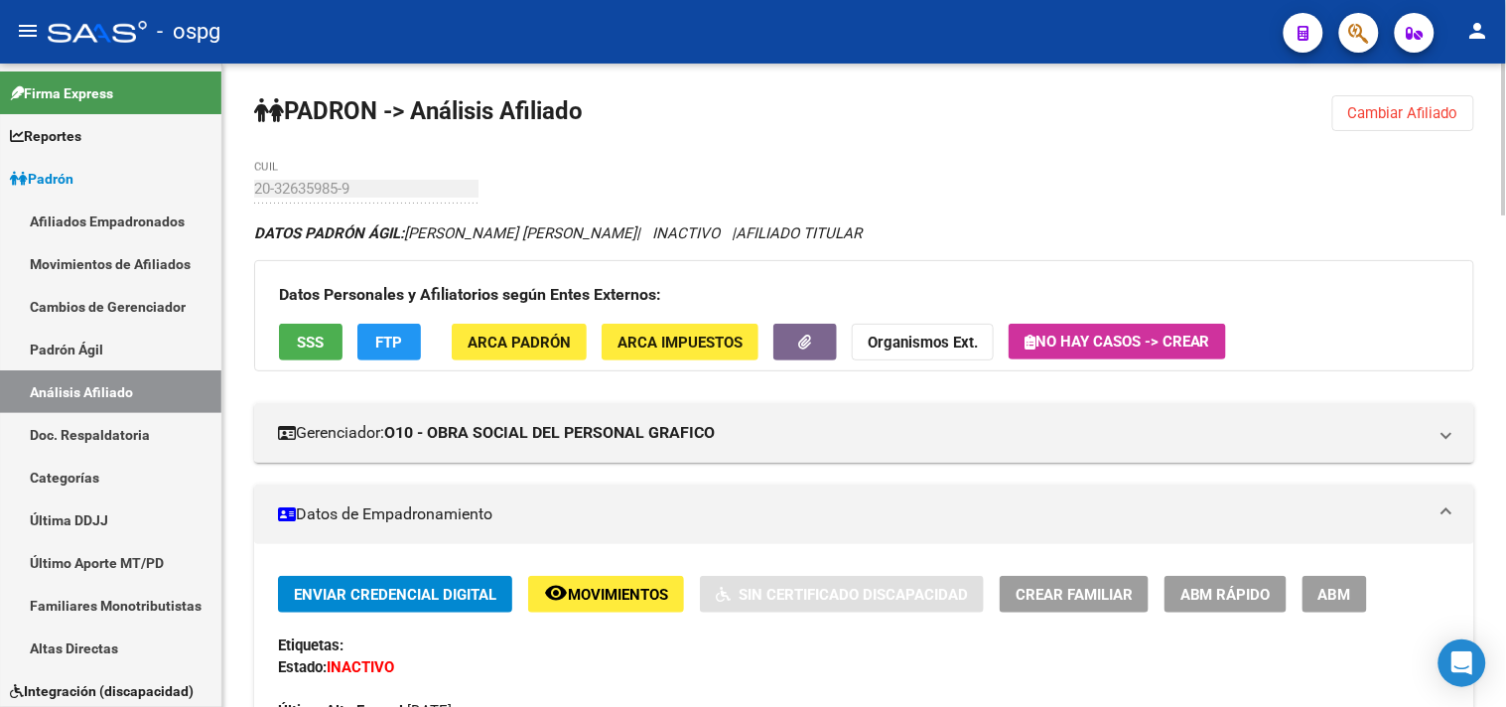
click at [1500, 38] on div "menu - ospg person Firma Express Reportes Ingresos Devengados Análisis Históric…" at bounding box center [753, 353] width 1506 height 707
click at [1430, 119] on span "Cambiar Afiliado" at bounding box center [1403, 113] width 110 height 18
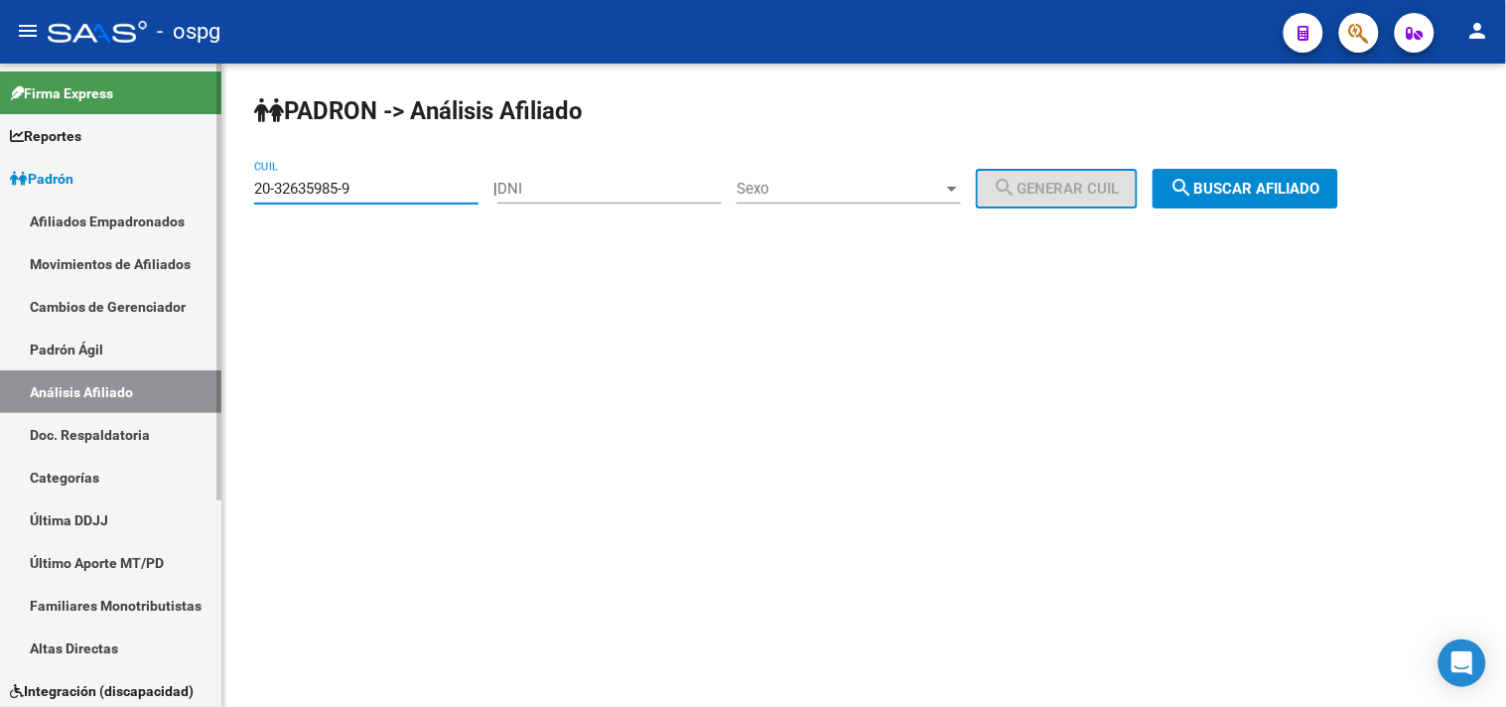
drag, startPoint x: 432, startPoint y: 192, endPoint x: 323, endPoint y: 202, distance: 109.7
click at [152, 187] on mat-sidenav-container "Firma Express Reportes Ingresos Devengados Análisis Histórico Detalles Transfer…" at bounding box center [753, 385] width 1506 height 643
paste input "3-95589094"
drag, startPoint x: 1292, startPoint y: 186, endPoint x: 1303, endPoint y: 184, distance: 11.1
click at [1298, 184] on span "search Buscar afiliado" at bounding box center [1245, 189] width 150 height 18
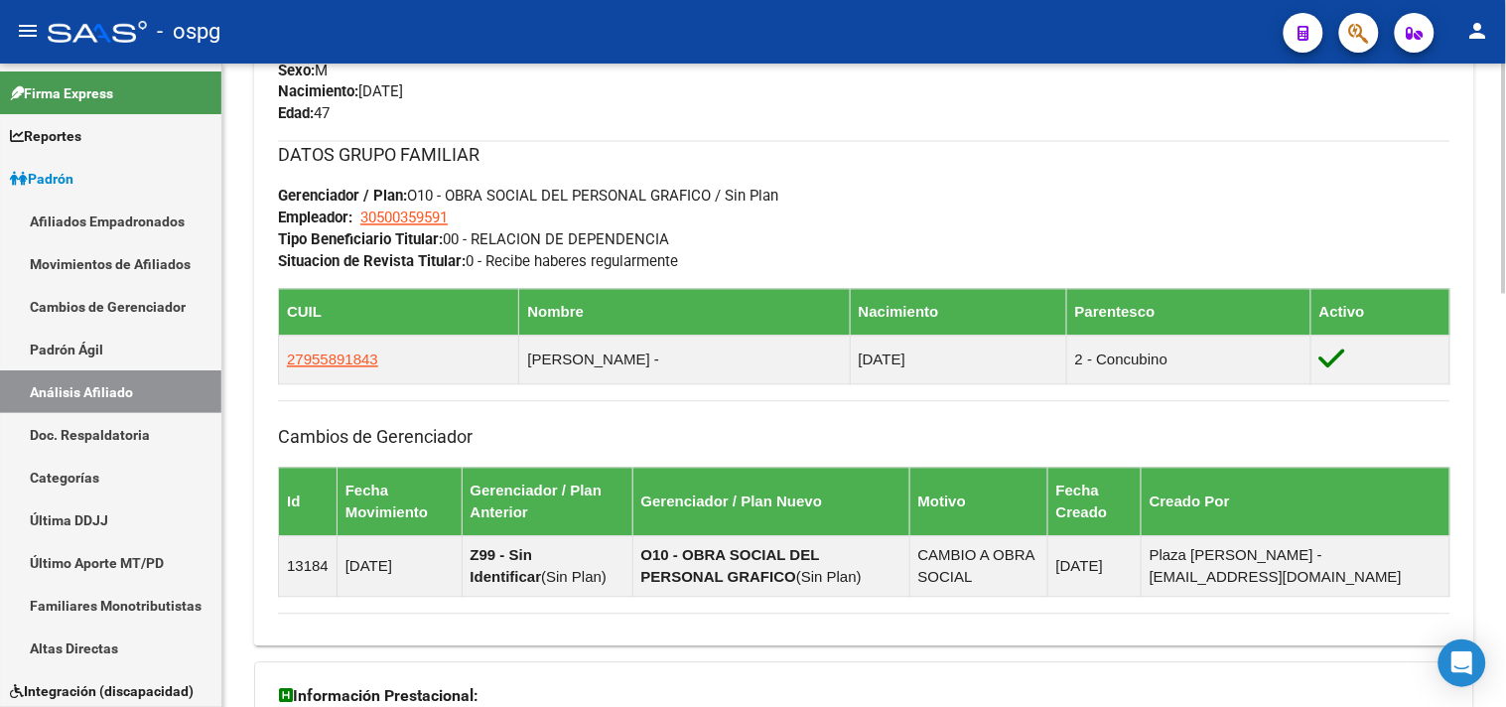
scroll to position [1149, 0]
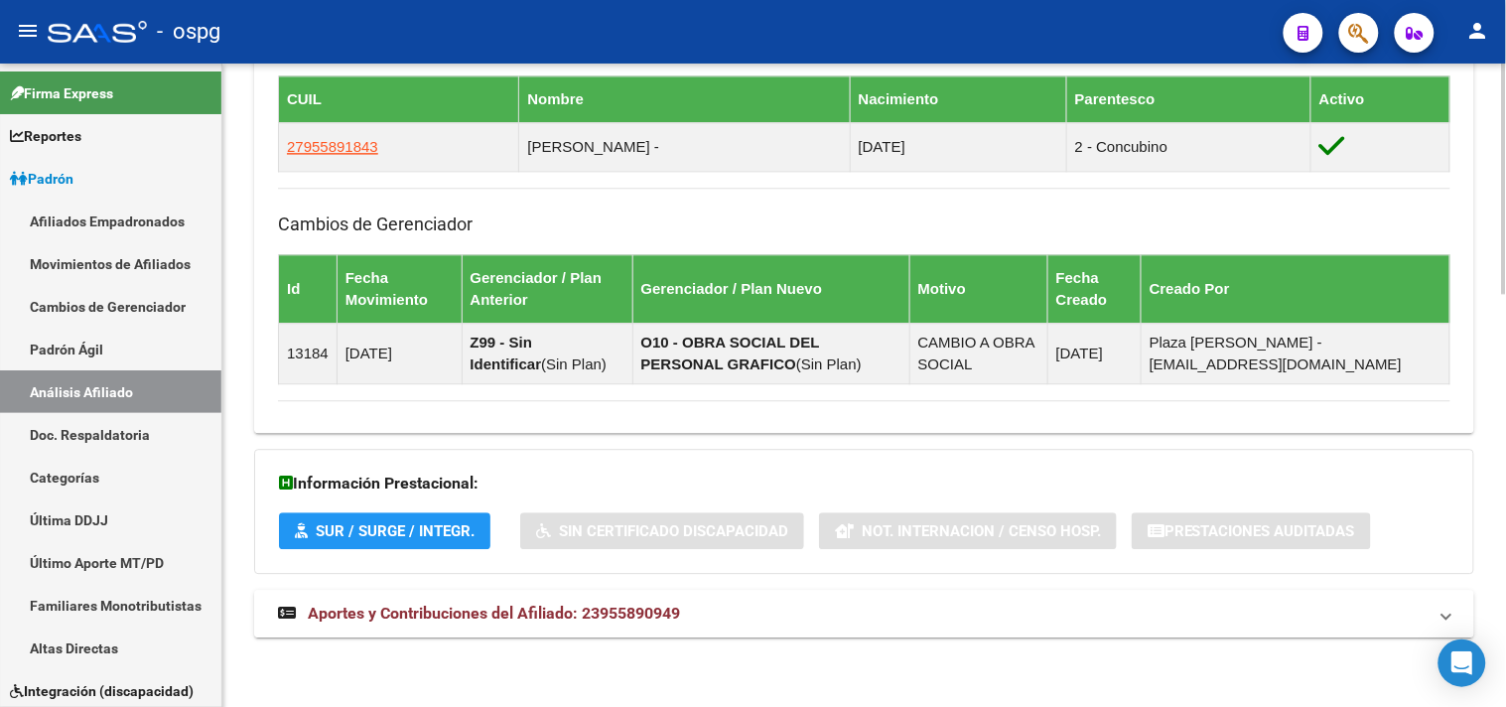
click at [798, 603] on mat-panel-title "Aportes y Contribuciones del Afiliado: 23955890949" at bounding box center [852, 613] width 1148 height 22
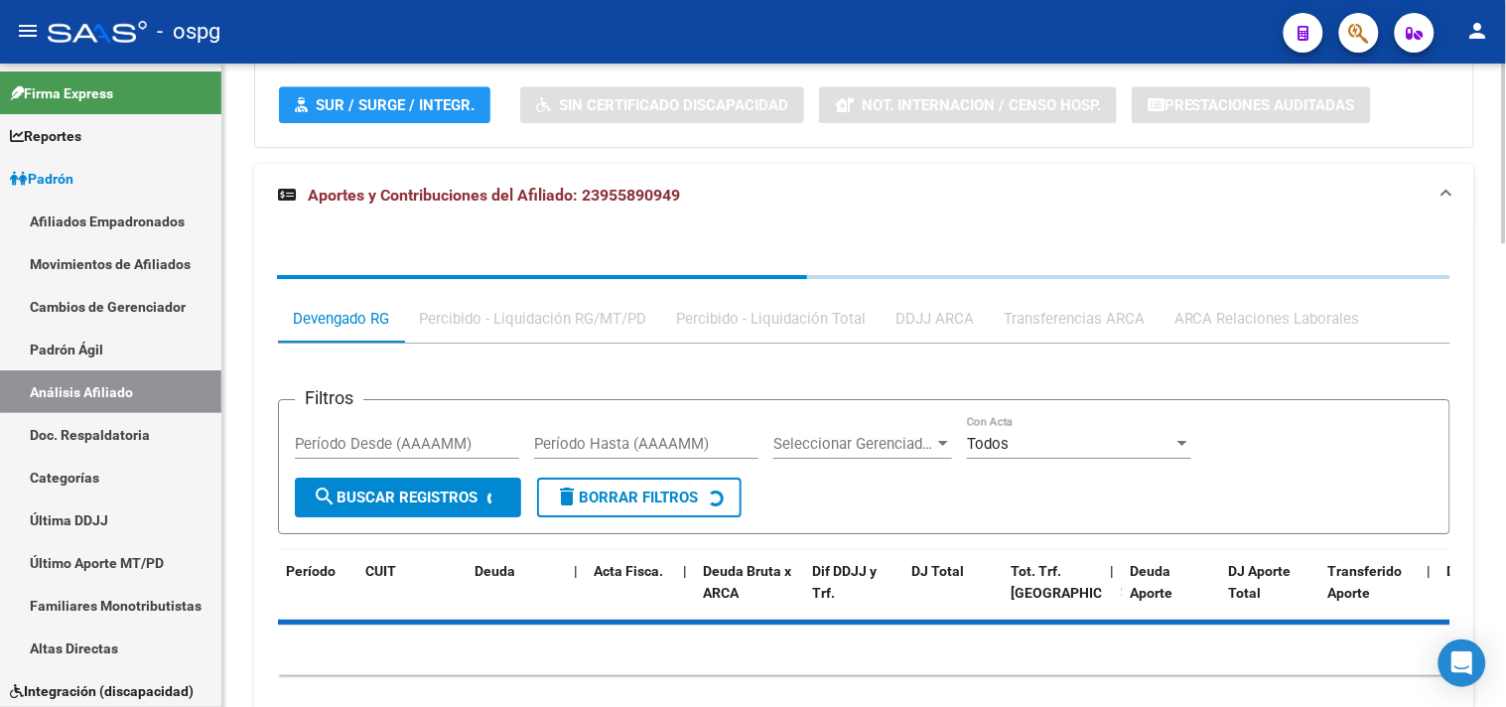
scroll to position [1598, 0]
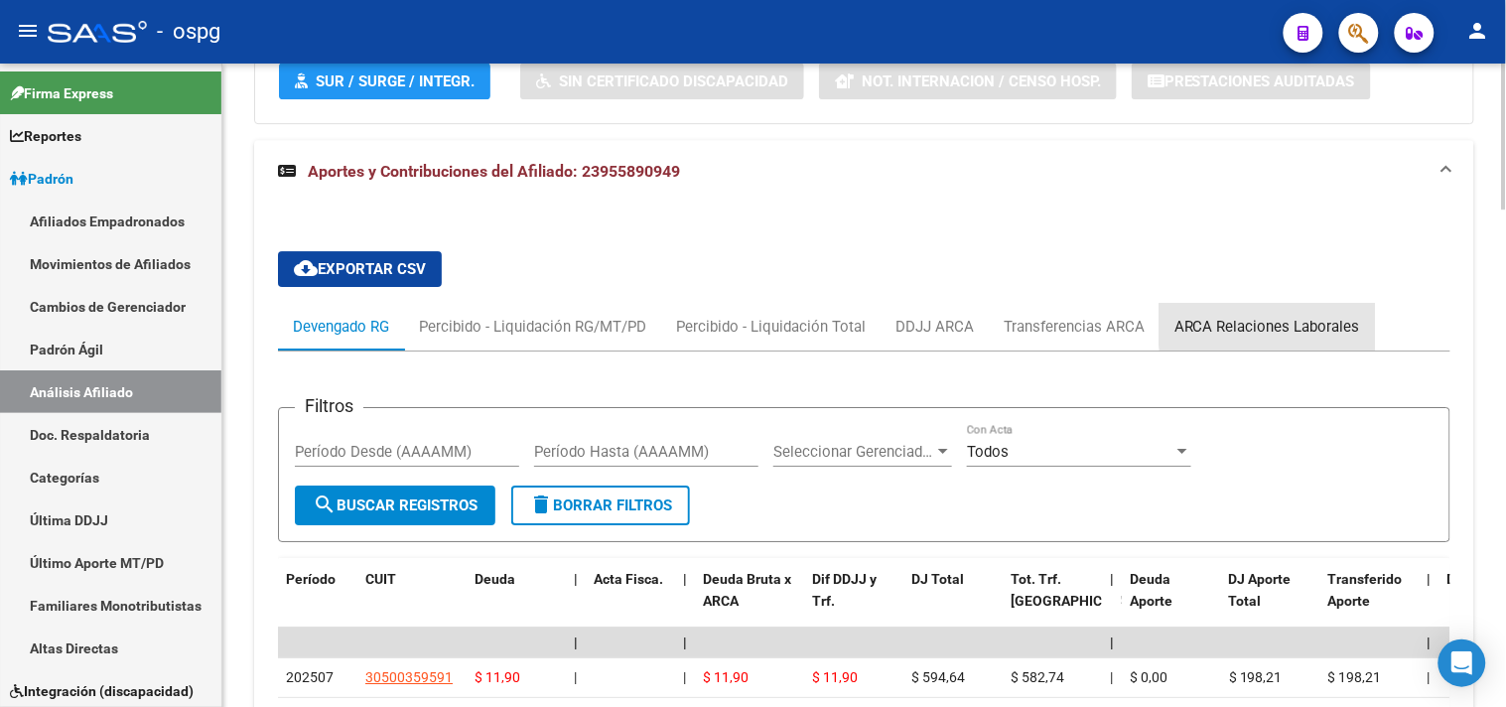
click at [1308, 324] on div "ARCA Relaciones Laborales" at bounding box center [1267, 327] width 186 height 22
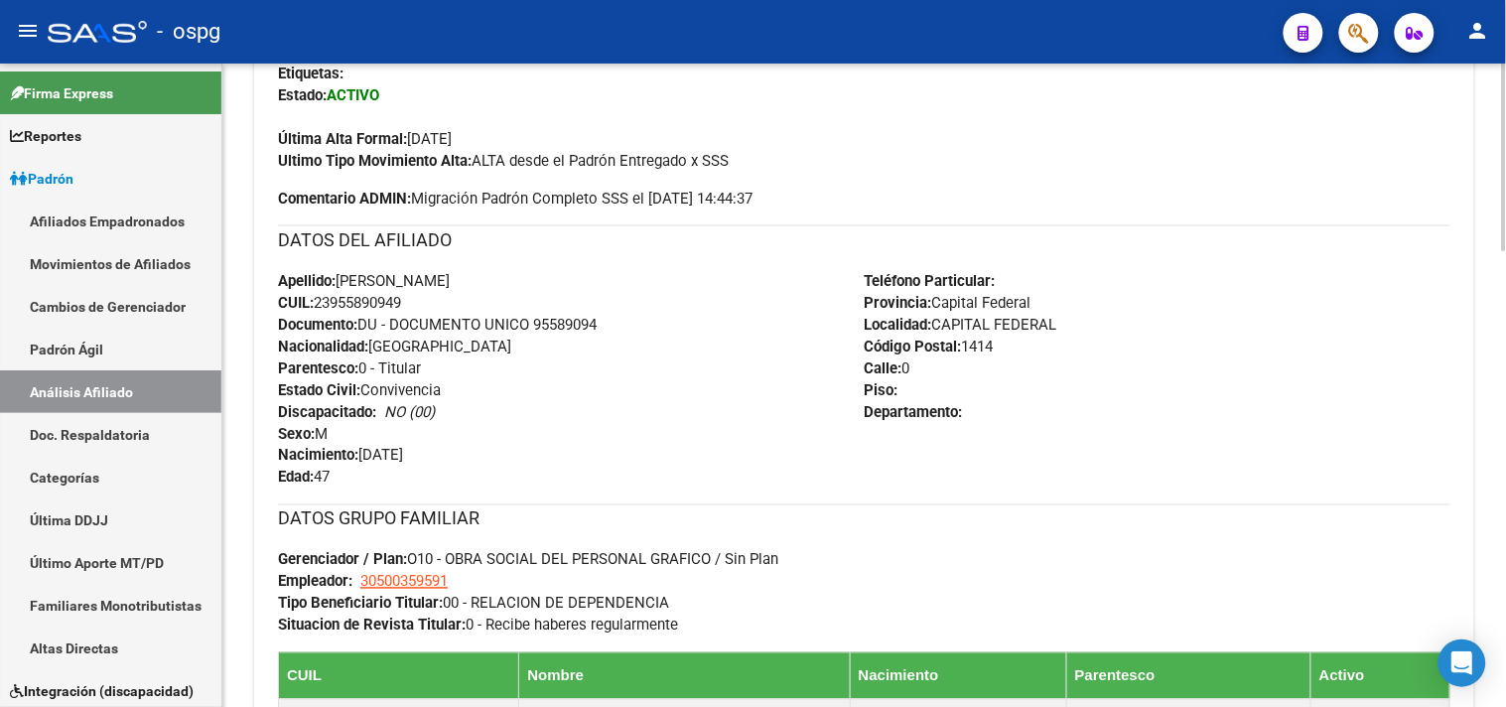
scroll to position [0, 0]
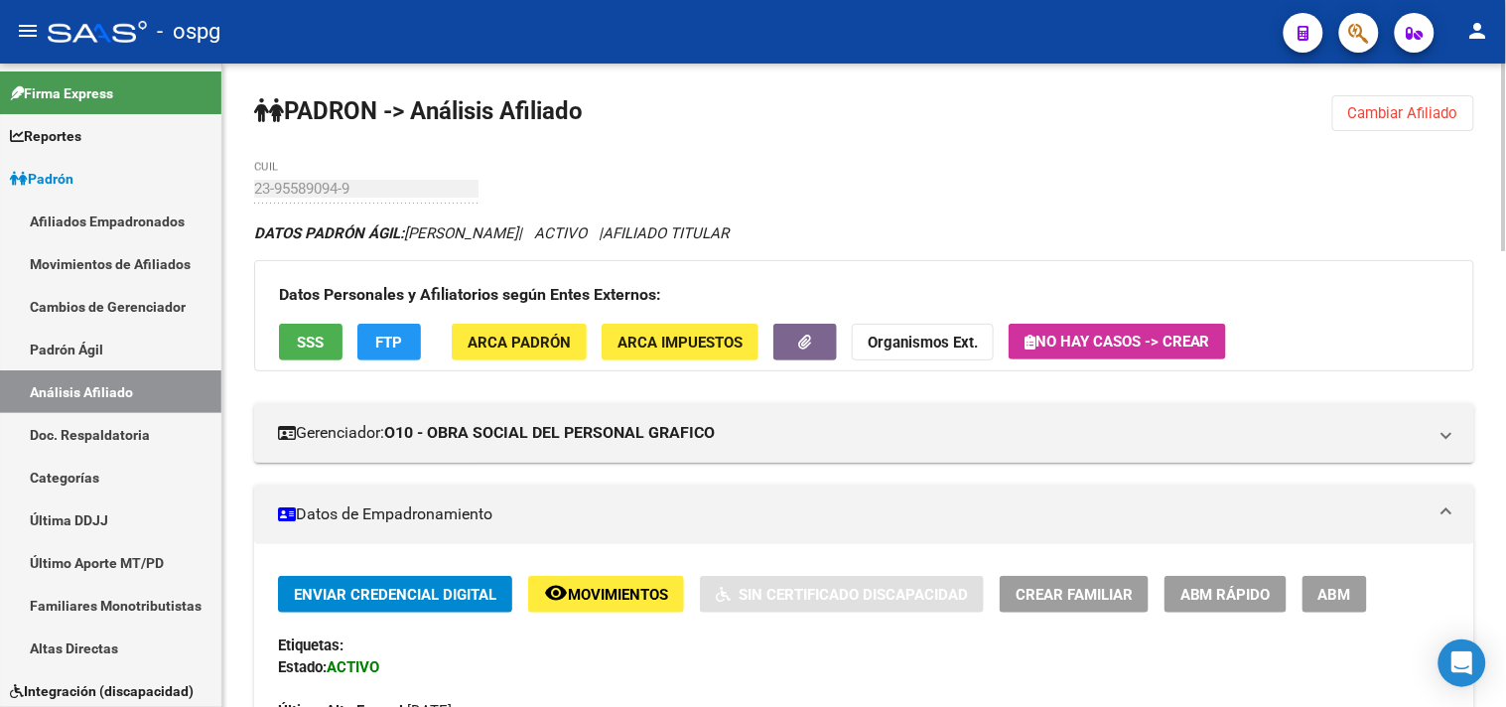
click at [1505, 107] on div at bounding box center [1504, 158] width 5 height 188
click at [1423, 113] on span "Cambiar Afiliado" at bounding box center [1403, 113] width 110 height 18
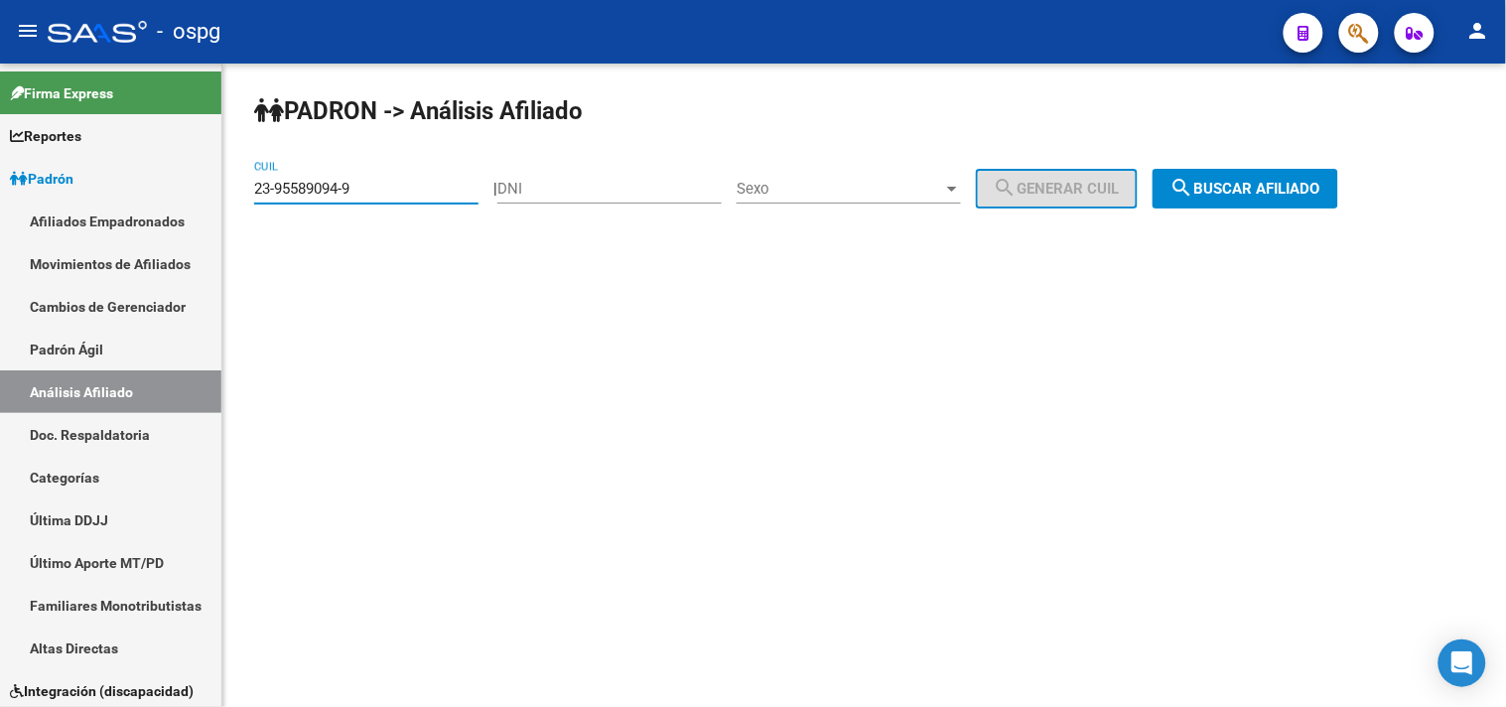
drag, startPoint x: 433, startPoint y: 186, endPoint x: 0, endPoint y: 53, distance: 452.7
click at [0, 62] on div "menu - ospg person Firma Express Reportes Ingresos Devengados Análisis Históric…" at bounding box center [753, 353] width 1506 height 707
click at [1278, 184] on span "search Buscar afiliado" at bounding box center [1245, 189] width 150 height 18
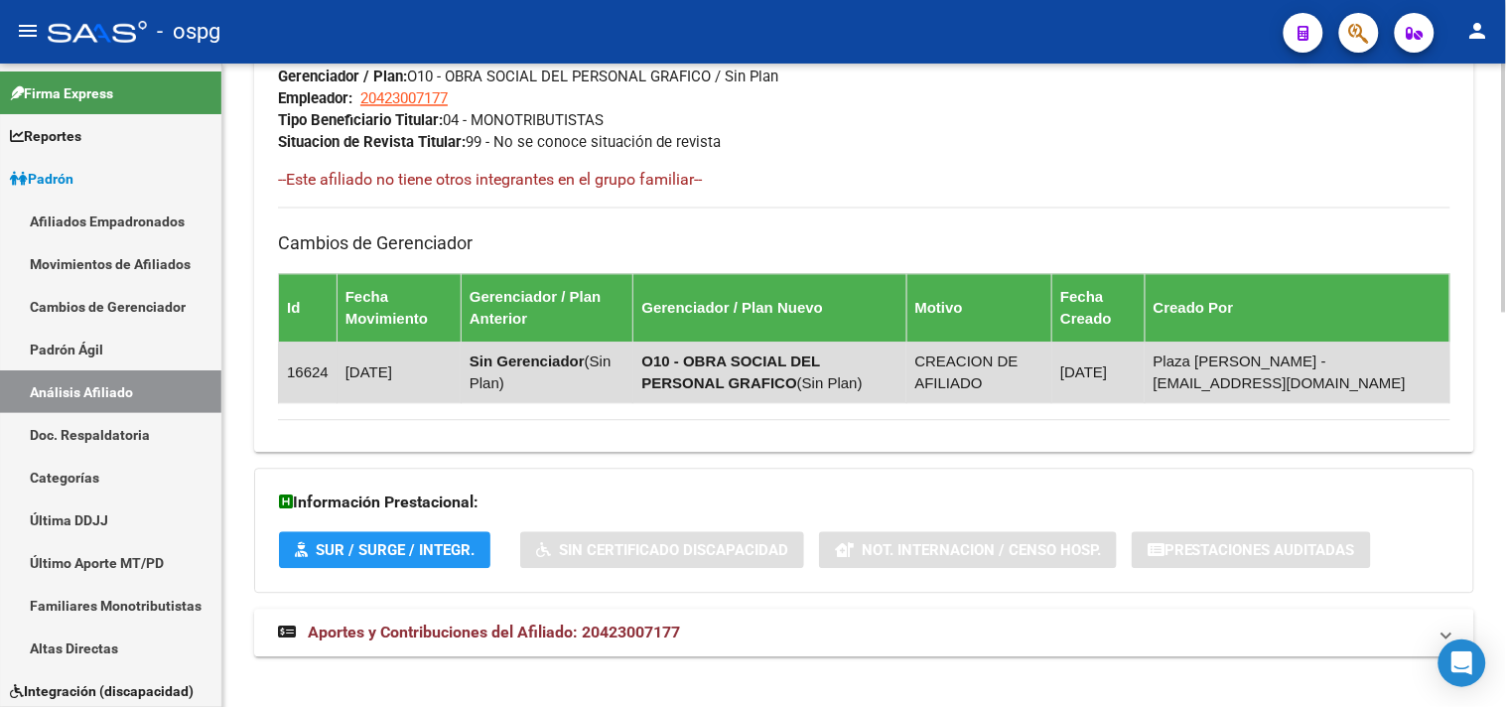
scroll to position [1016, 0]
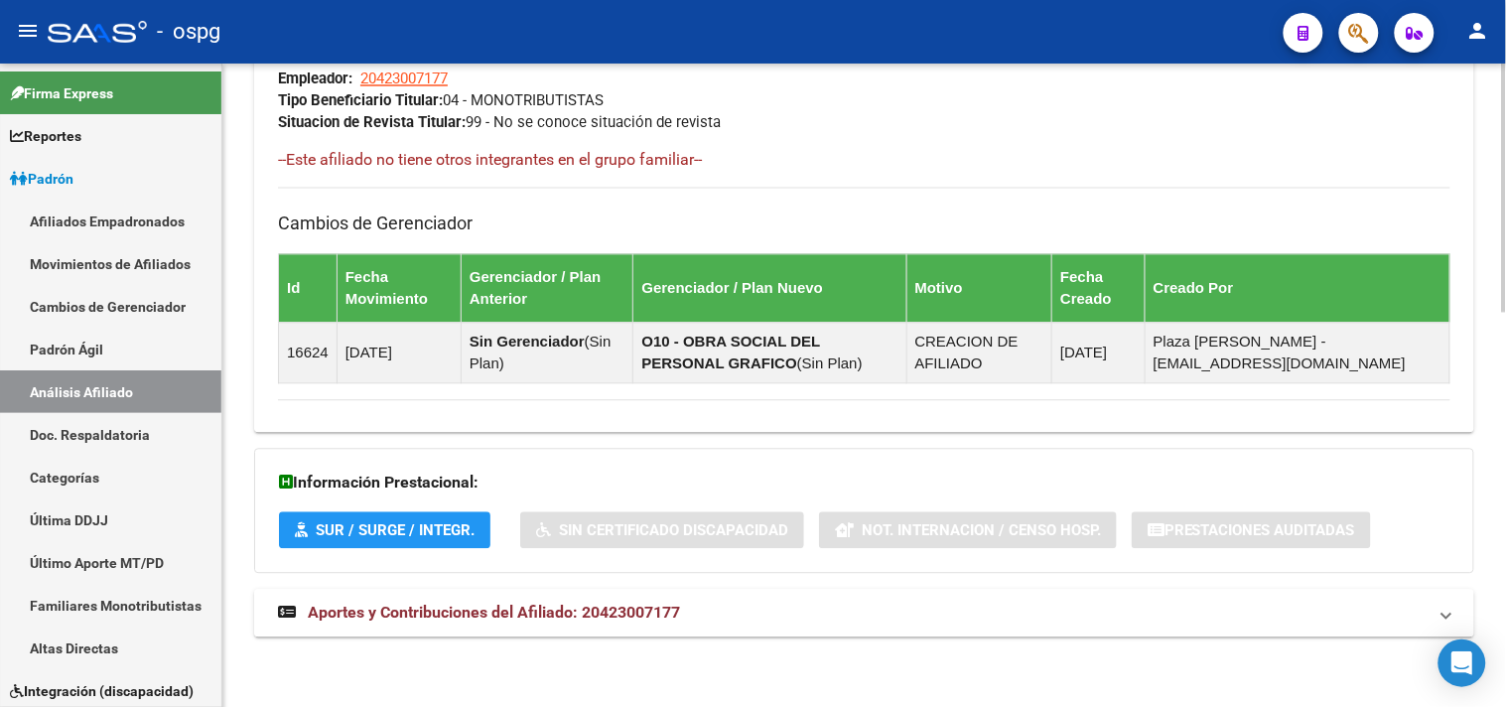
click at [731, 616] on mat-panel-title "Aportes y Contribuciones del Afiliado: 20423007177" at bounding box center [852, 613] width 1148 height 22
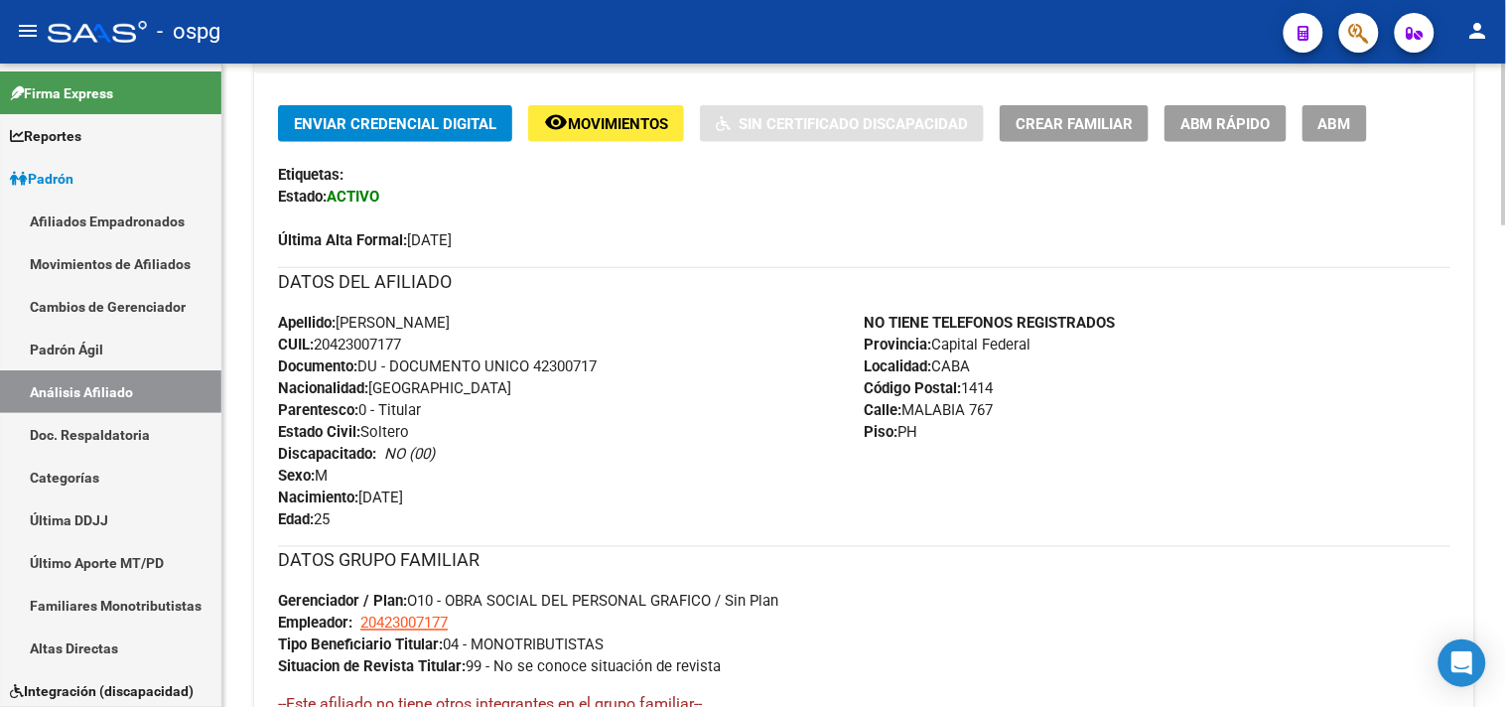
scroll to position [0, 0]
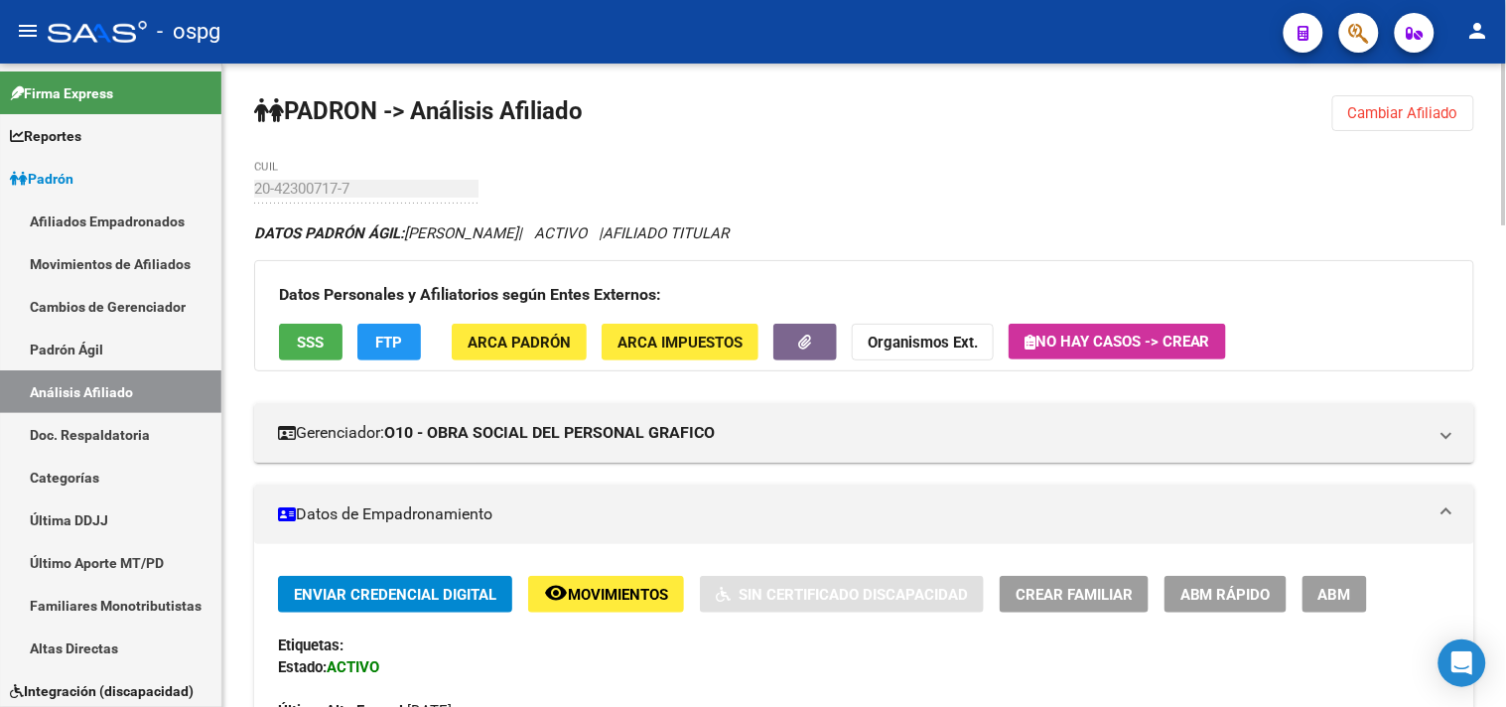
click at [1365, 117] on span "Cambiar Afiliado" at bounding box center [1403, 113] width 110 height 18
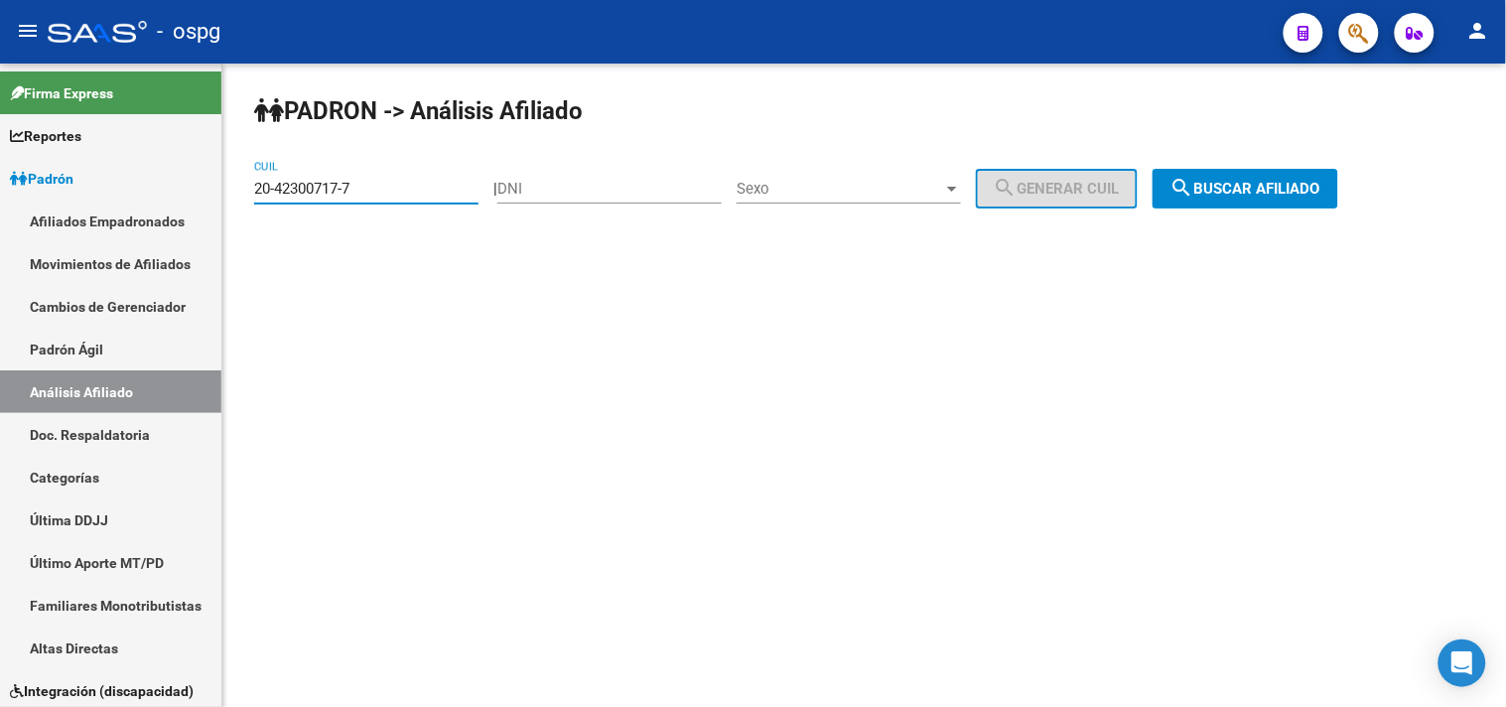
drag, startPoint x: 355, startPoint y: 186, endPoint x: 234, endPoint y: 195, distance: 121.4
click at [236, 195] on div "PADRON -> Análisis Afiliado 20-42300717-7 CUIL | DNI Sexo Sexo search Generar C…" at bounding box center [863, 168] width 1283 height 208
type input "5"
type input "27-57968173-5"
click at [1320, 194] on span "search Buscar afiliado" at bounding box center [1245, 189] width 150 height 18
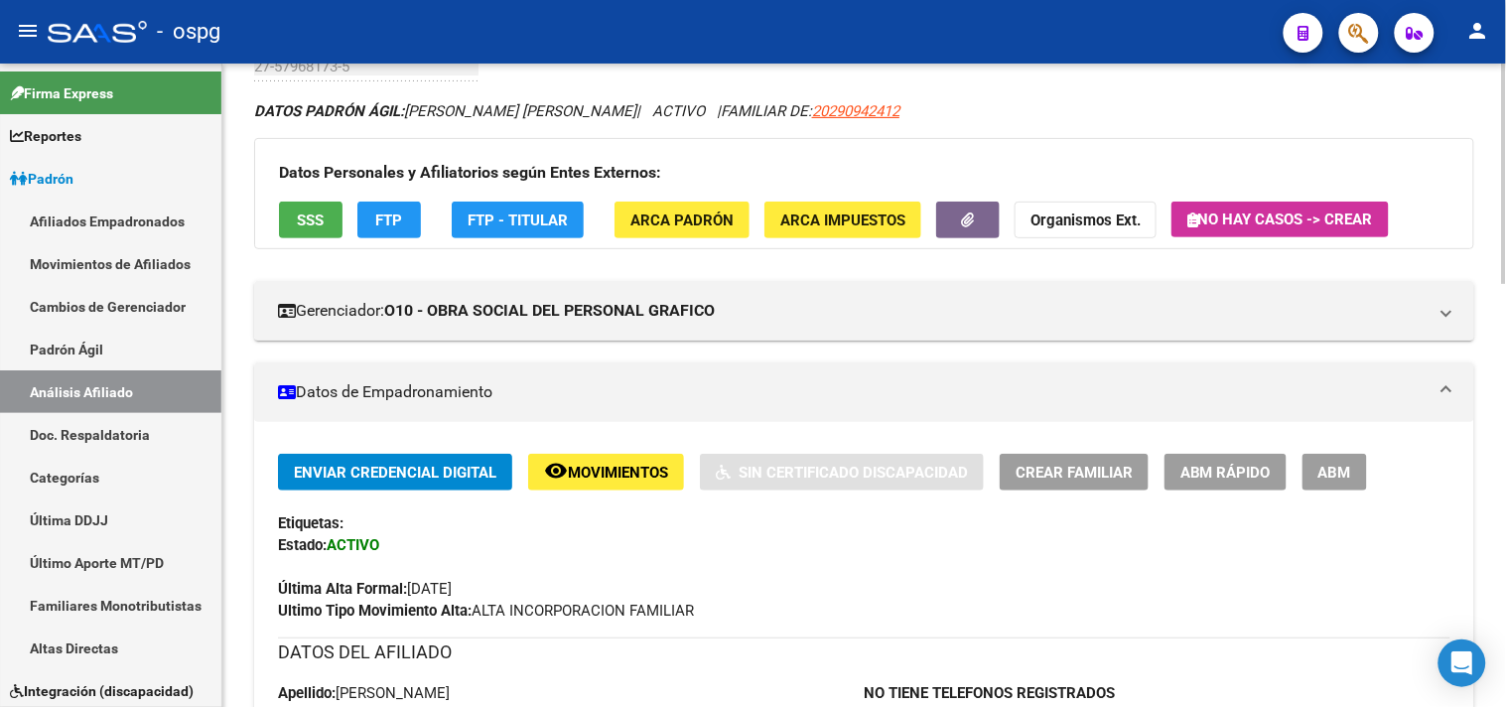
scroll to position [110, 0]
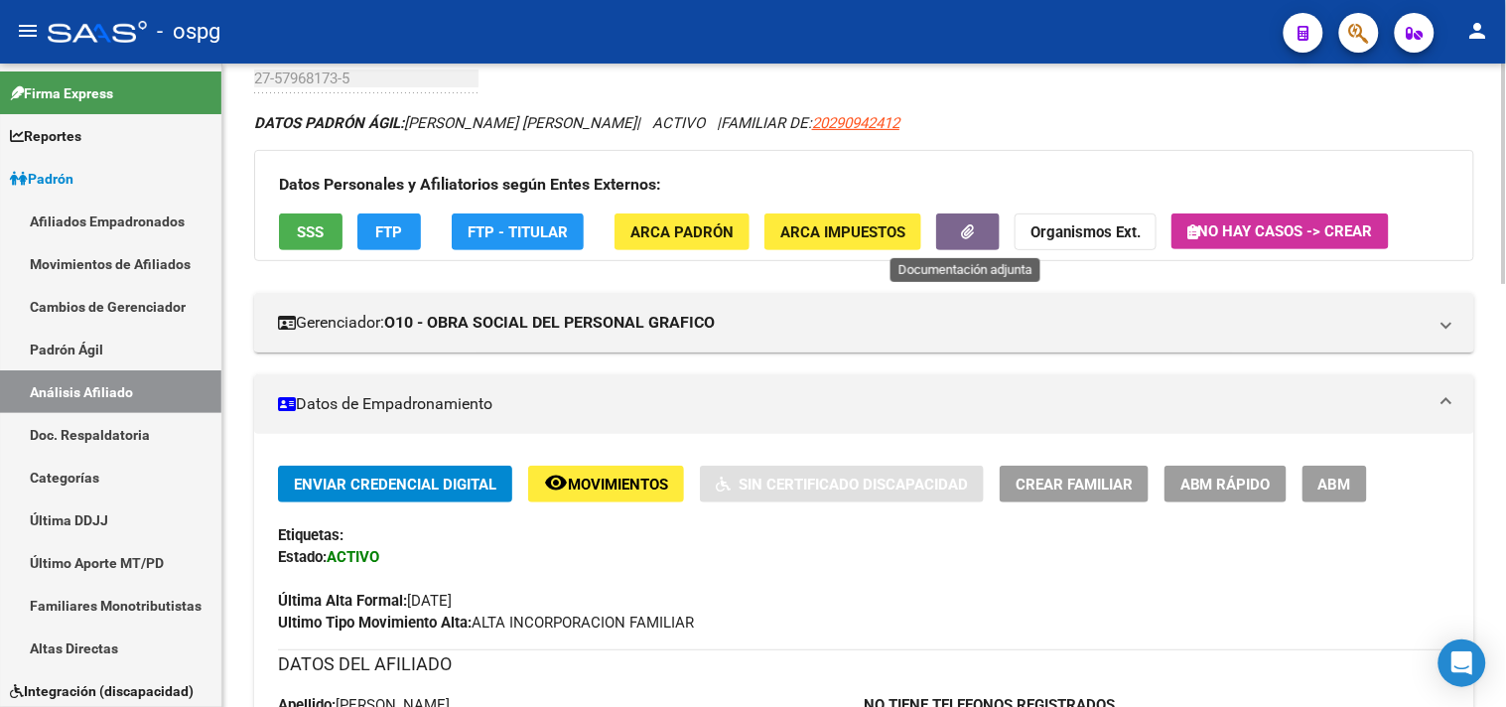
click at [957, 249] on button "button" at bounding box center [968, 231] width 64 height 37
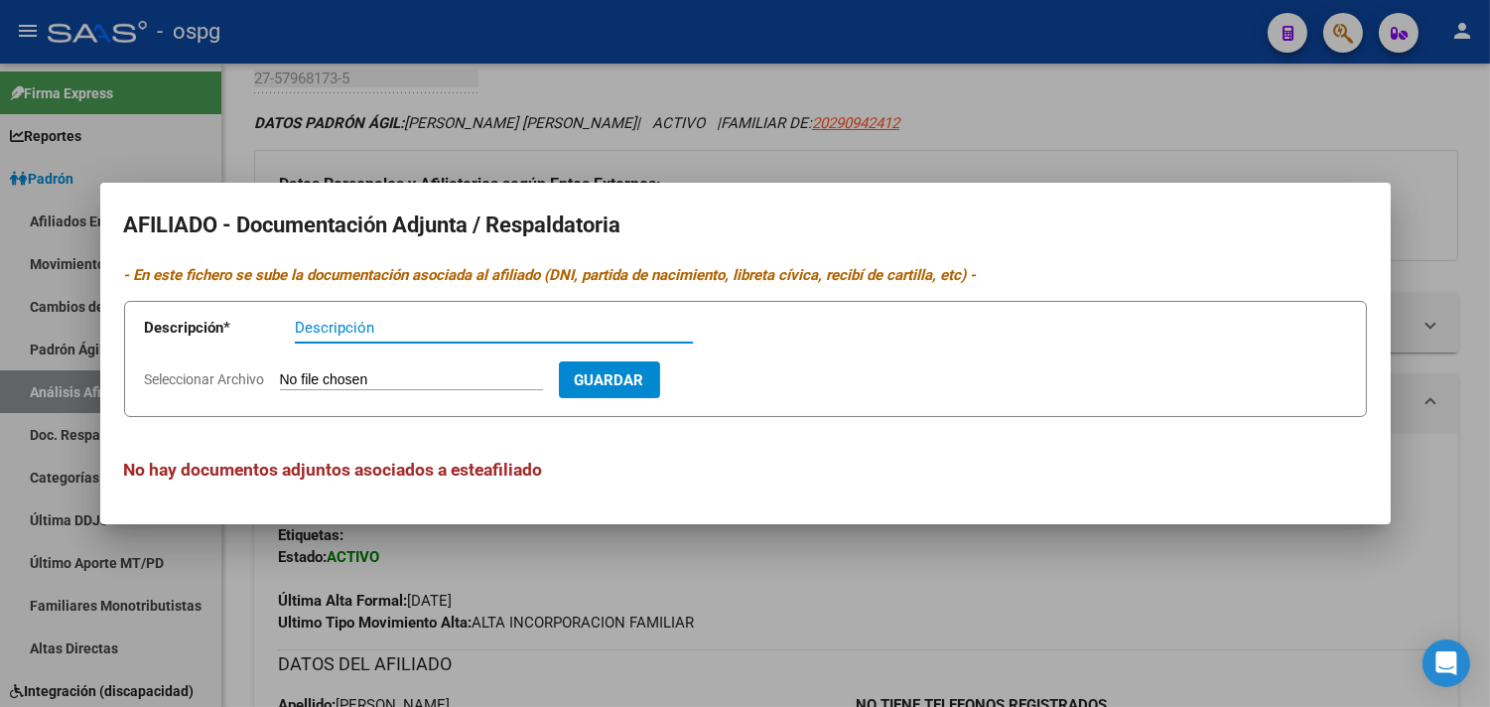
click at [844, 103] on div at bounding box center [745, 353] width 1490 height 707
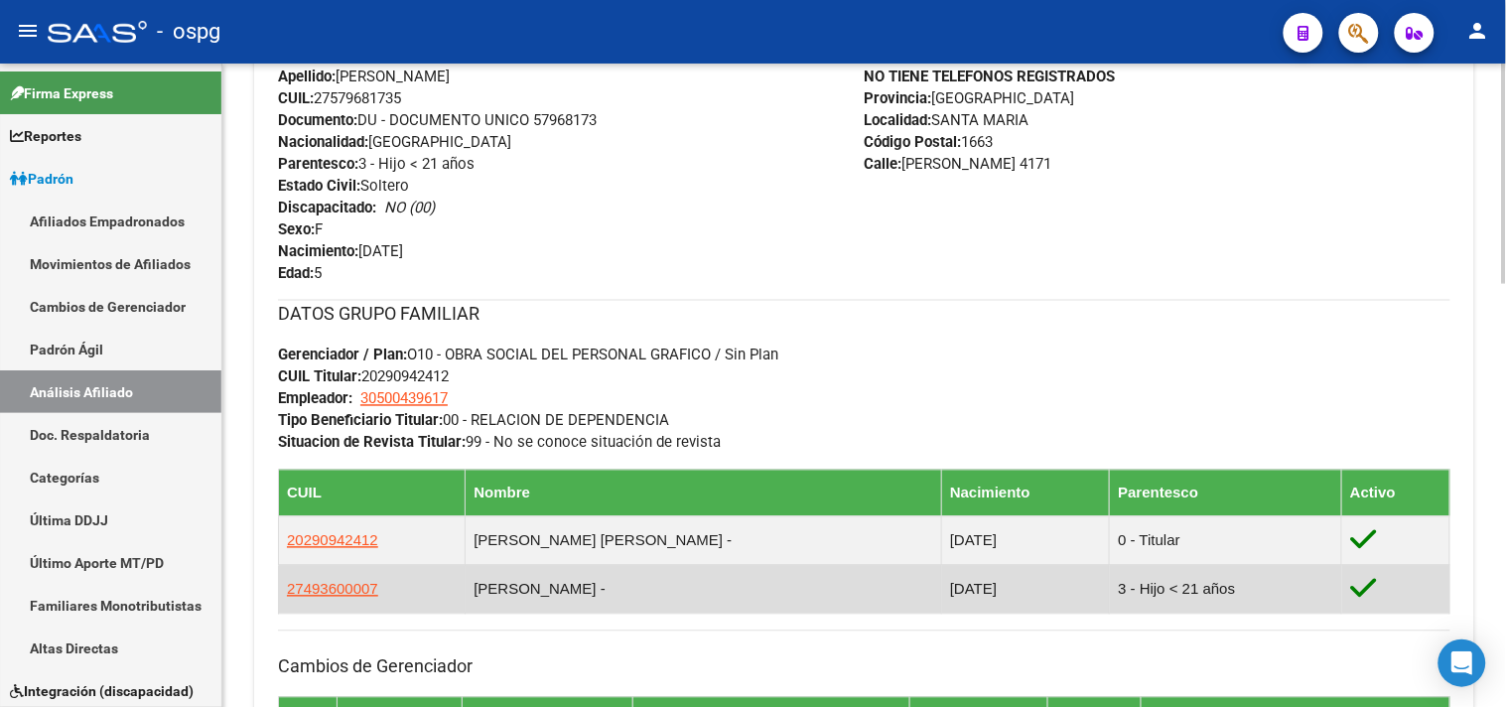
scroll to position [771, 0]
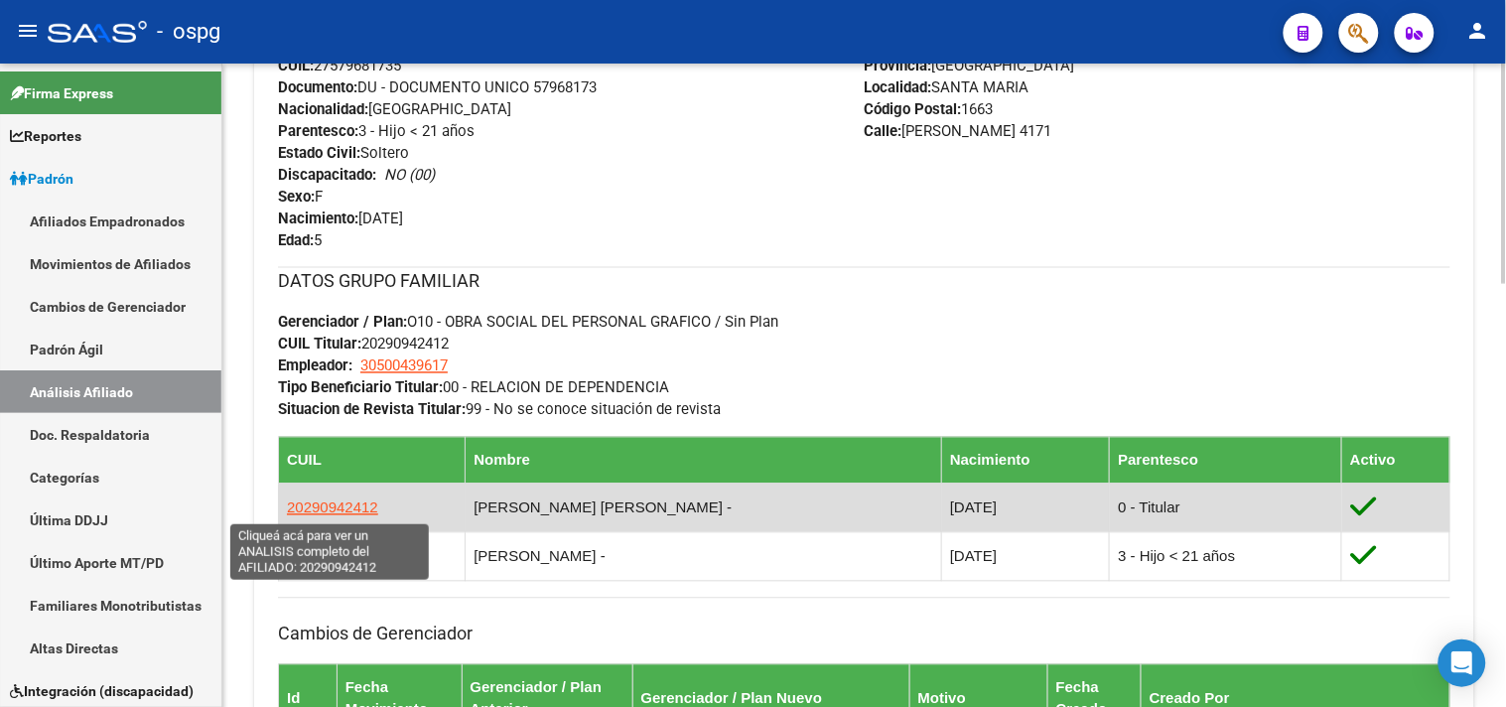
click at [361, 506] on span "20290942412" at bounding box center [332, 507] width 91 height 17
type textarea "20290942412"
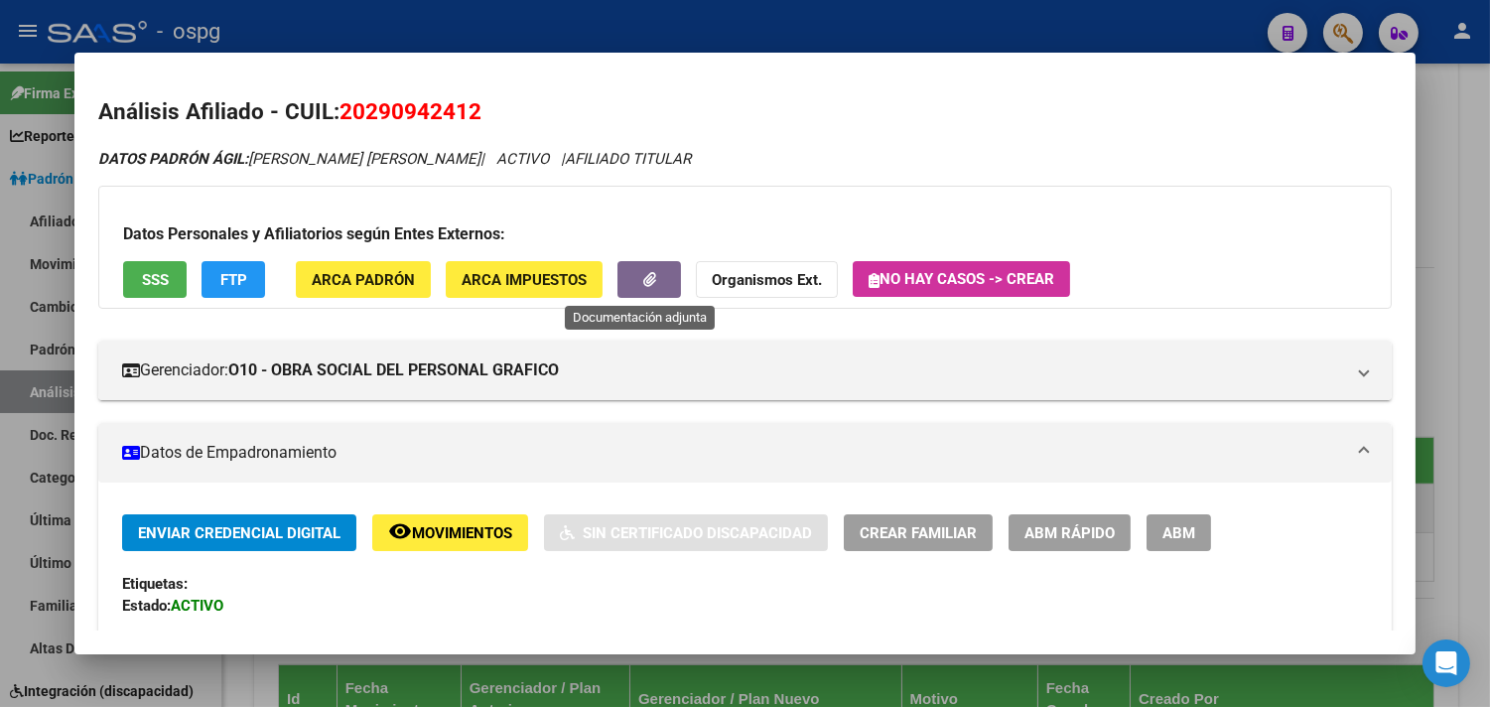
click at [649, 276] on button "button" at bounding box center [649, 279] width 64 height 37
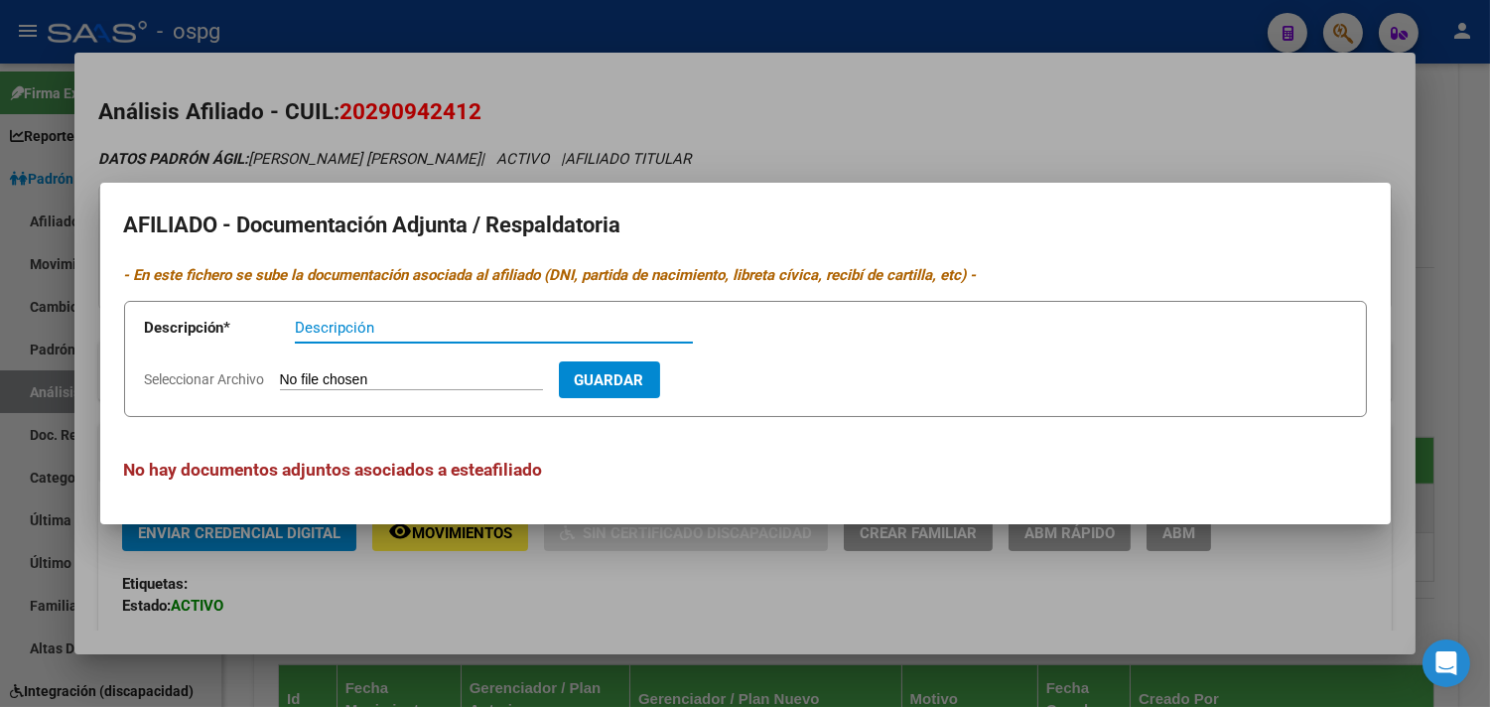
click at [697, 126] on div at bounding box center [745, 353] width 1490 height 707
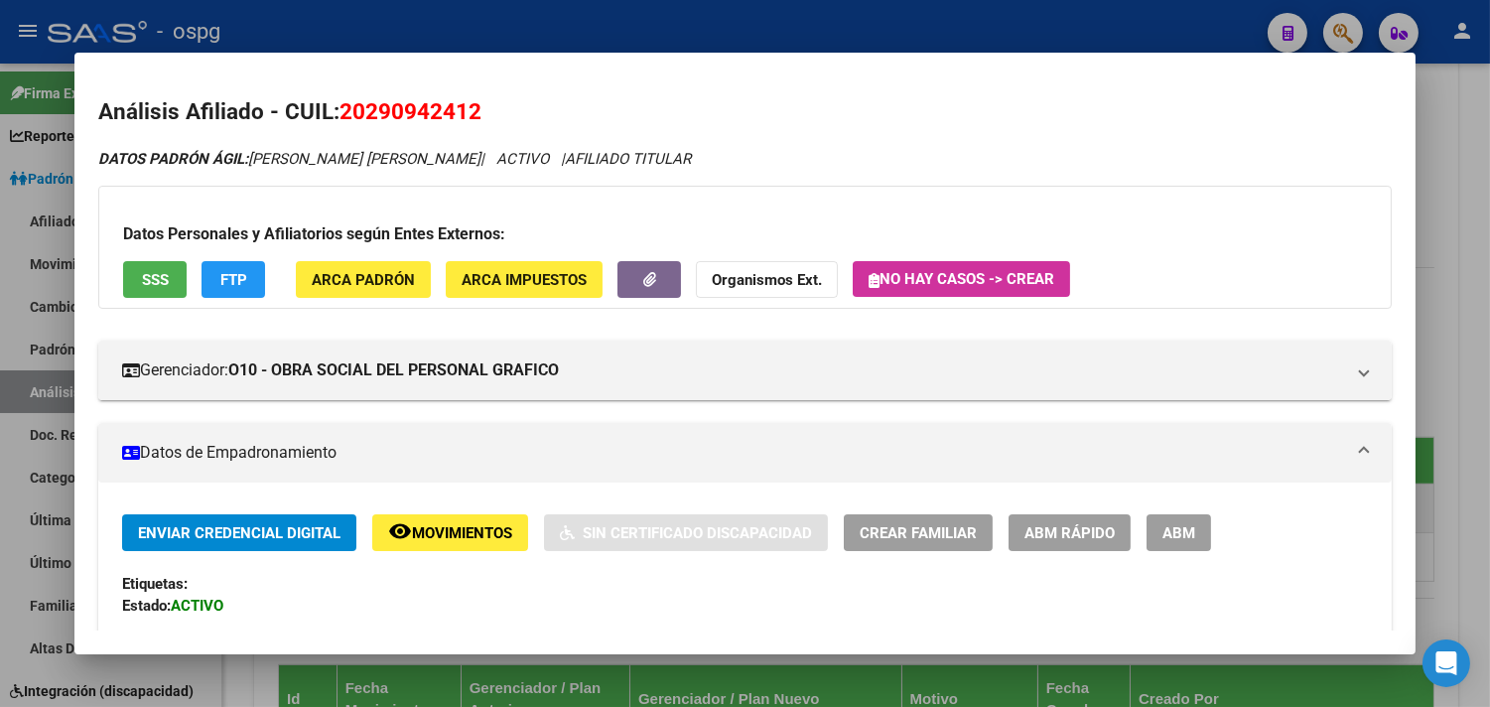
click at [727, 23] on div at bounding box center [745, 353] width 1490 height 707
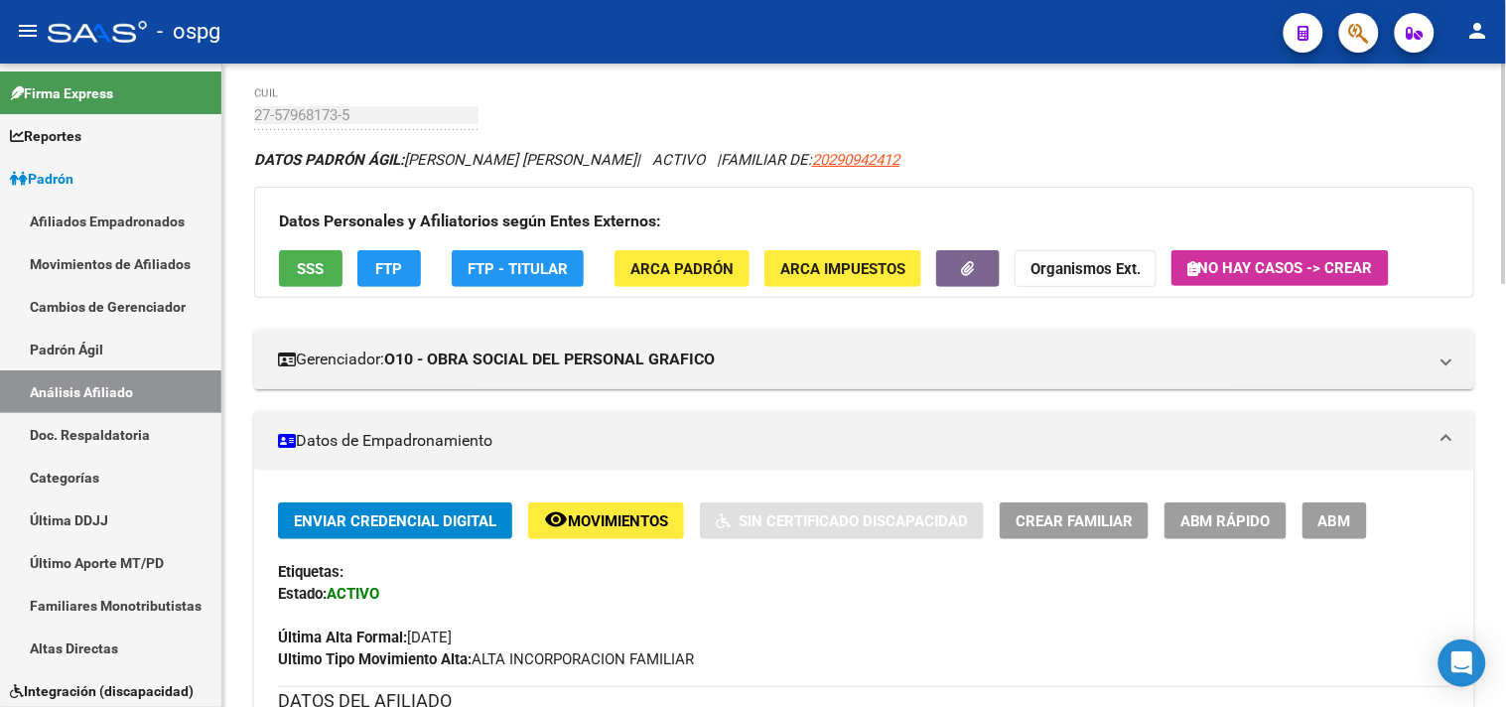
scroll to position [110, 0]
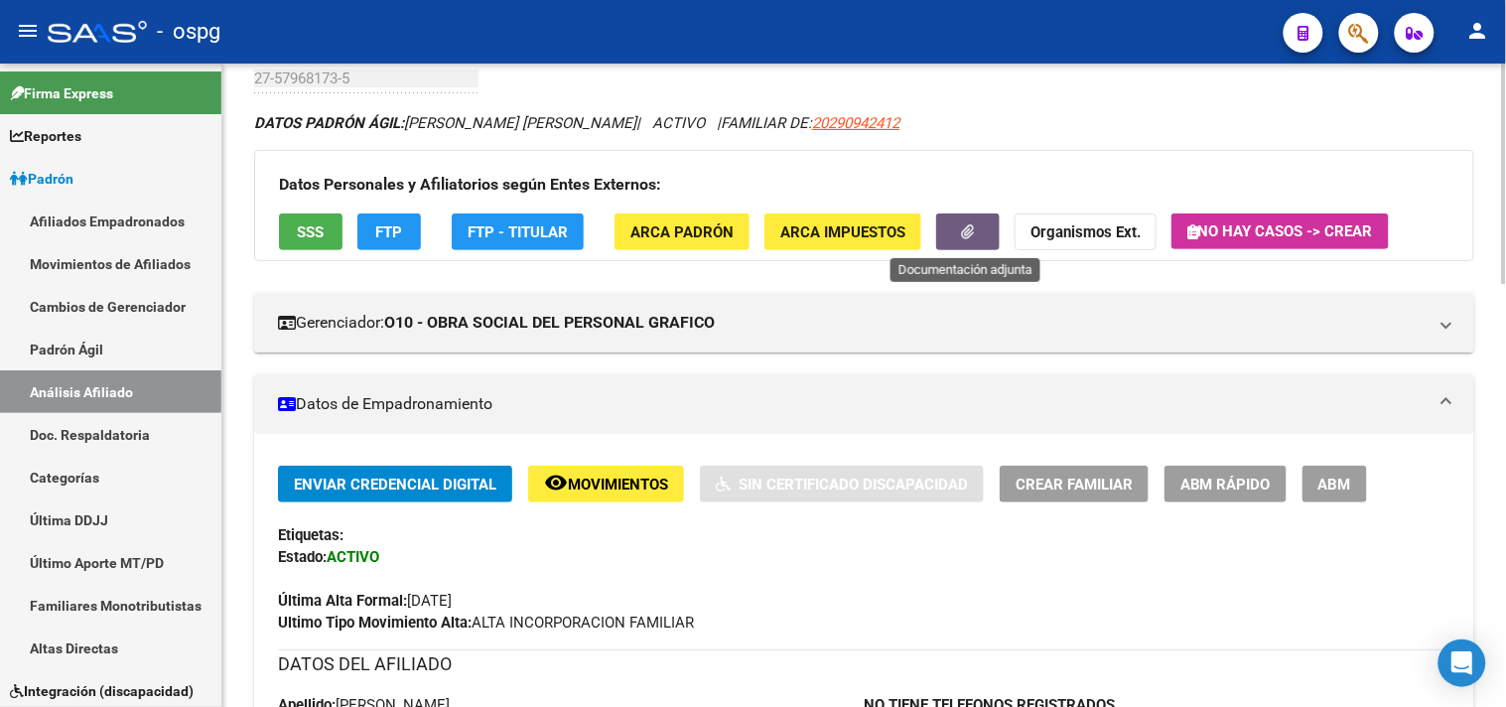
click at [948, 240] on button "button" at bounding box center [968, 231] width 64 height 37
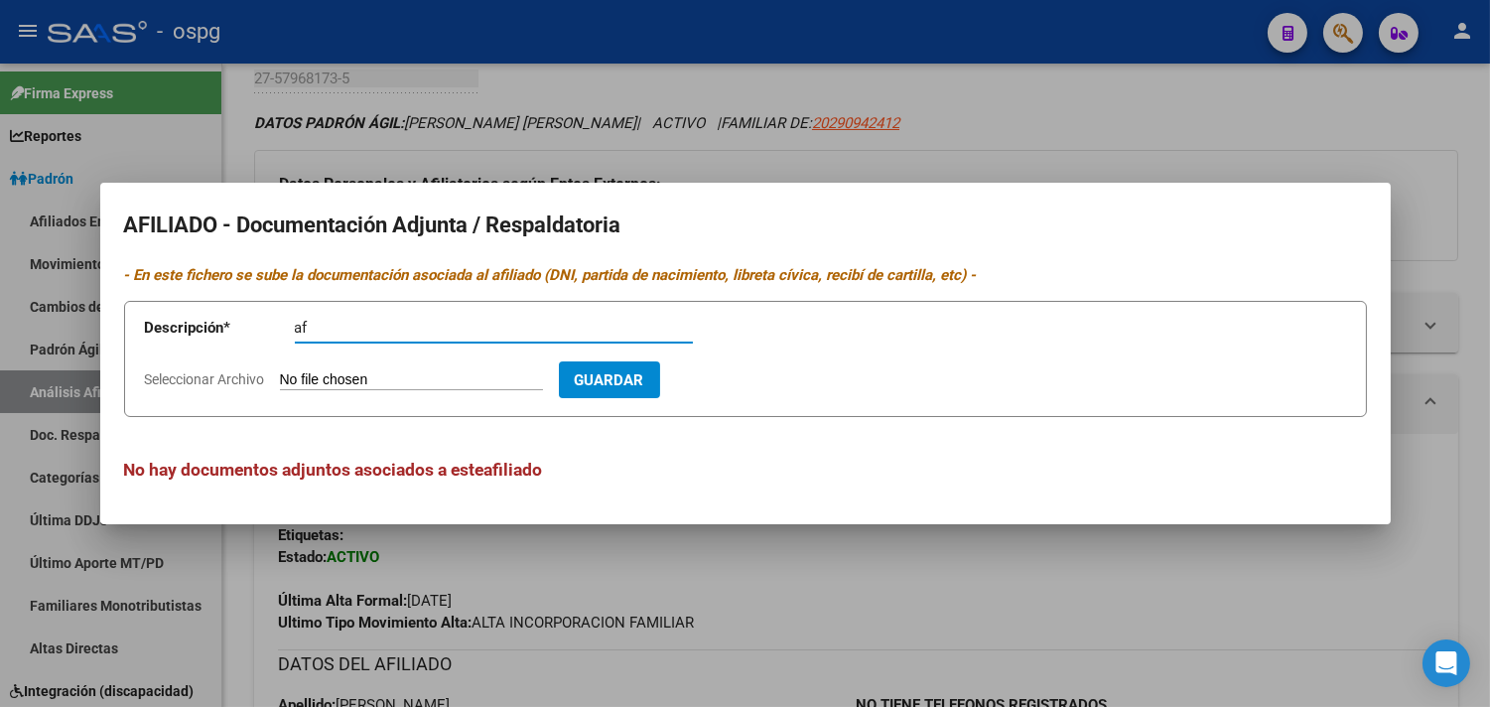
type input "af"
click at [319, 370] on app-file-uploader "Seleccionar Archivo" at bounding box center [352, 379] width 414 height 18
click at [296, 371] on input "Seleccionar Archivo" at bounding box center [411, 380] width 263 height 19
click at [344, 378] on input "Seleccionar Archivo" at bounding box center [411, 380] width 263 height 19
type input "C:\fakepath\ddjj [PERSON_NAME].jpg"
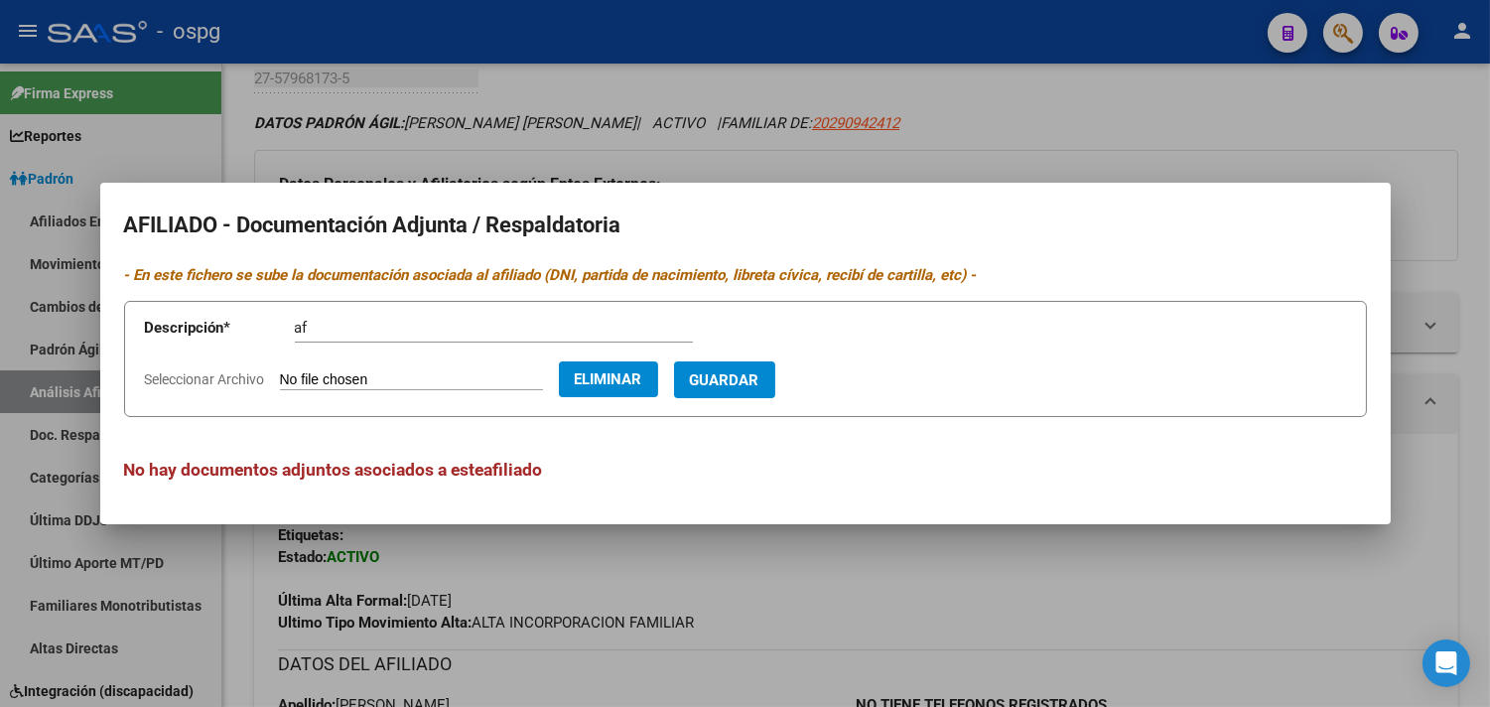
click at [759, 382] on span "Guardar" at bounding box center [724, 380] width 69 height 18
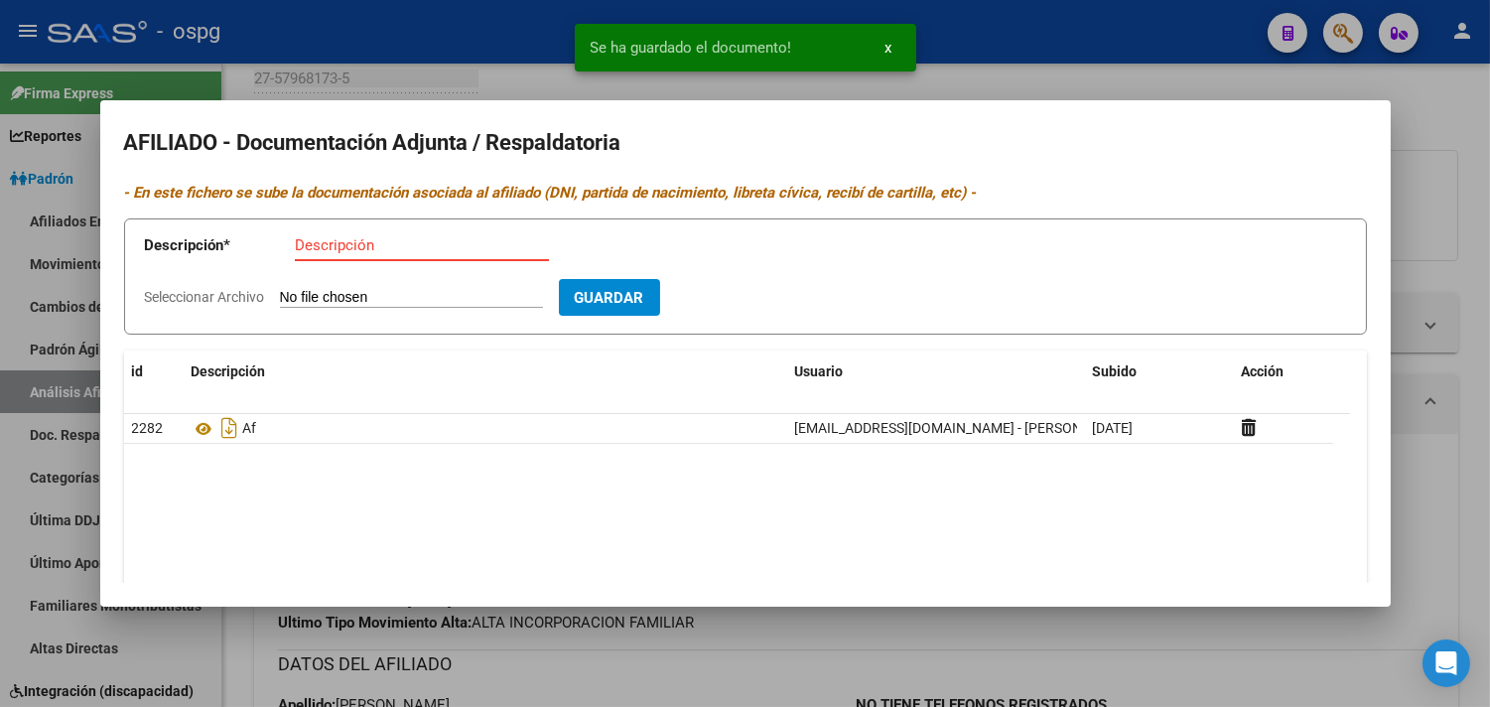
click at [328, 238] on input "Descripción" at bounding box center [422, 245] width 254 height 18
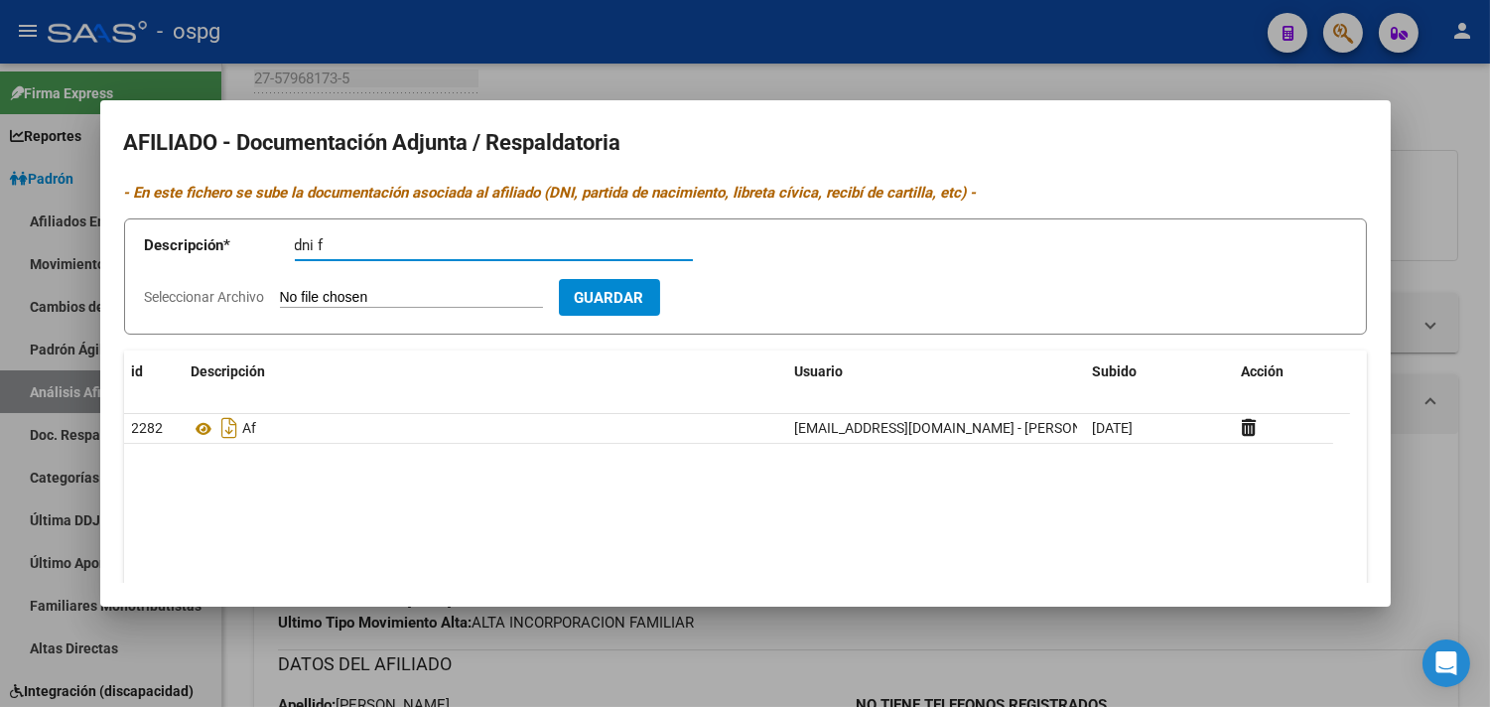
type input "dni f"
click at [326, 292] on input "Seleccionar Archivo" at bounding box center [411, 298] width 263 height 19
type input "C:\fakepath\dni emmaf.jpg"
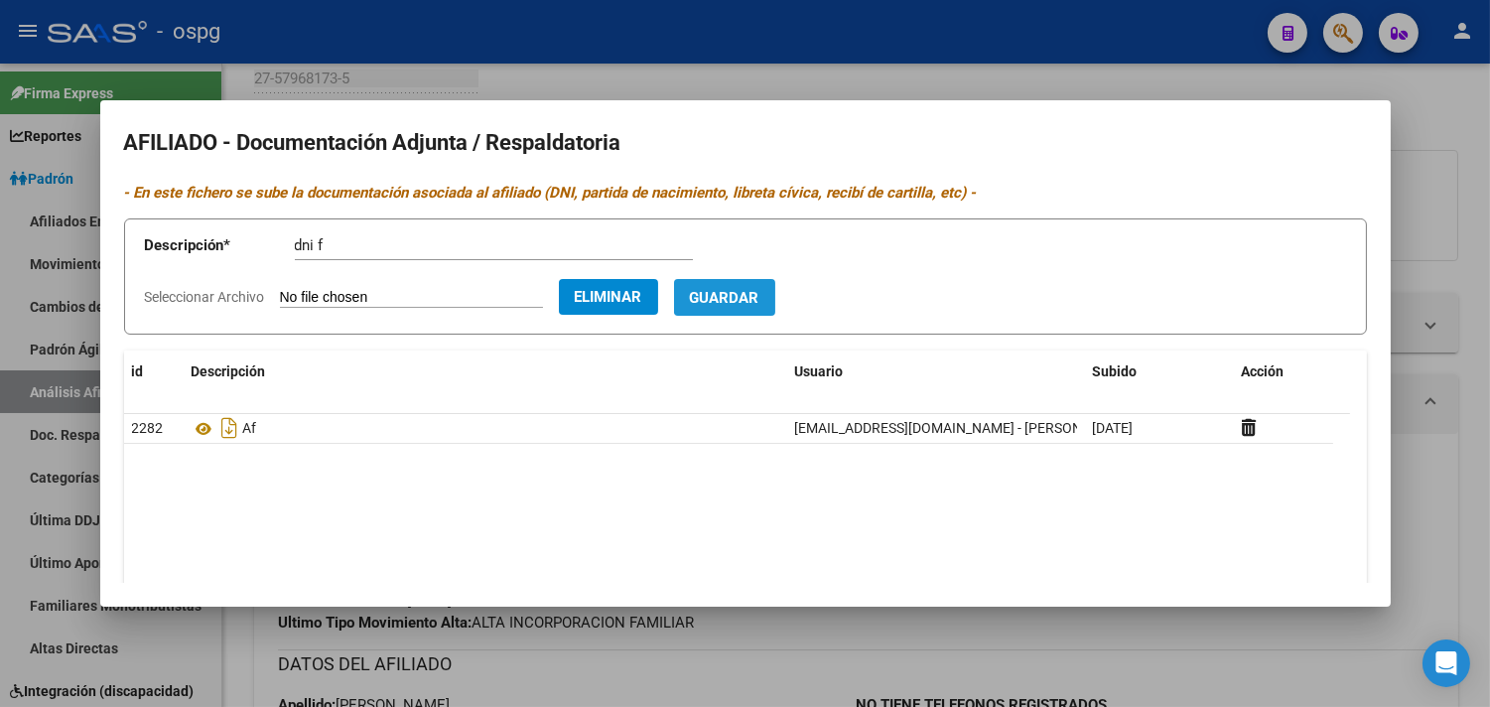
click at [759, 293] on span "Guardar" at bounding box center [724, 298] width 69 height 18
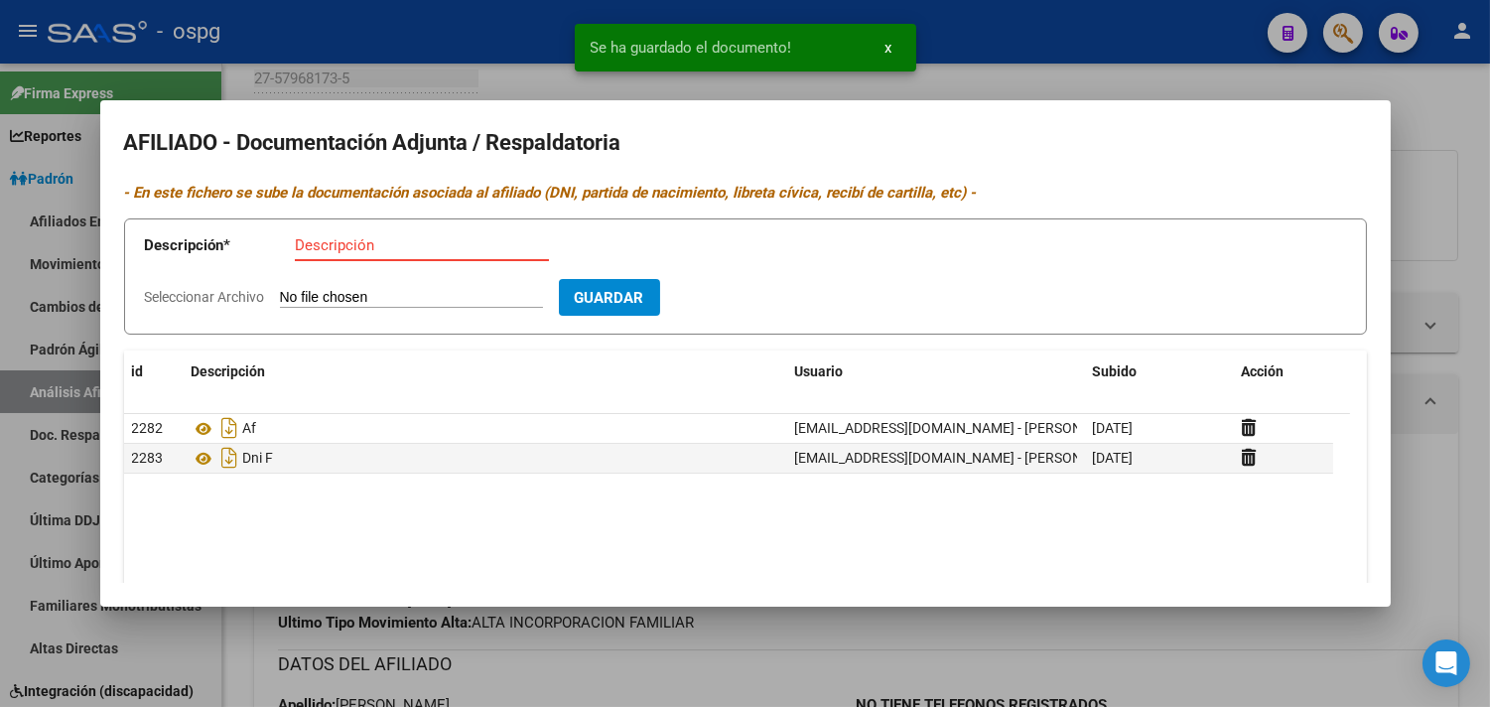
click at [338, 249] on input "Descripción" at bounding box center [422, 245] width 254 height 18
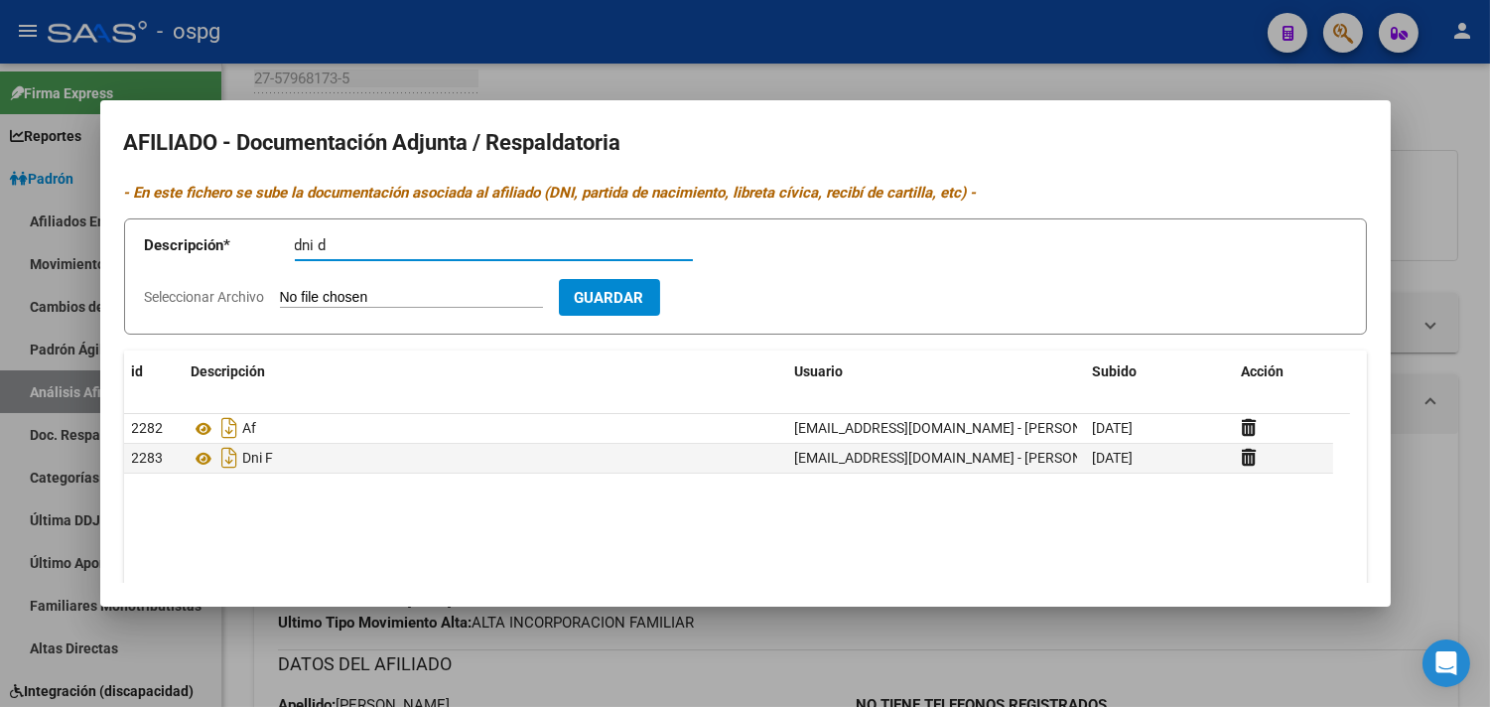
type input "dni d"
click at [330, 292] on input "Seleccionar Archivo" at bounding box center [411, 298] width 263 height 19
type input "C:\fakepath\dni d [PERSON_NAME].jpg"
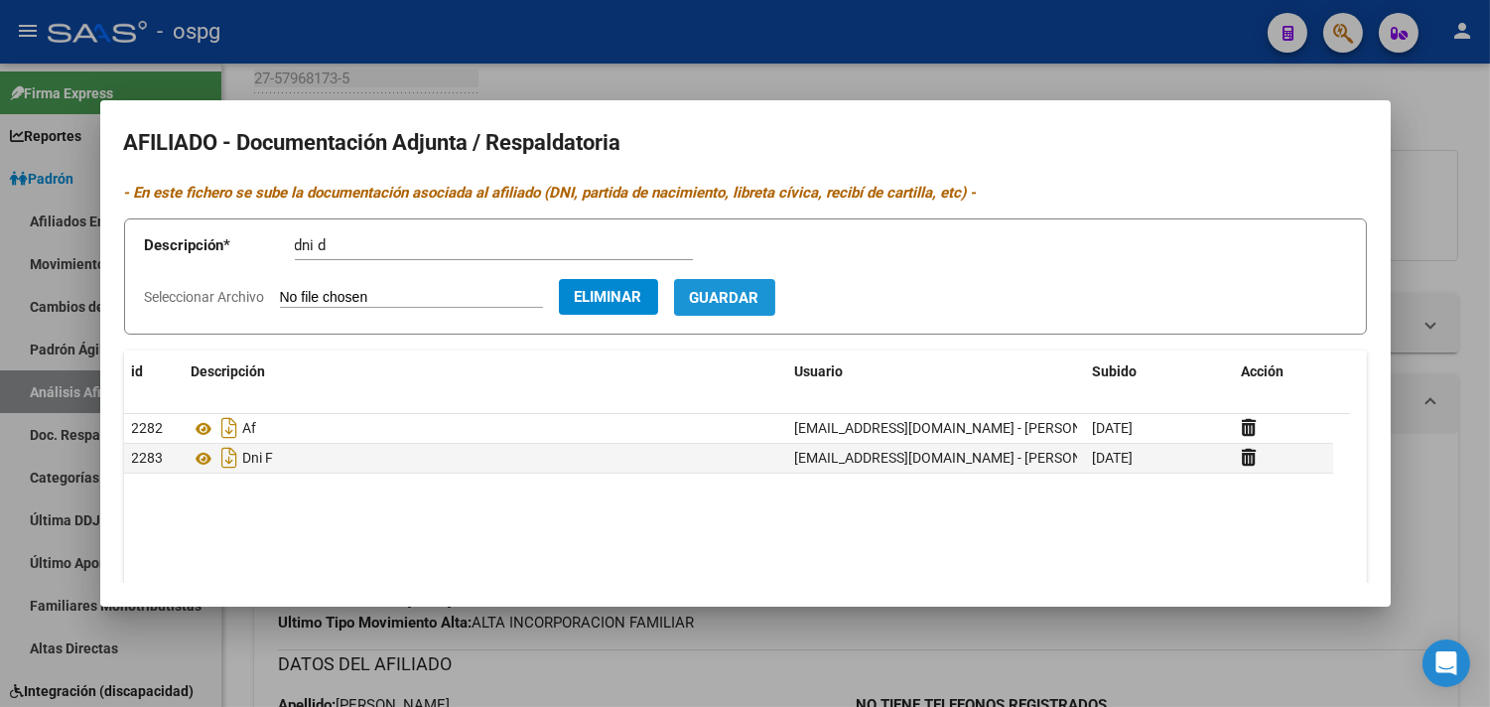
click at [772, 311] on button "Guardar" at bounding box center [724, 297] width 101 height 37
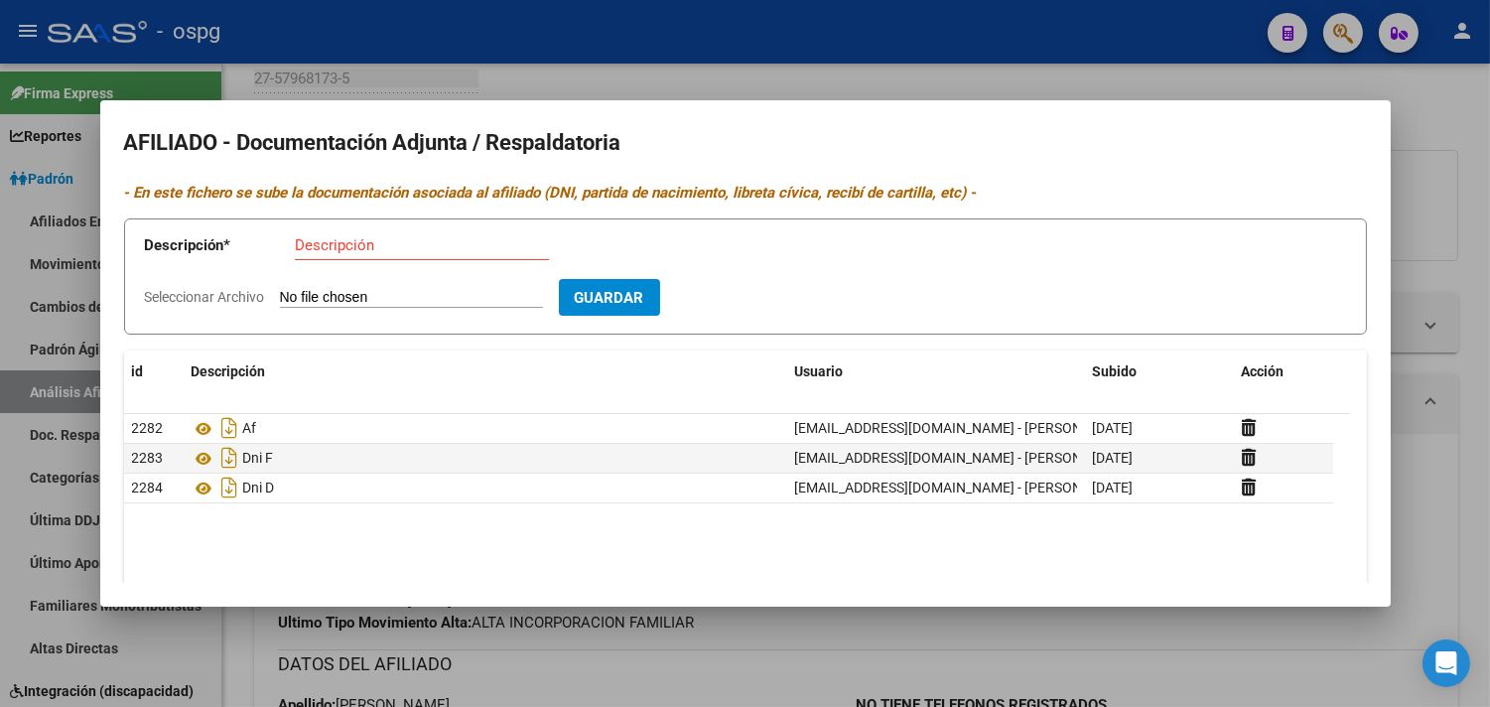
click at [341, 239] on input "Descripción" at bounding box center [422, 245] width 254 height 18
type input "recibo"
click at [320, 295] on input "Seleccionar Archivo" at bounding box center [411, 298] width 263 height 19
type input "C:\fakepath\recibo ema.jpg"
click at [750, 298] on span "Guardar" at bounding box center [724, 298] width 69 height 18
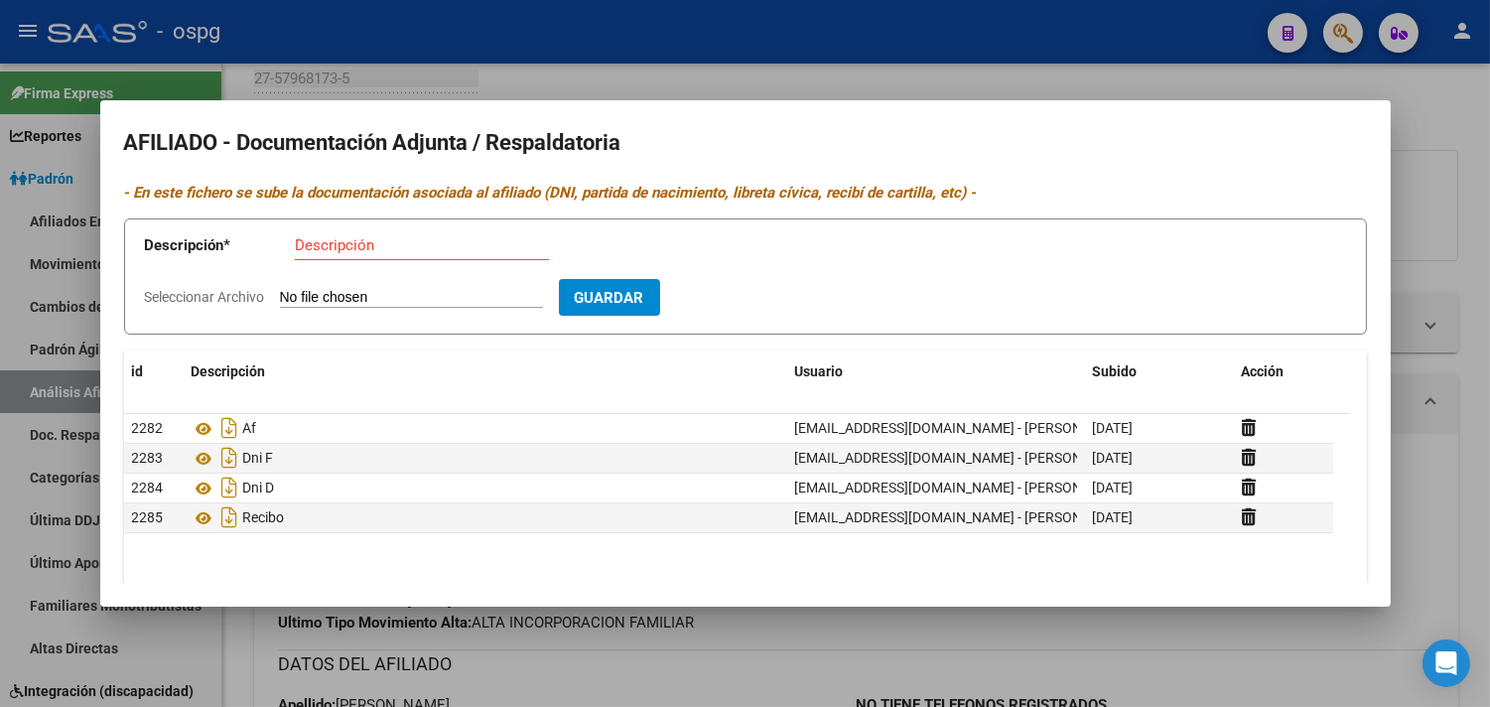
drag, startPoint x: 809, startPoint y: 30, endPoint x: 814, endPoint y: 40, distance: 11.1
click at [811, 34] on div at bounding box center [745, 353] width 1490 height 707
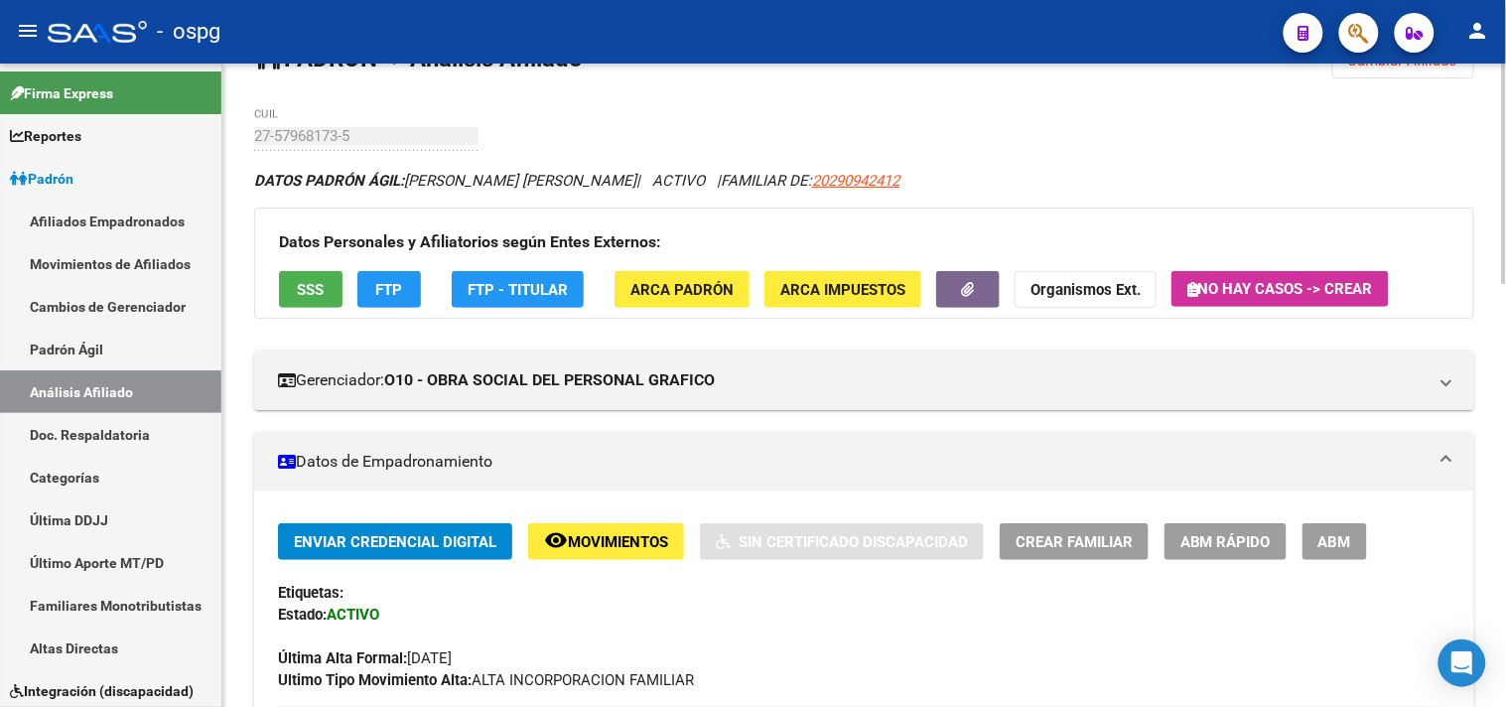
scroll to position [0, 0]
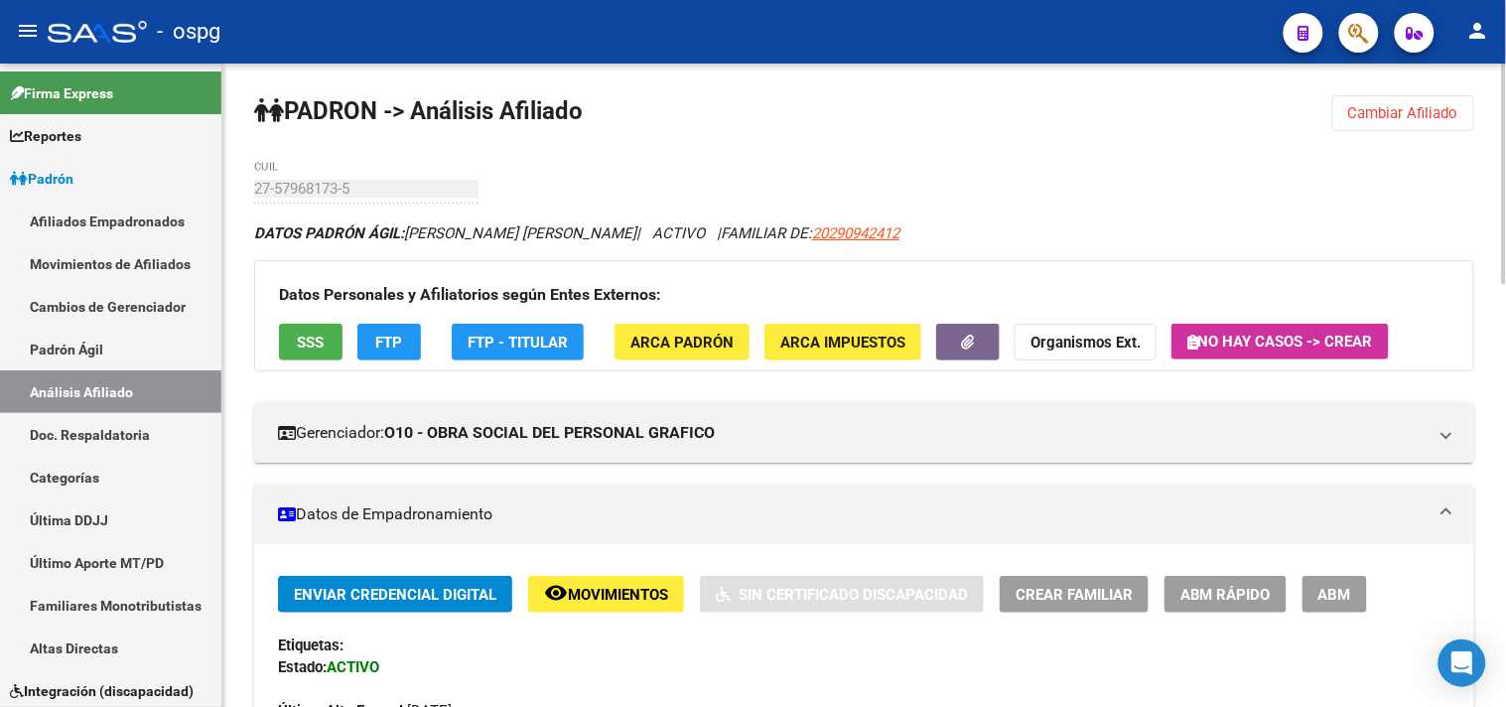
click at [1377, 120] on span "Cambiar Afiliado" at bounding box center [1403, 113] width 110 height 18
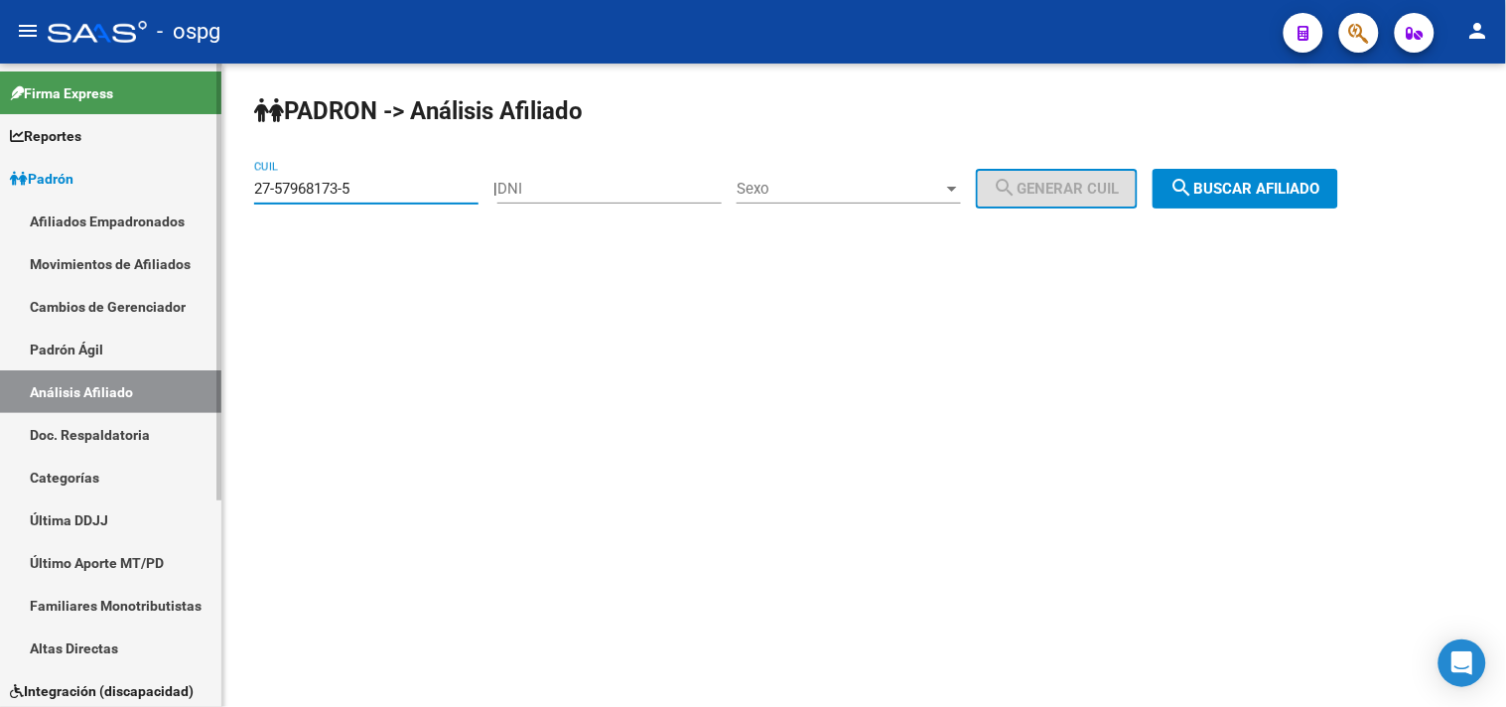
drag, startPoint x: 378, startPoint y: 191, endPoint x: 177, endPoint y: 197, distance: 201.6
click at [177, 198] on mat-sidenav-container "Firma Express Reportes Ingresos Devengados Análisis Histórico Detalles Transfer…" at bounding box center [753, 385] width 1506 height 643
type input "20-30975267-9"
click at [1255, 205] on button "search Buscar afiliado" at bounding box center [1245, 189] width 186 height 40
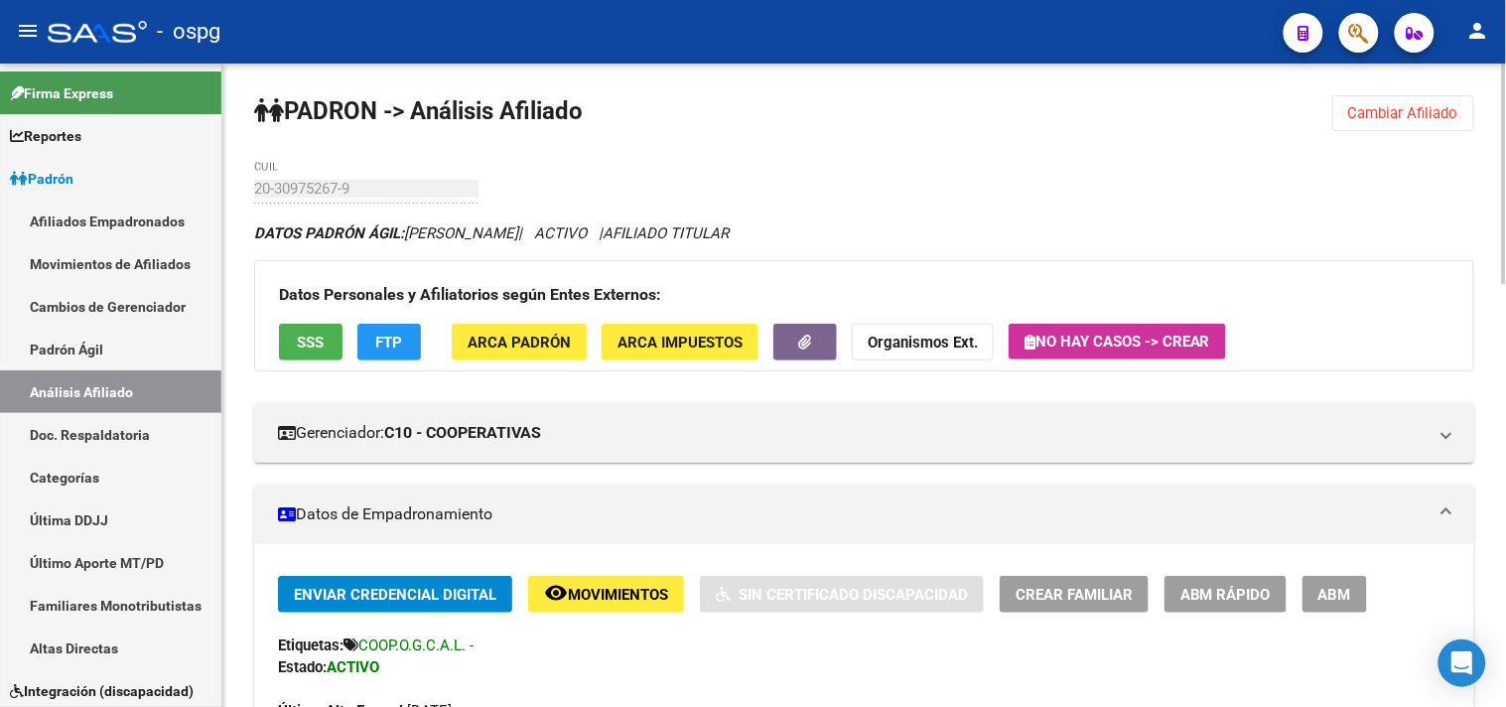
drag, startPoint x: 1370, startPoint y: 112, endPoint x: 1179, endPoint y: 124, distance: 190.9
click at [1346, 131] on button "Cambiar Afiliado" at bounding box center [1403, 113] width 142 height 36
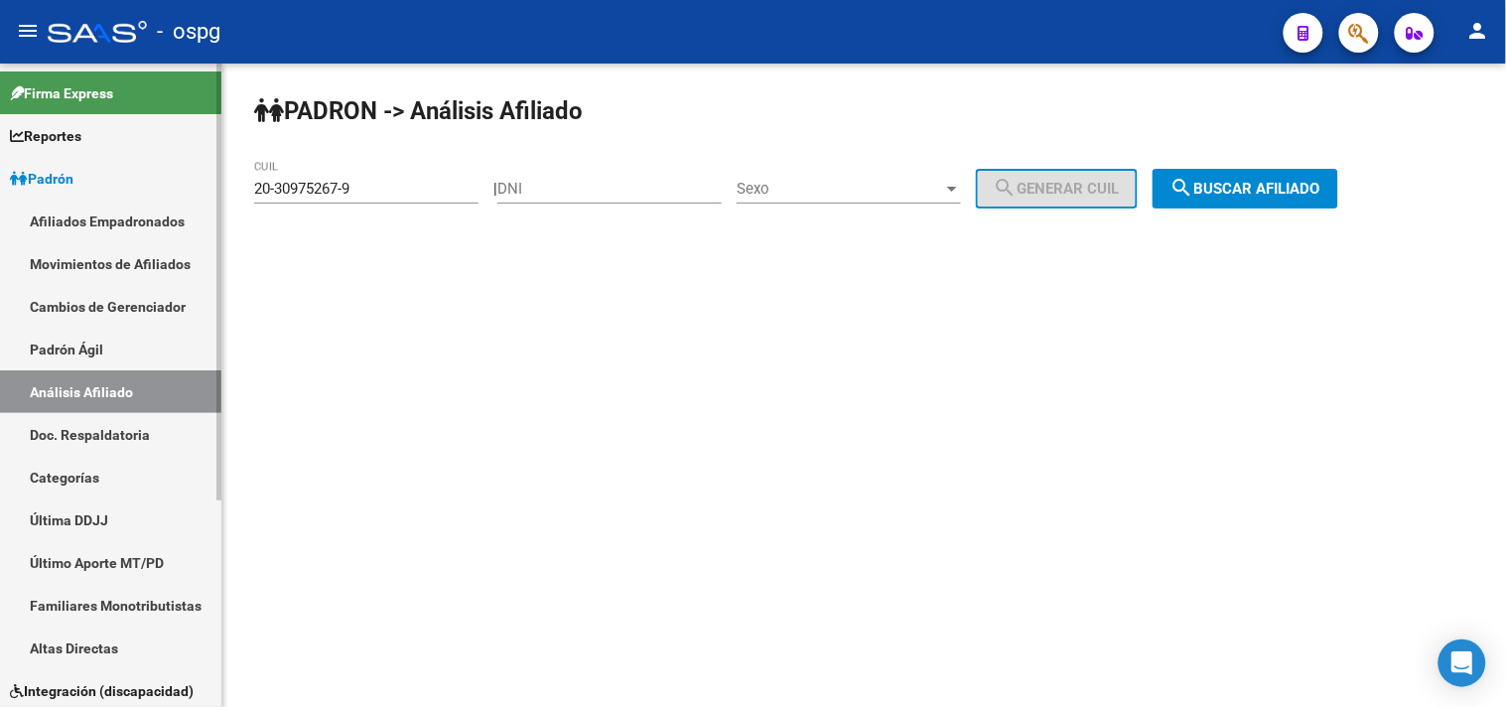
drag, startPoint x: 304, startPoint y: 198, endPoint x: 203, endPoint y: 196, distance: 100.3
click at [203, 196] on mat-sidenav-container "Firma Express Reportes Ingresos Devengados Análisis Histórico Detalles Transfer…" at bounding box center [753, 385] width 1506 height 643
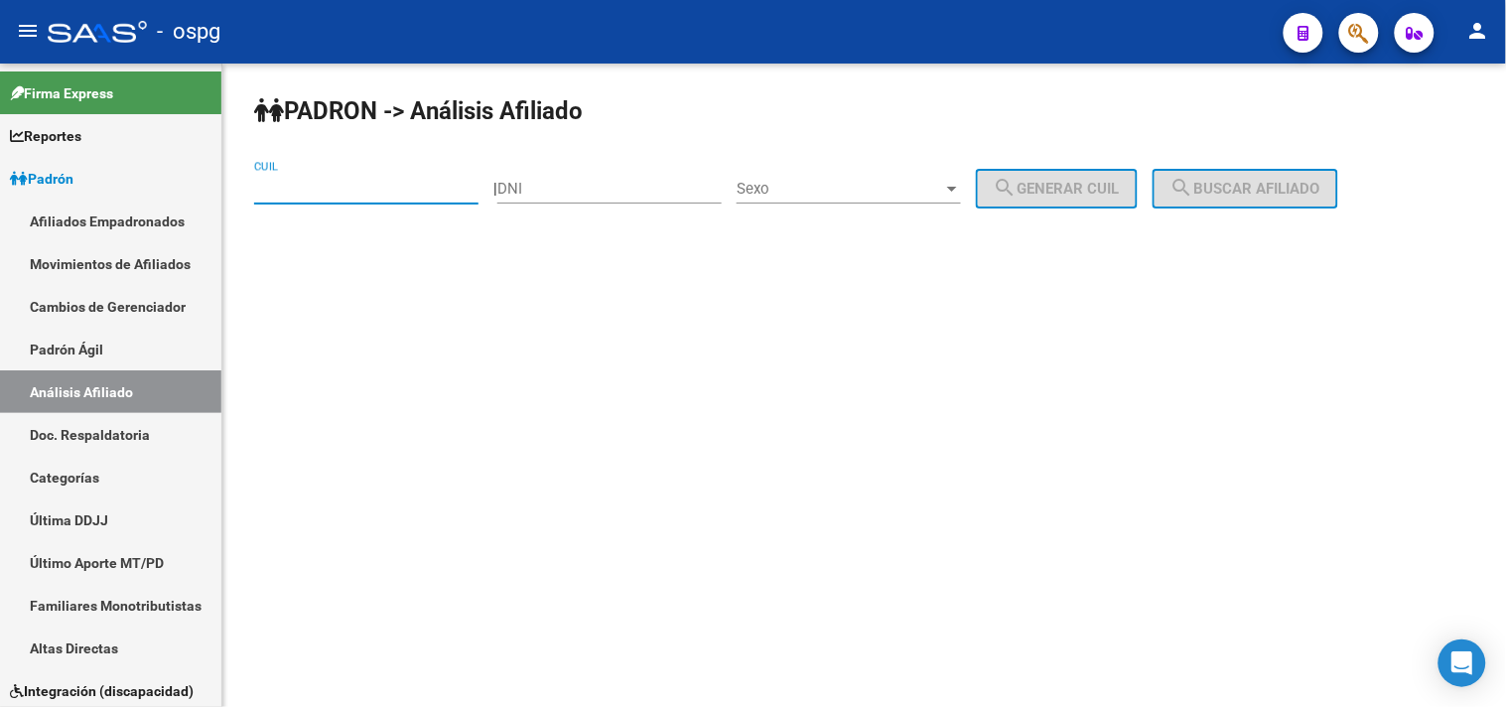
drag, startPoint x: 582, startPoint y: 197, endPoint x: 584, endPoint y: 220, distance: 23.9
click at [583, 204] on div "DNI" at bounding box center [609, 192] width 224 height 62
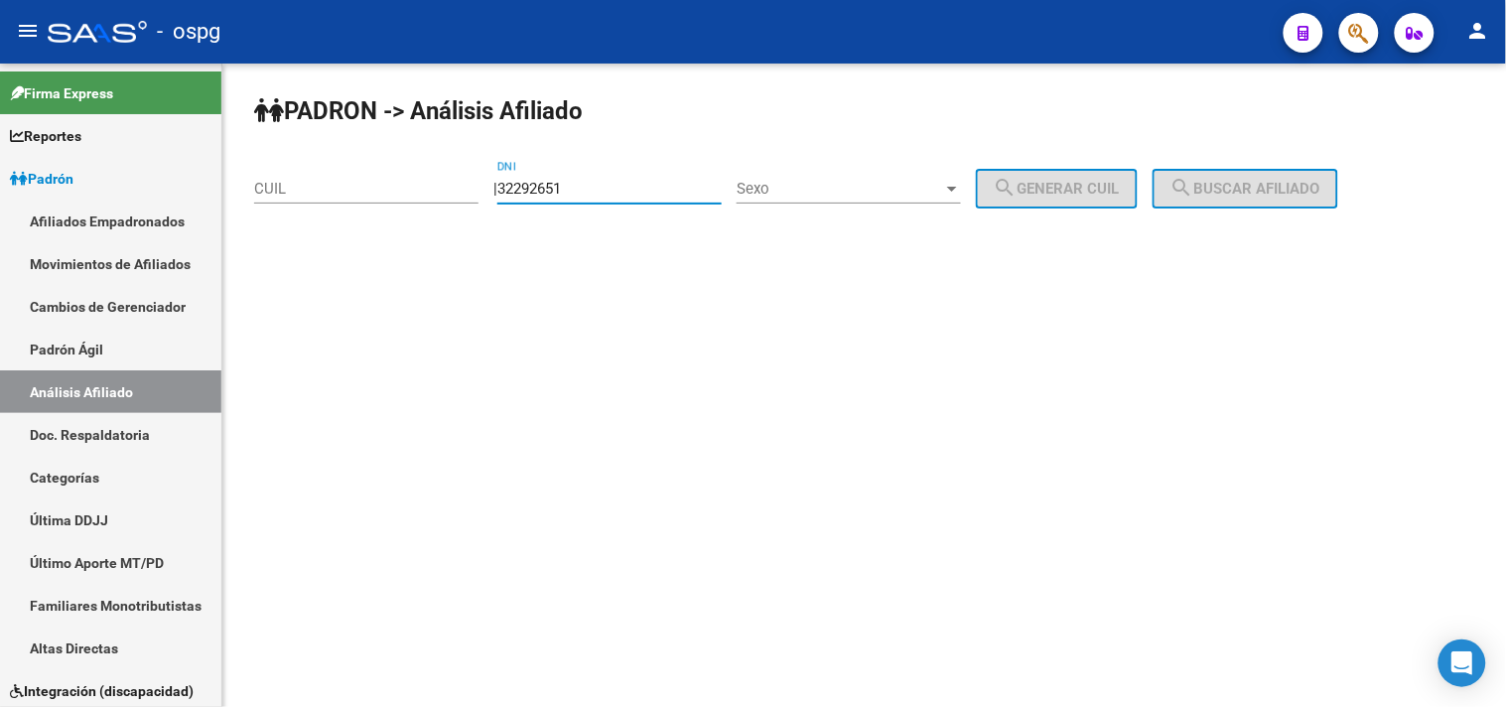
type input "32292651"
click at [798, 182] on span "Sexo" at bounding box center [839, 189] width 206 height 18
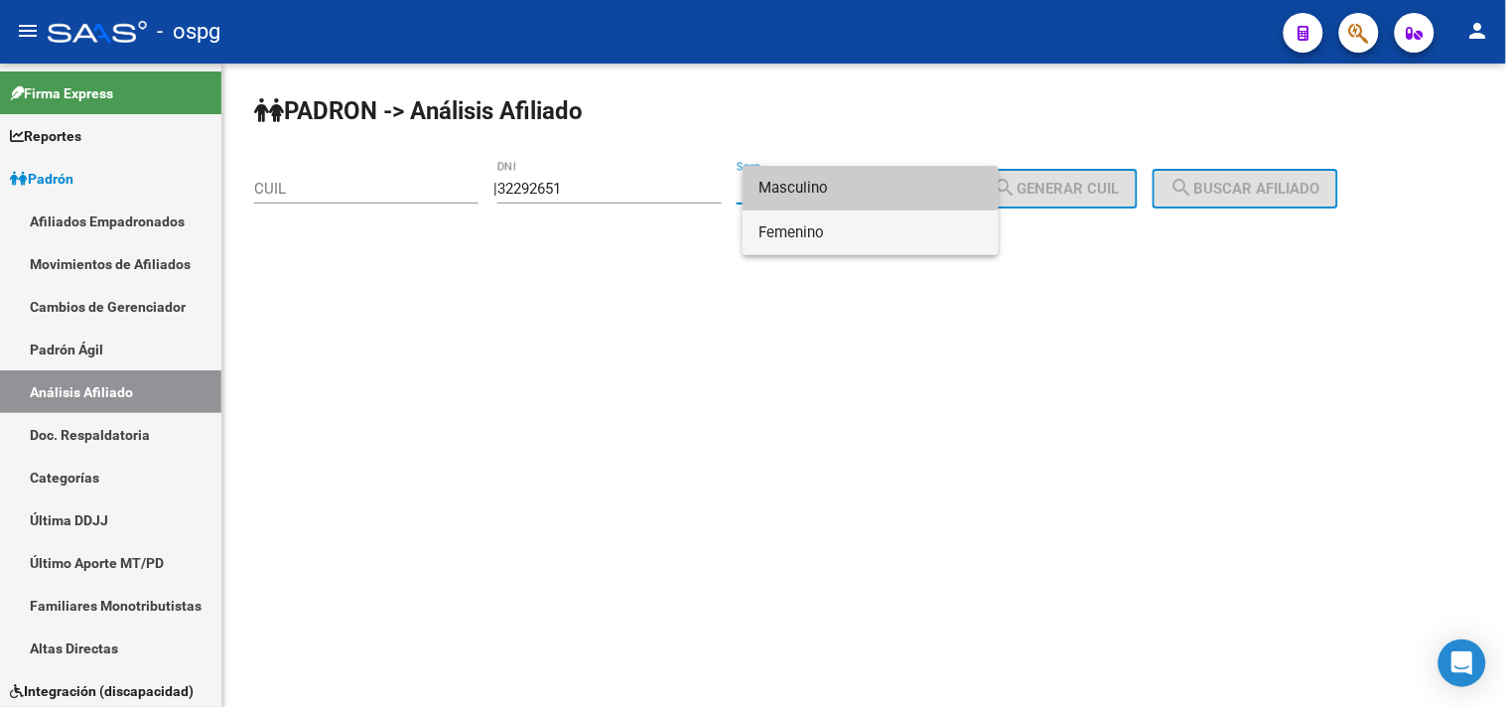
click at [853, 246] on span "Femenino" at bounding box center [870, 232] width 224 height 45
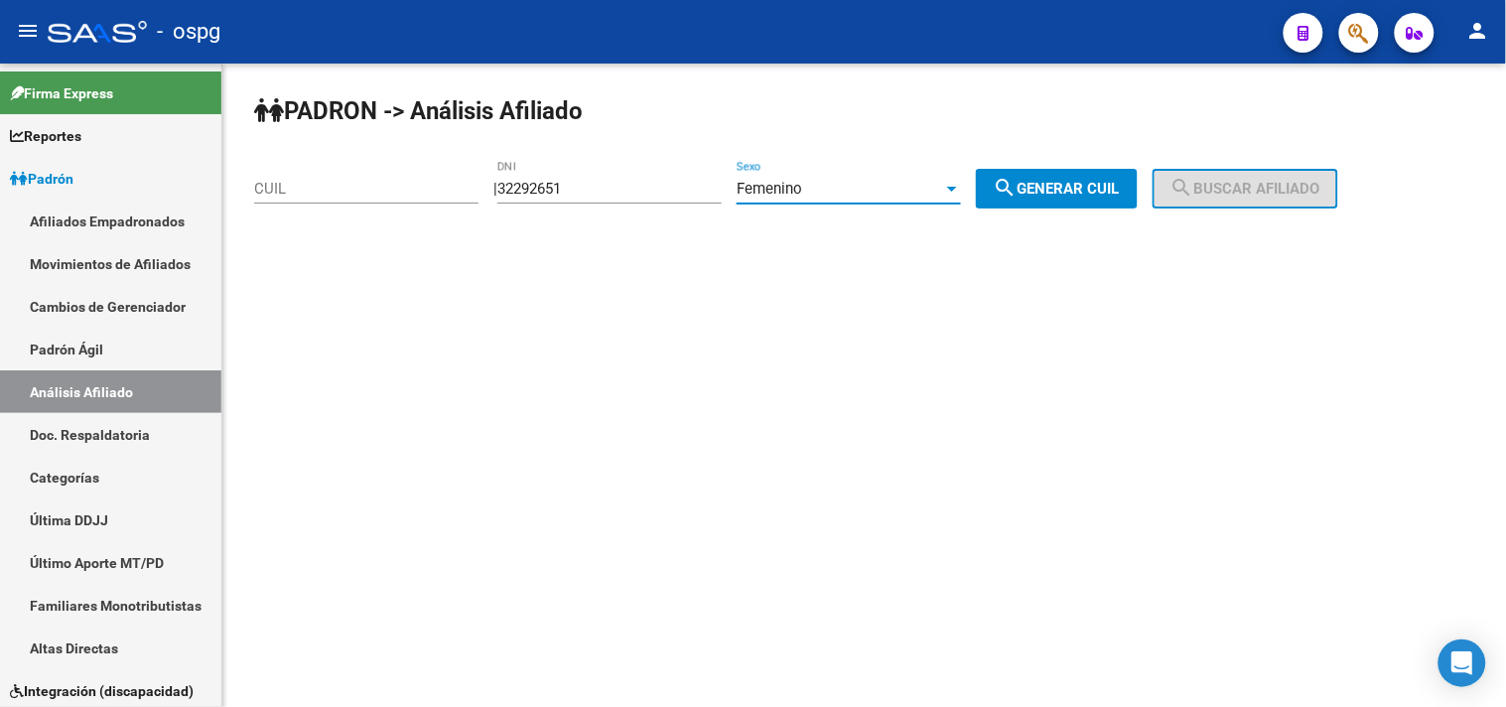
drag, startPoint x: 1074, startPoint y: 186, endPoint x: 1258, endPoint y: 186, distance: 184.6
click at [1083, 186] on span "search Generar CUIL" at bounding box center [1056, 189] width 126 height 18
type input "27-32292651-6"
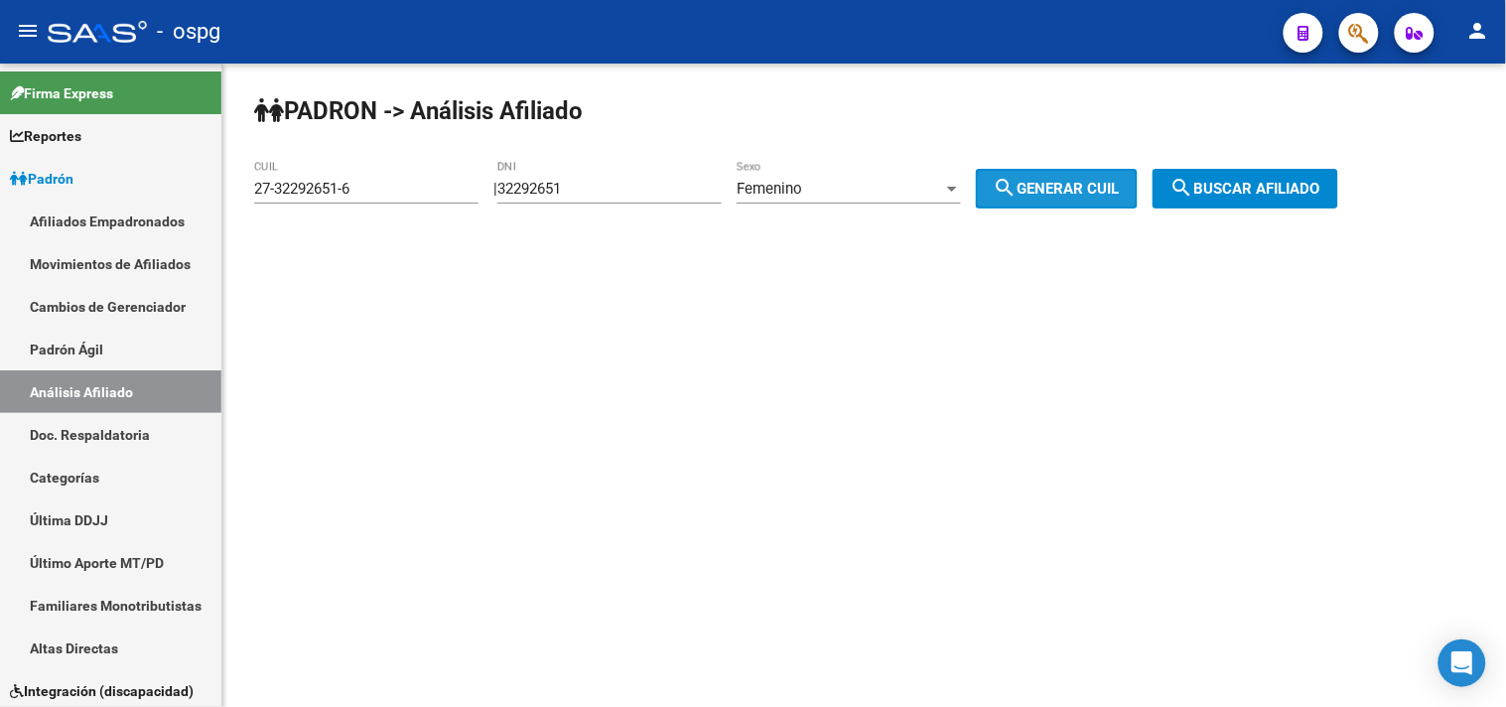
click at [1282, 187] on span "search Buscar afiliado" at bounding box center [1245, 189] width 150 height 18
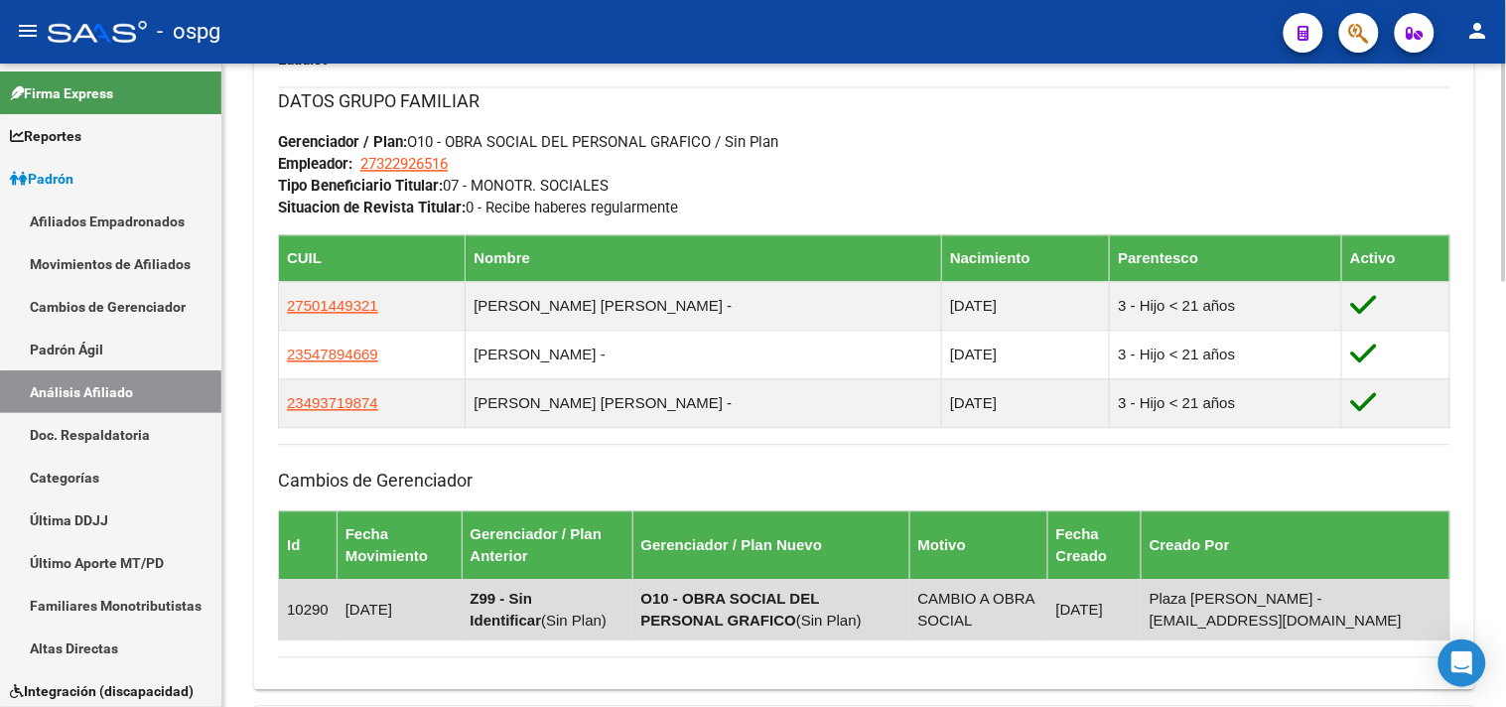
scroll to position [1247, 0]
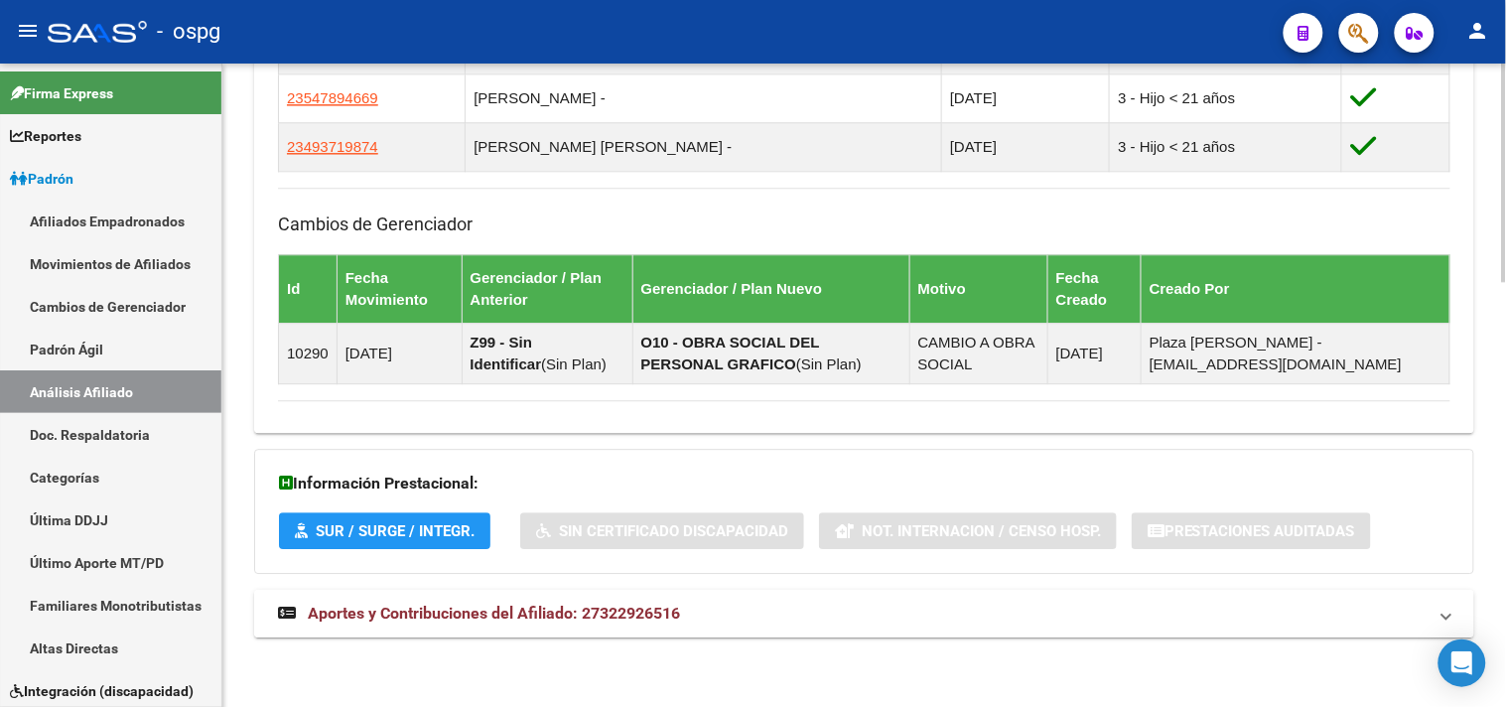
click at [496, 623] on strong "Aportes y Contribuciones del Afiliado: 27322926516" at bounding box center [479, 613] width 402 height 22
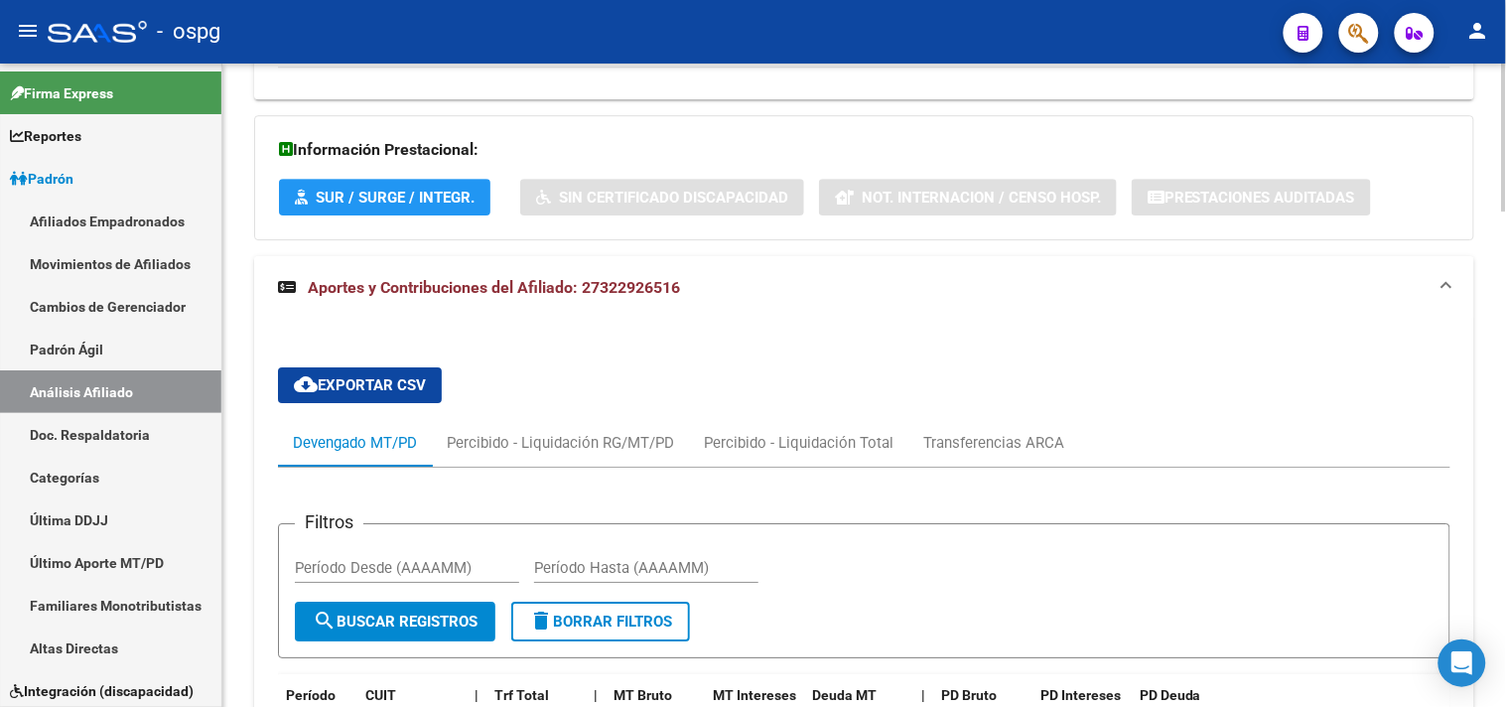
scroll to position [1689, 0]
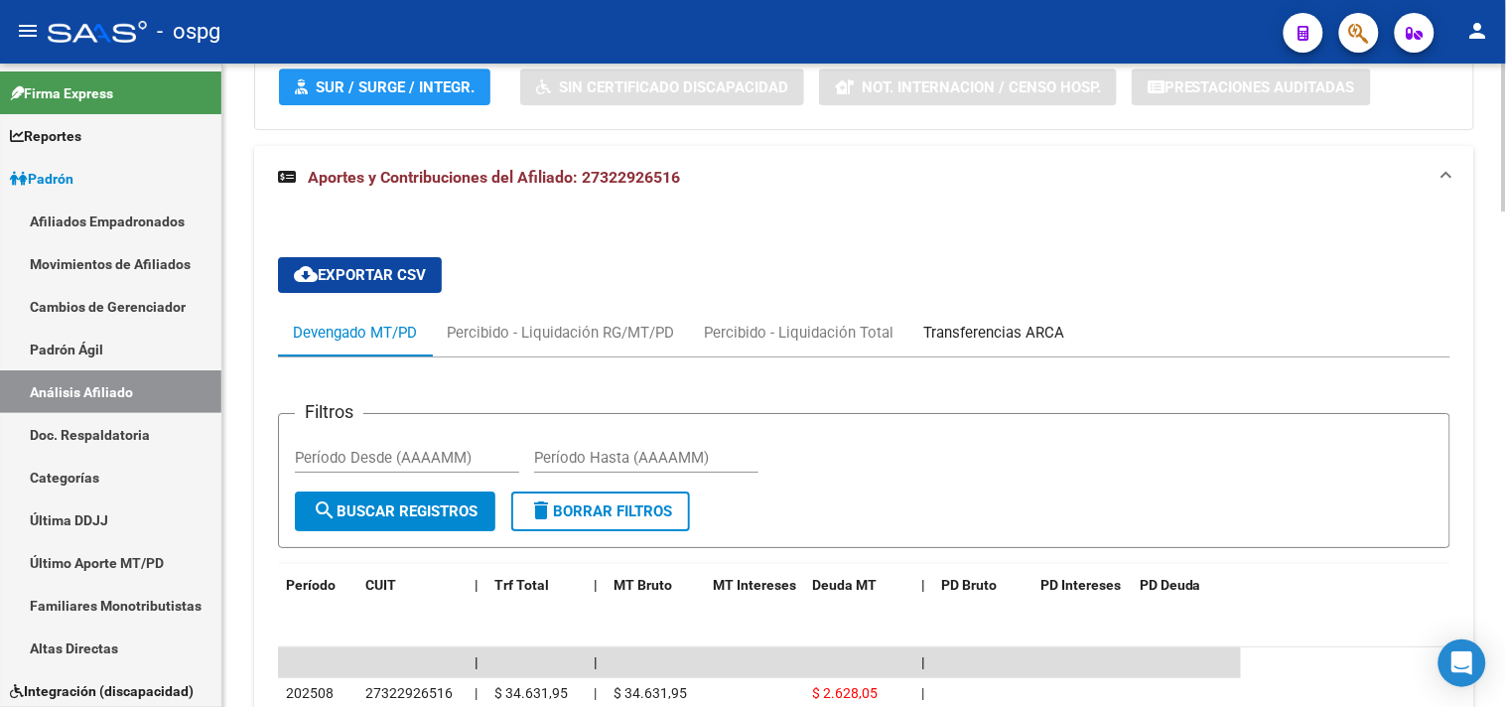
click at [1014, 331] on div "Transferencias ARCA" at bounding box center [993, 333] width 141 height 22
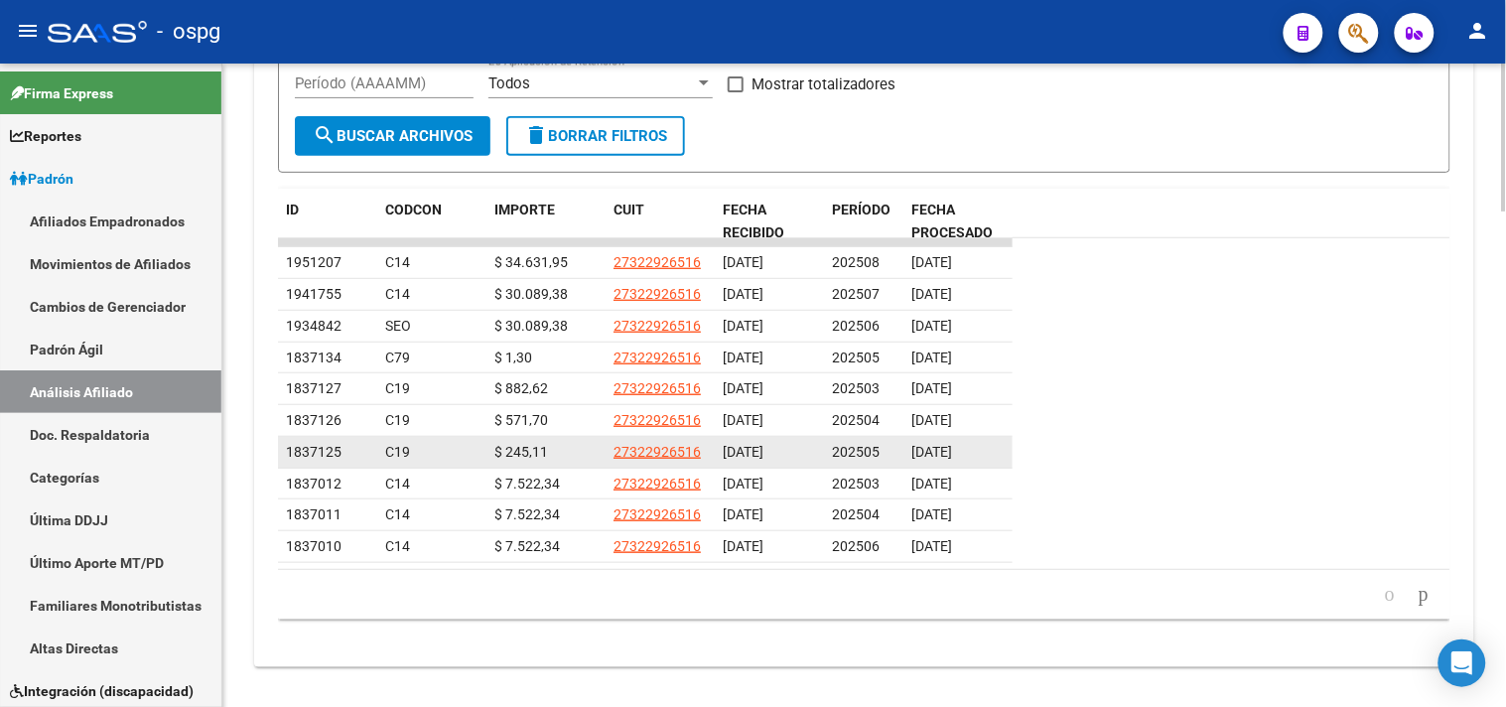
scroll to position [2130, 0]
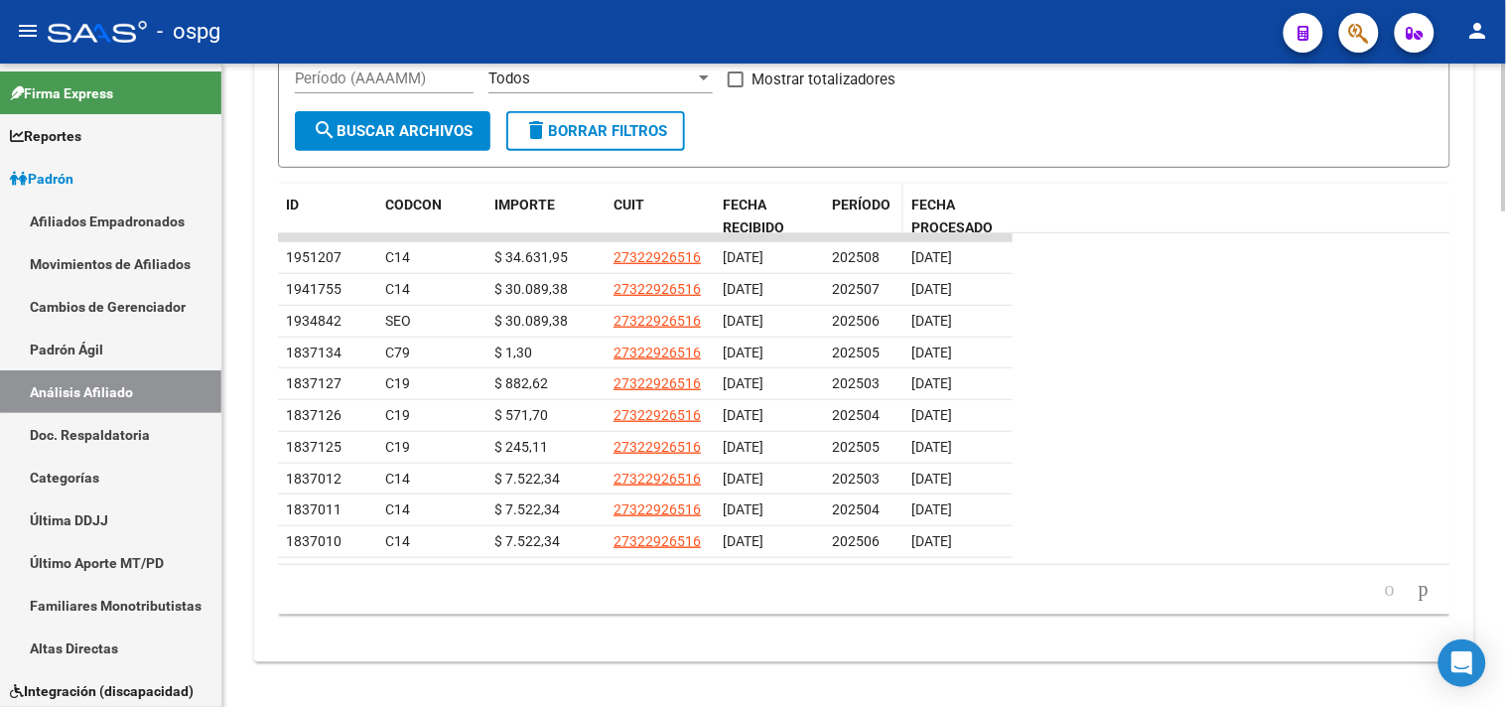
click at [854, 209] on span "PERÍODO" at bounding box center [861, 205] width 59 height 16
click at [866, 208] on span "PERÍODO" at bounding box center [861, 205] width 59 height 16
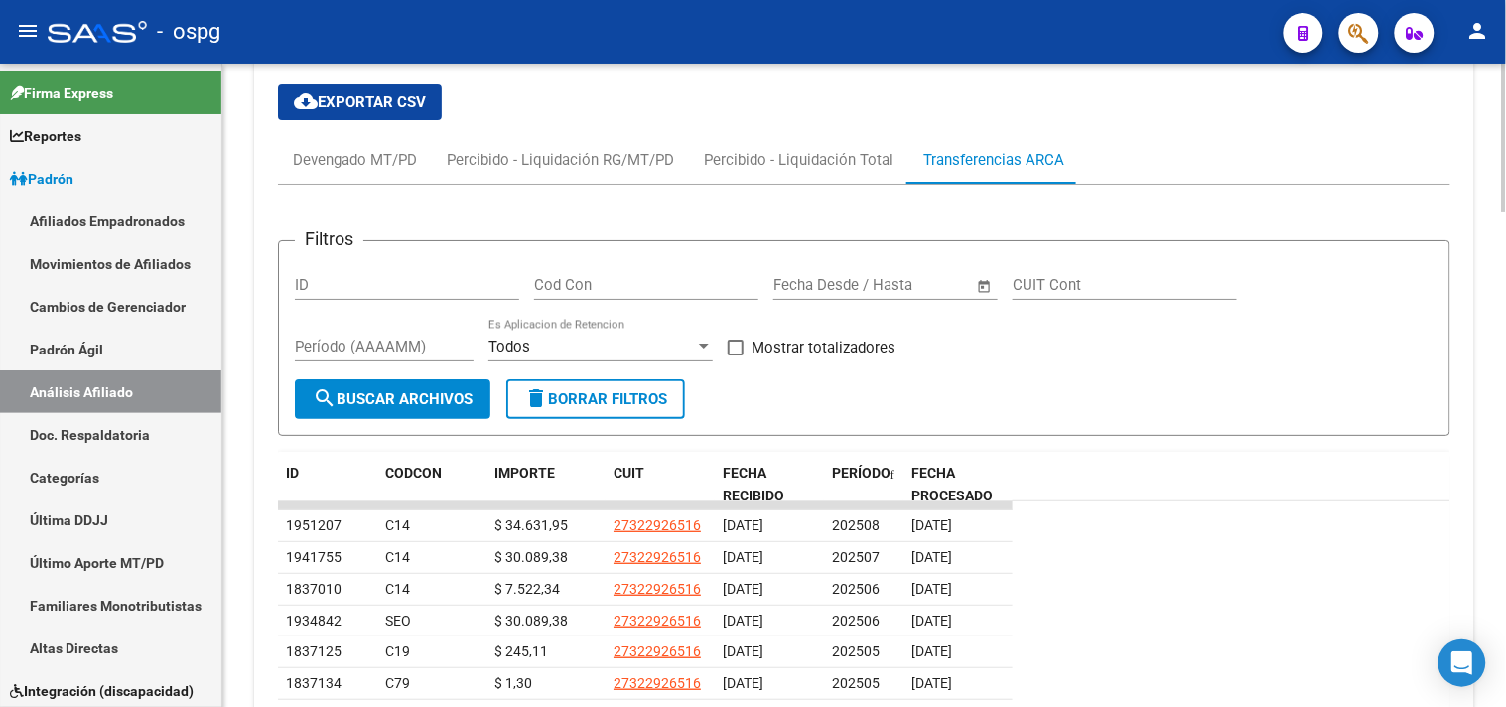
scroll to position [1909, 0]
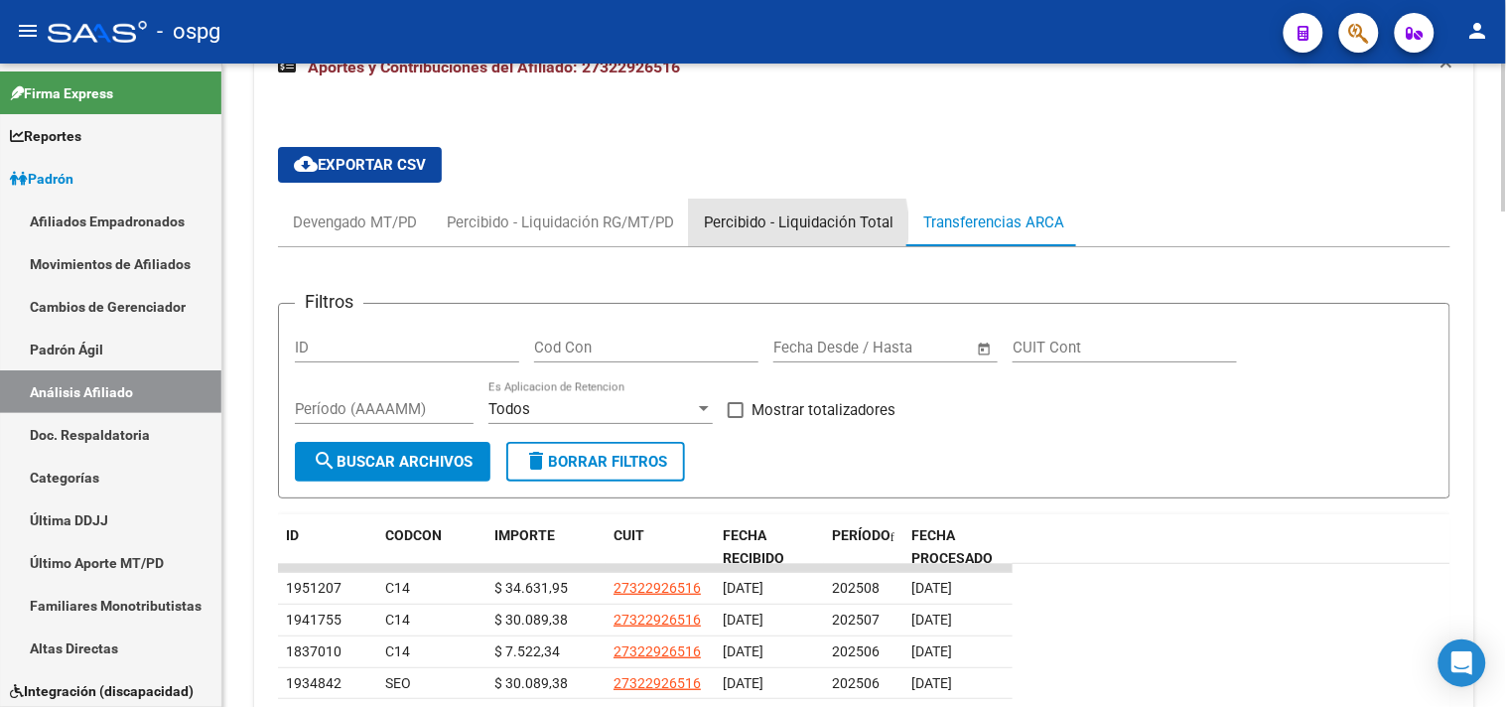
click at [782, 228] on div "Percibido - Liquidación Total" at bounding box center [799, 222] width 190 height 22
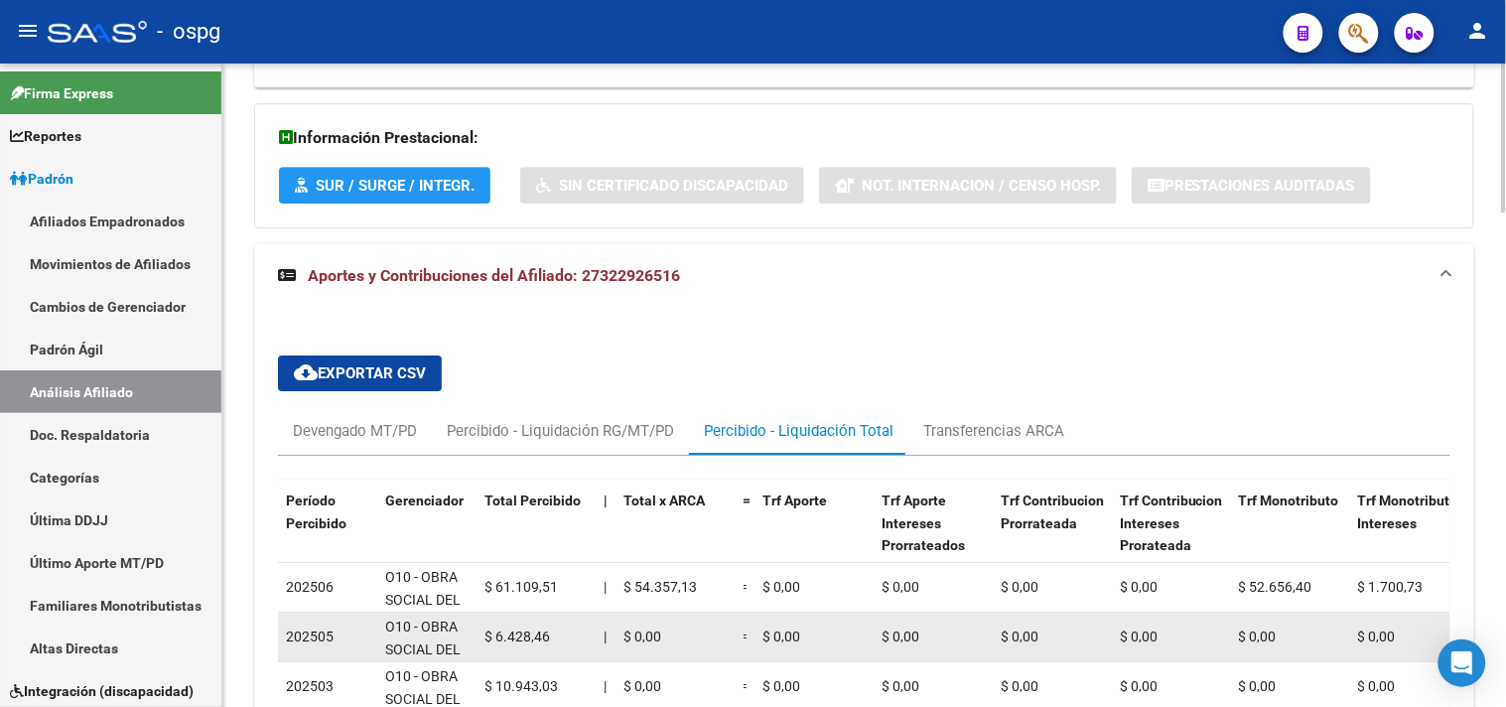
scroll to position [1799, 0]
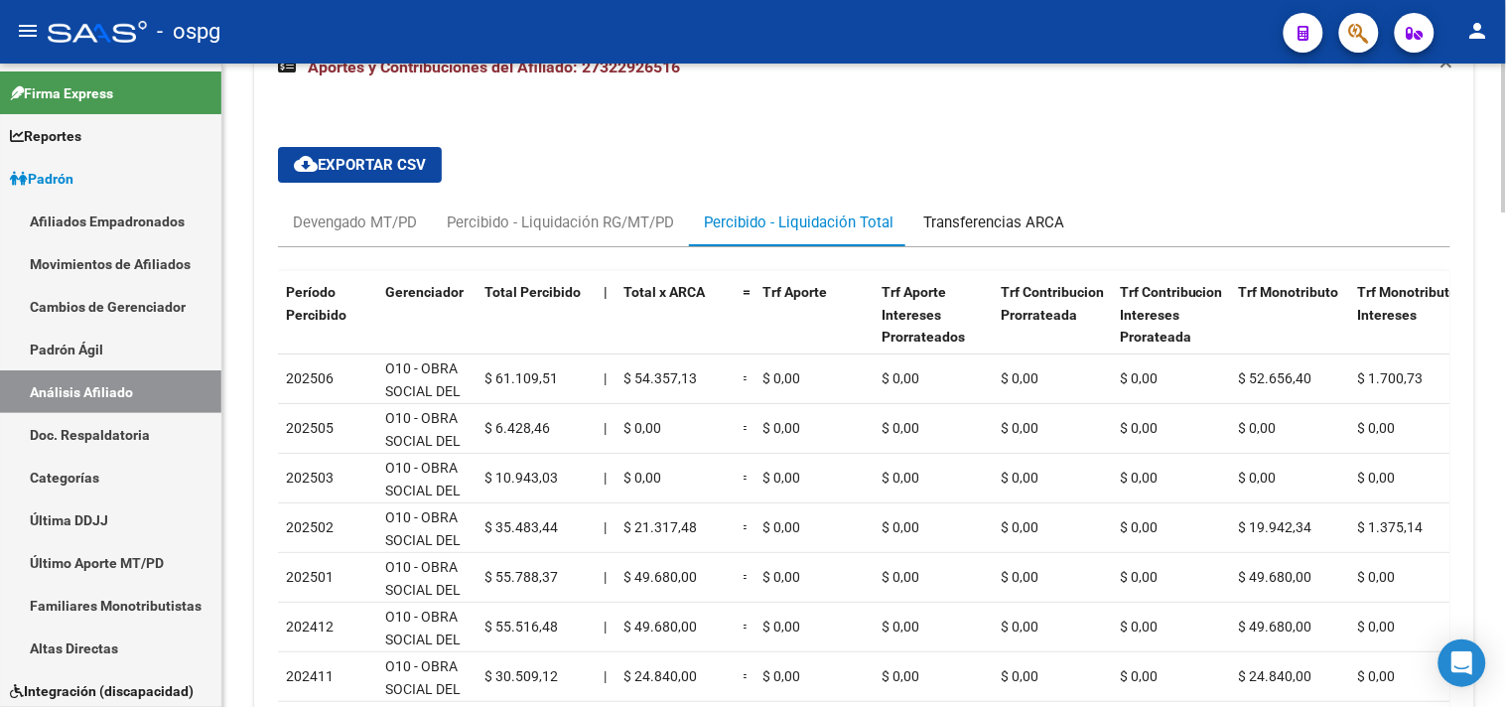
click at [969, 214] on div "Transferencias ARCA" at bounding box center [993, 222] width 141 height 22
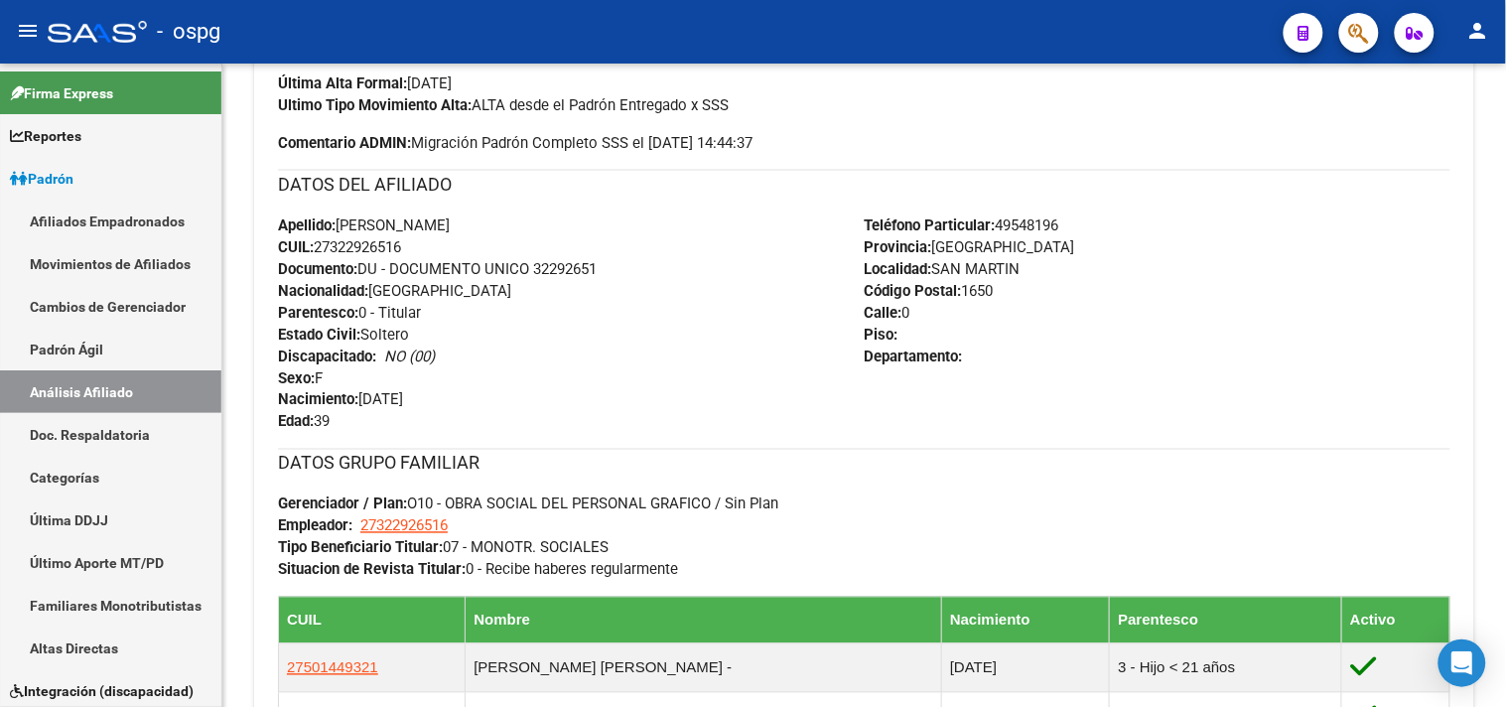
scroll to position [0, 0]
